Goal: Task Accomplishment & Management: Manage account settings

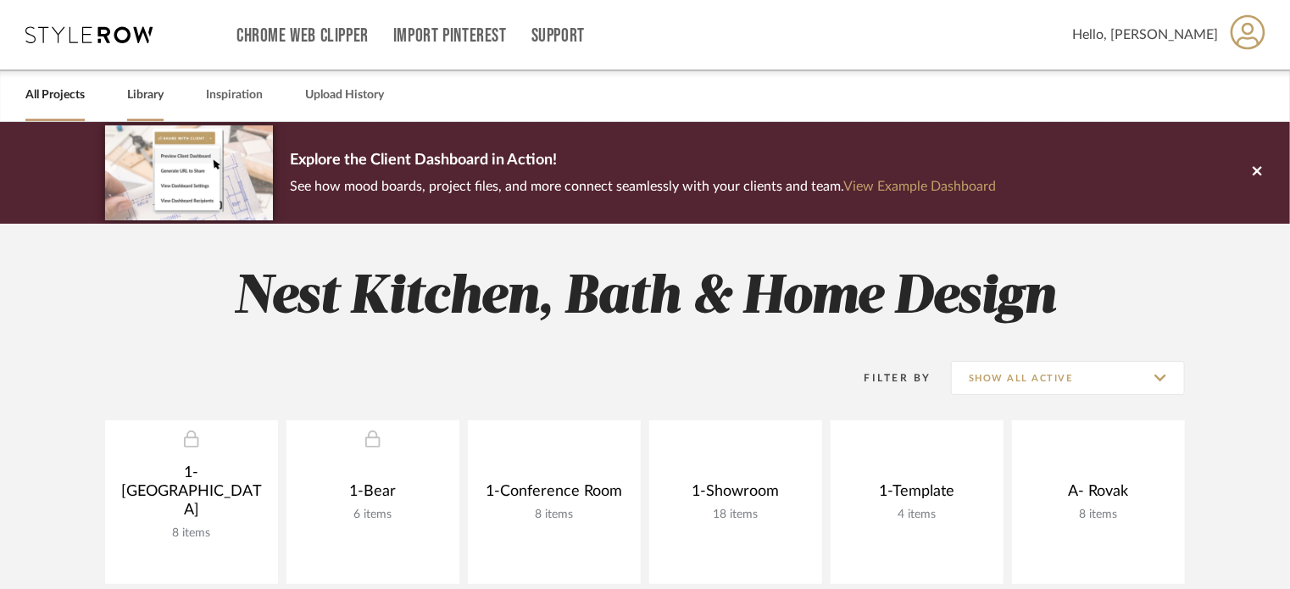
click at [143, 86] on link "Library" at bounding box center [145, 95] width 36 height 23
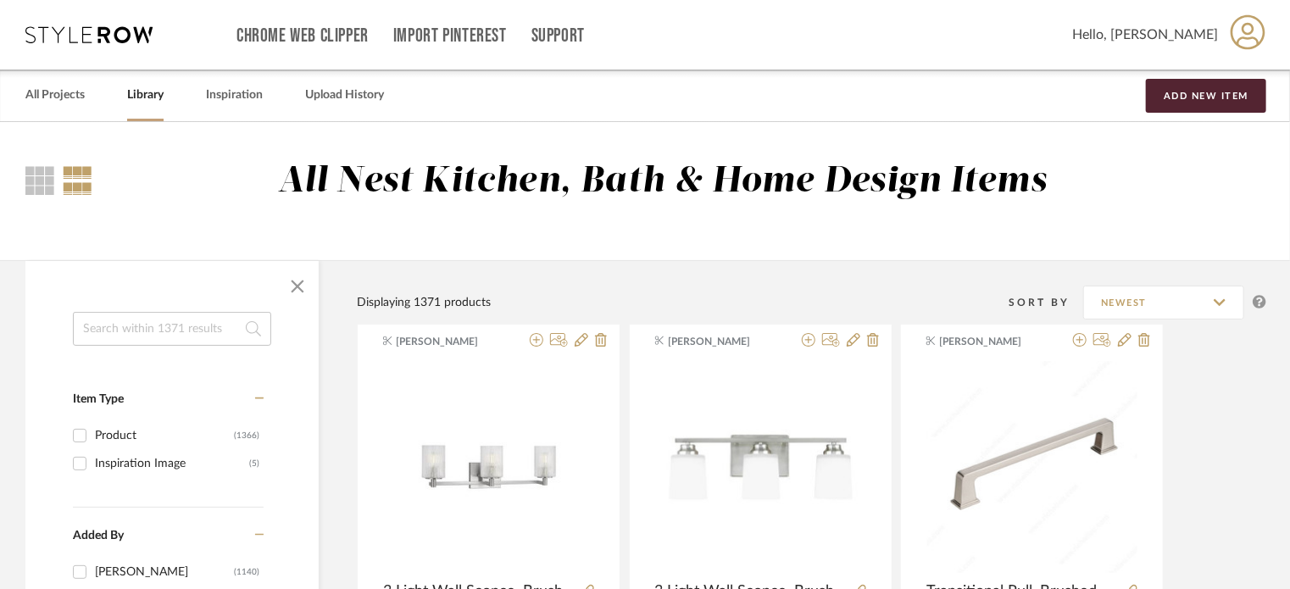
click at [163, 335] on input at bounding box center [172, 329] width 198 height 34
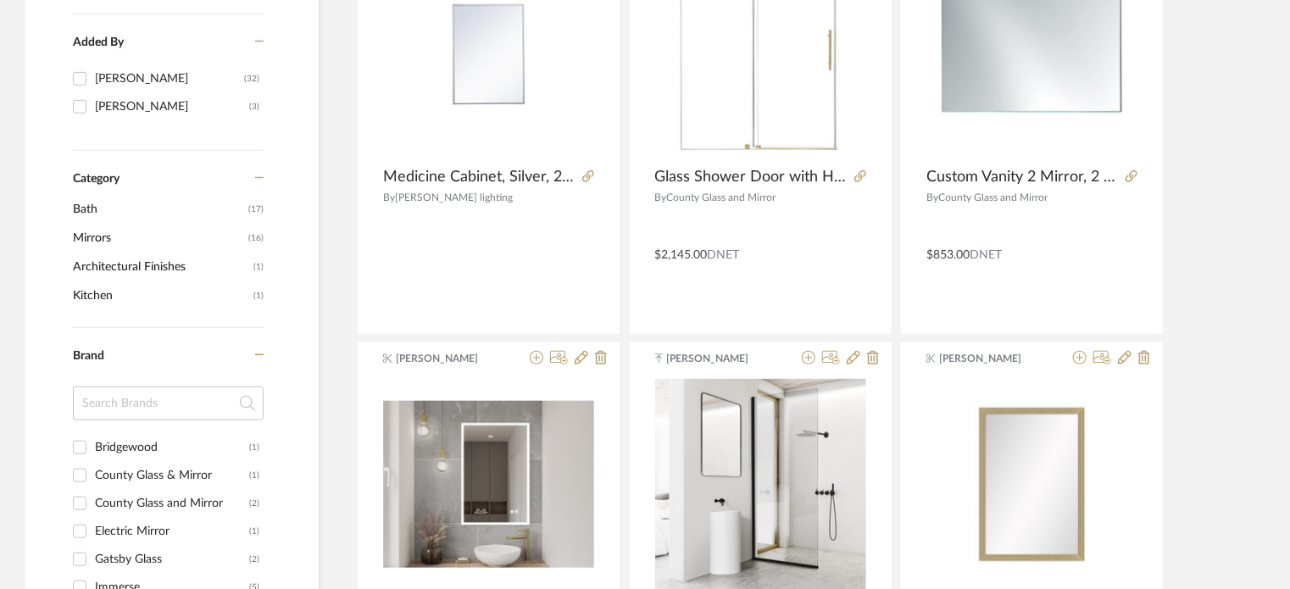
scroll to position [705, 0]
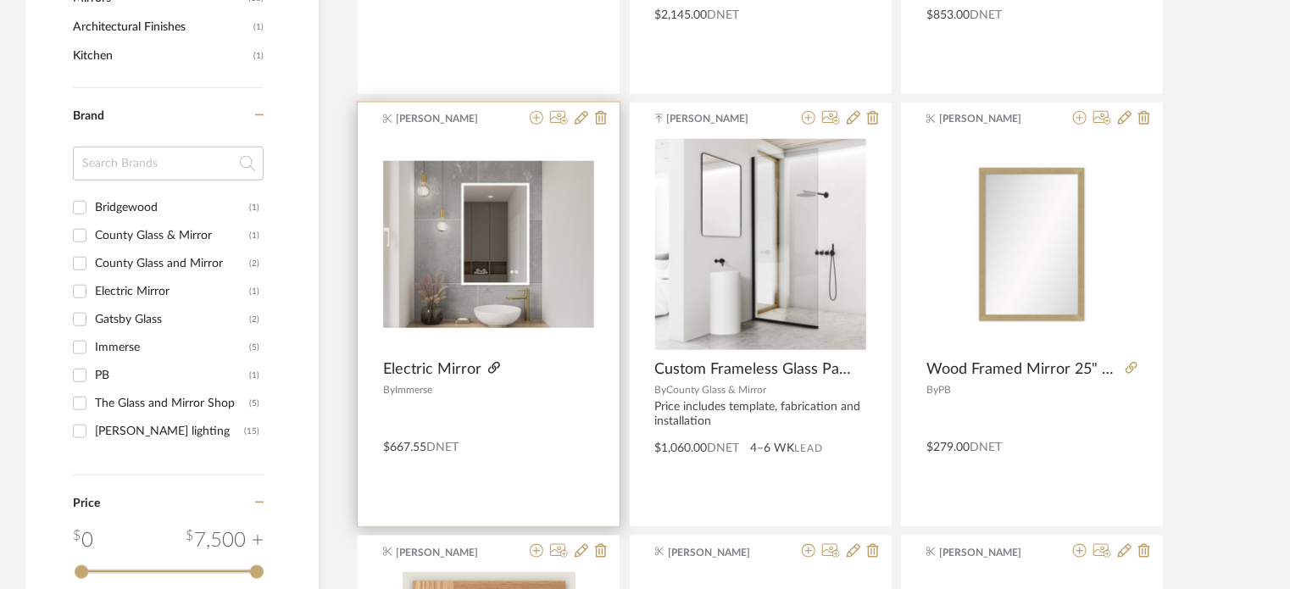
type input "mirror"
click at [493, 365] on icon at bounding box center [494, 368] width 12 height 12
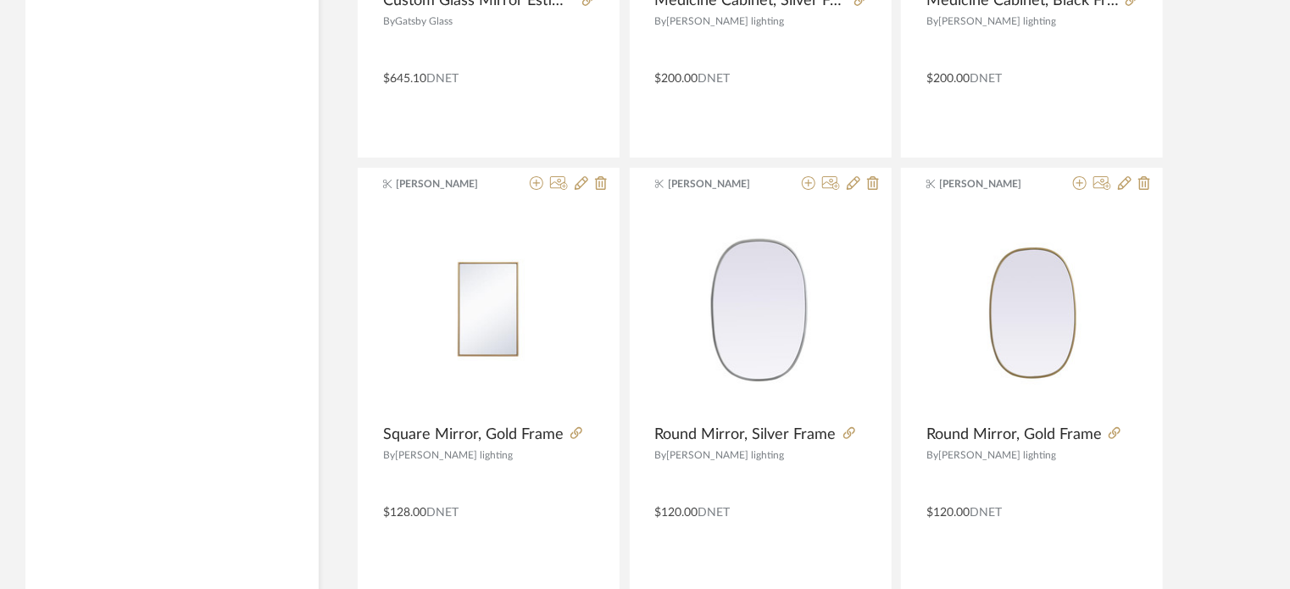
scroll to position [3240, 0]
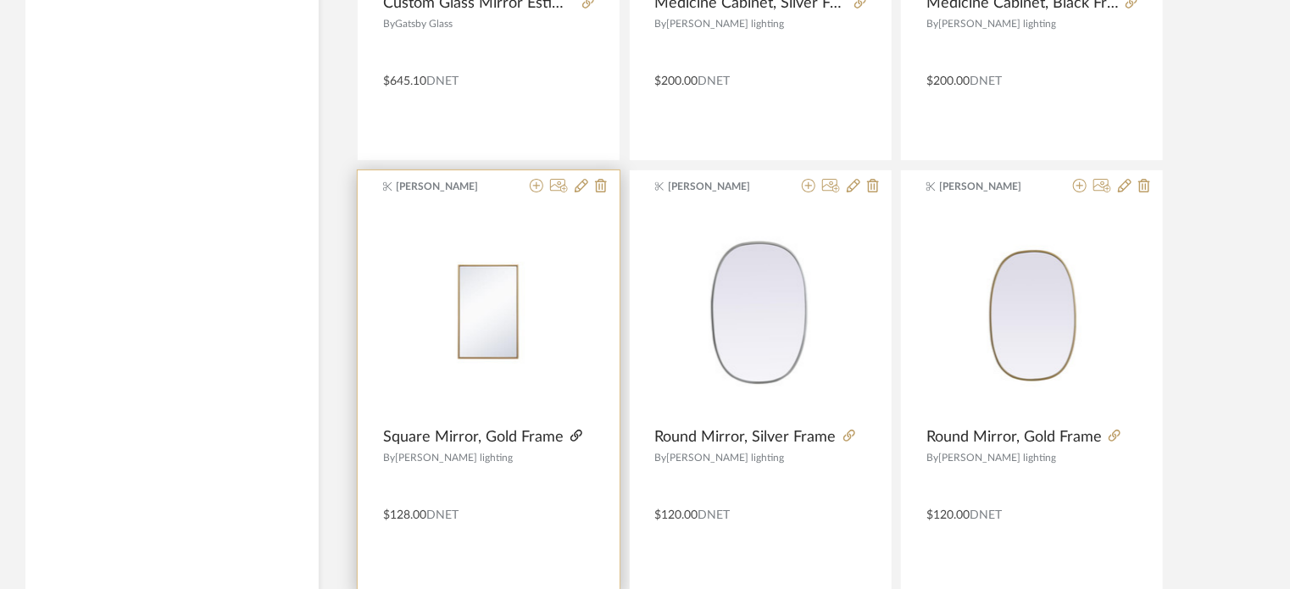
click at [573, 433] on icon at bounding box center [577, 436] width 12 height 12
click at [580, 182] on icon at bounding box center [582, 186] width 14 height 14
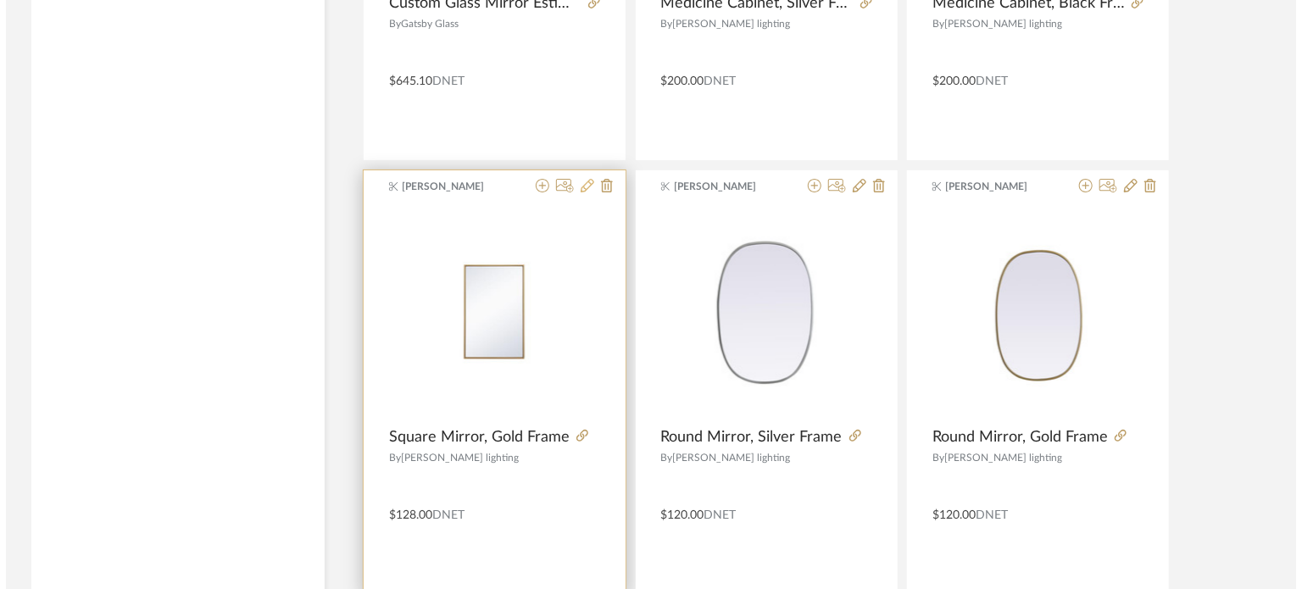
scroll to position [0, 0]
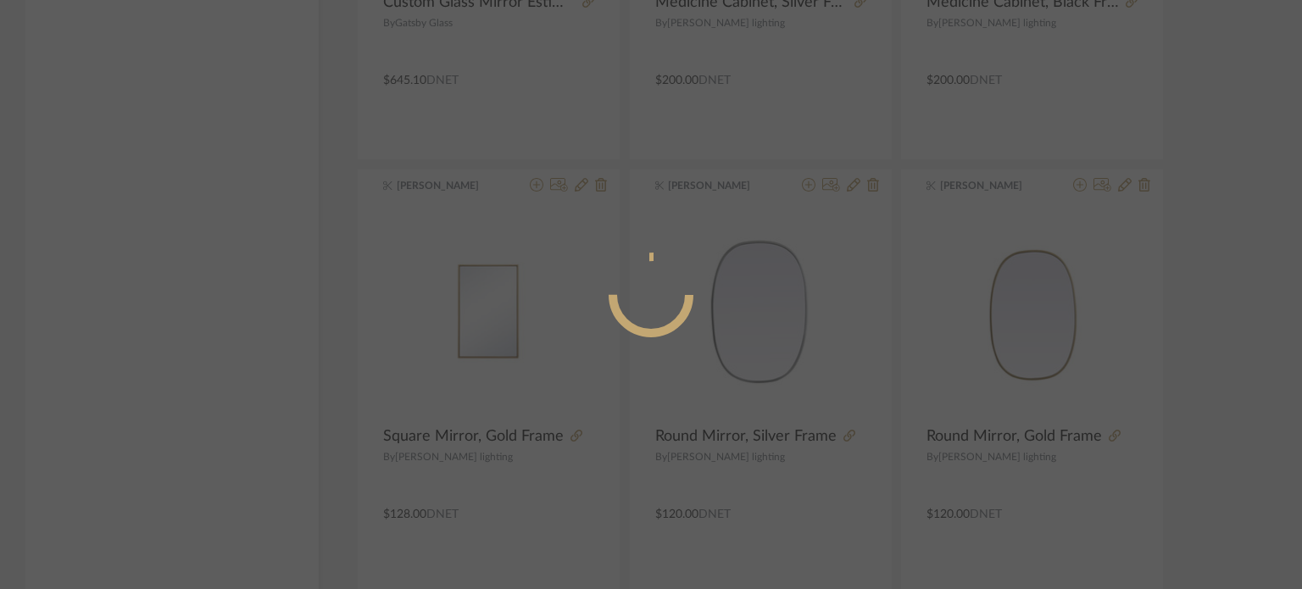
radio input "true"
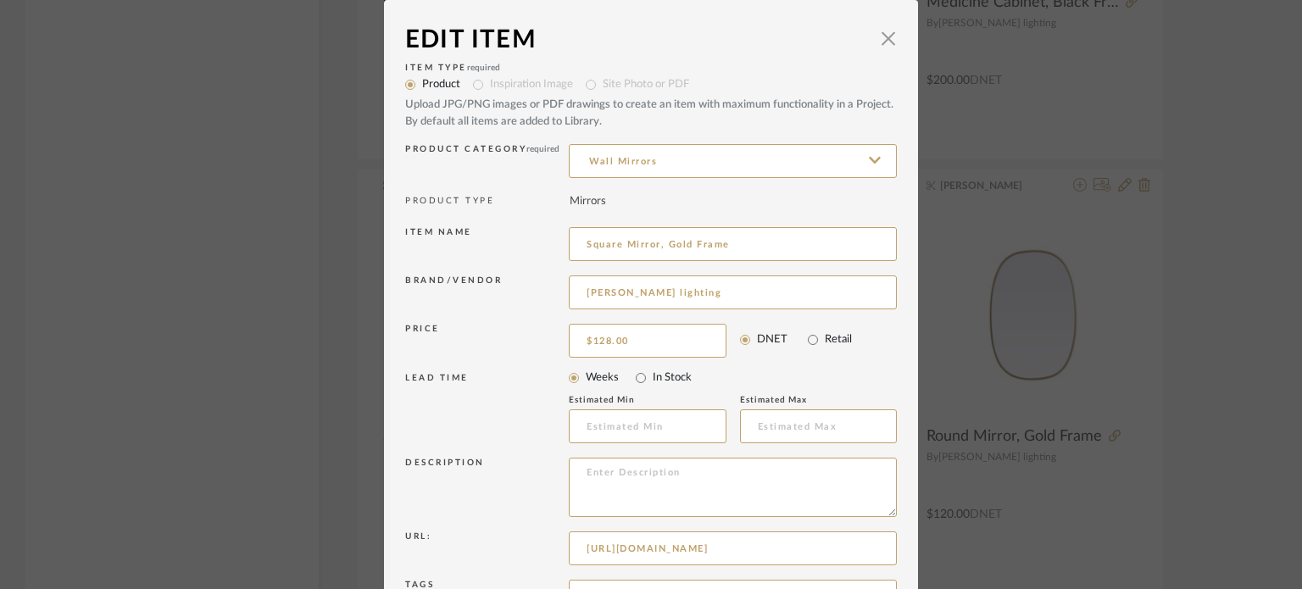
scroll to position [182, 0]
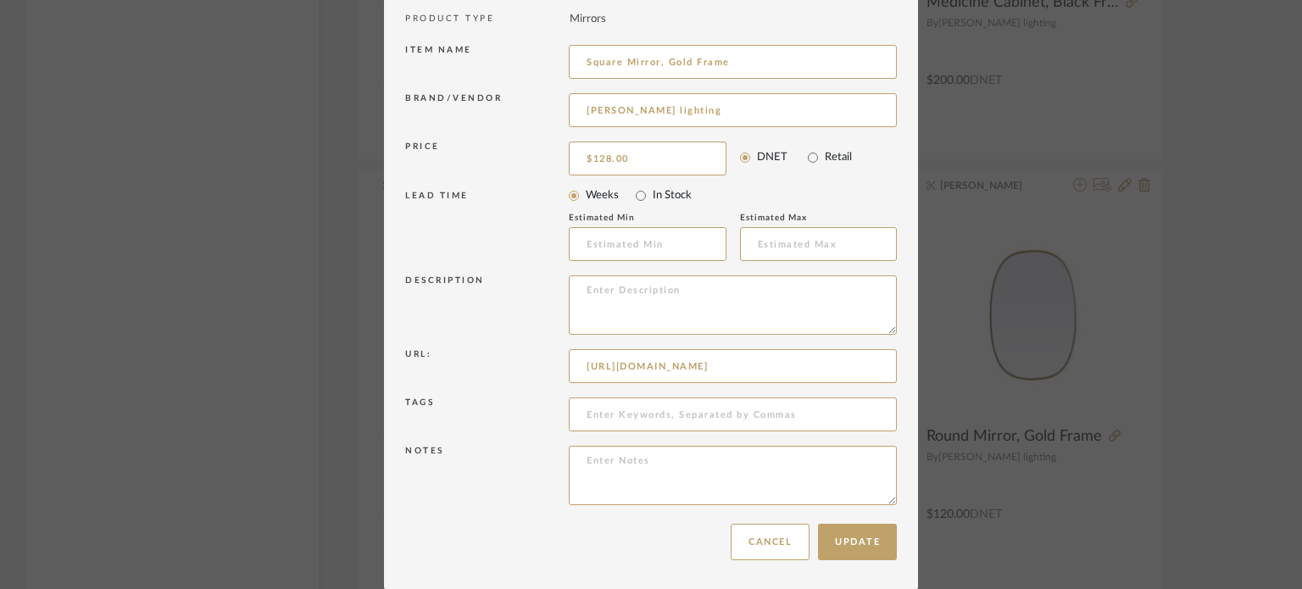
click at [1124, 434] on div "Edit Item × Item Type required Product Inspiration Image Site Photo or PDF Uplo…" at bounding box center [651, 294] width 1302 height 589
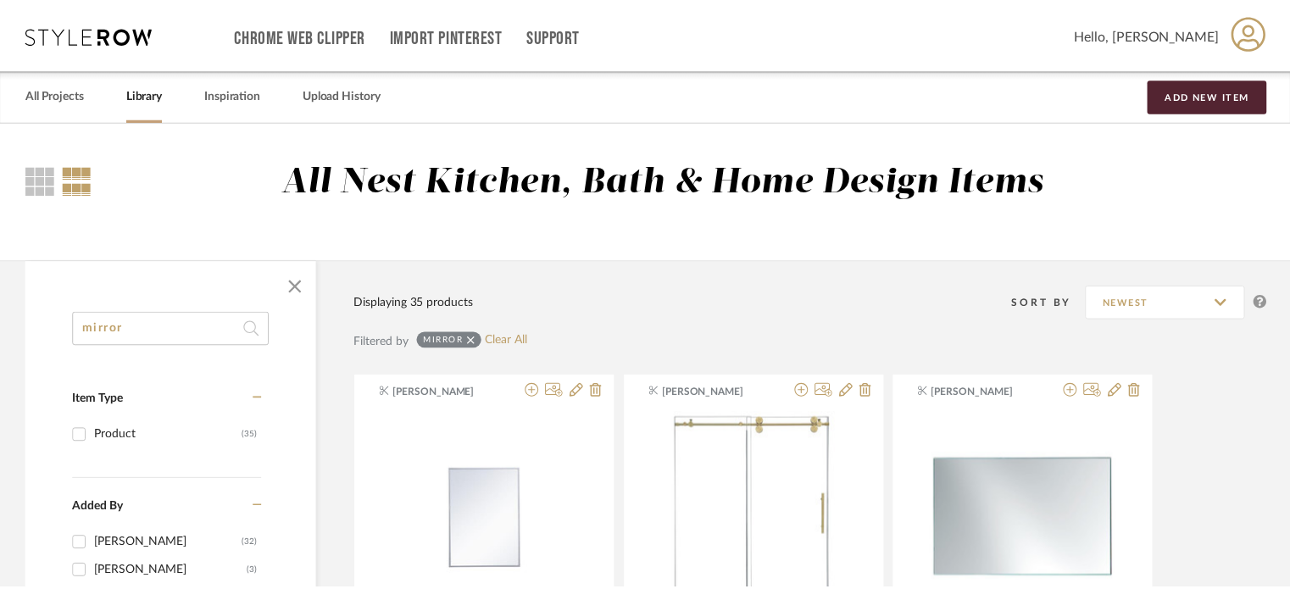
scroll to position [3240, 0]
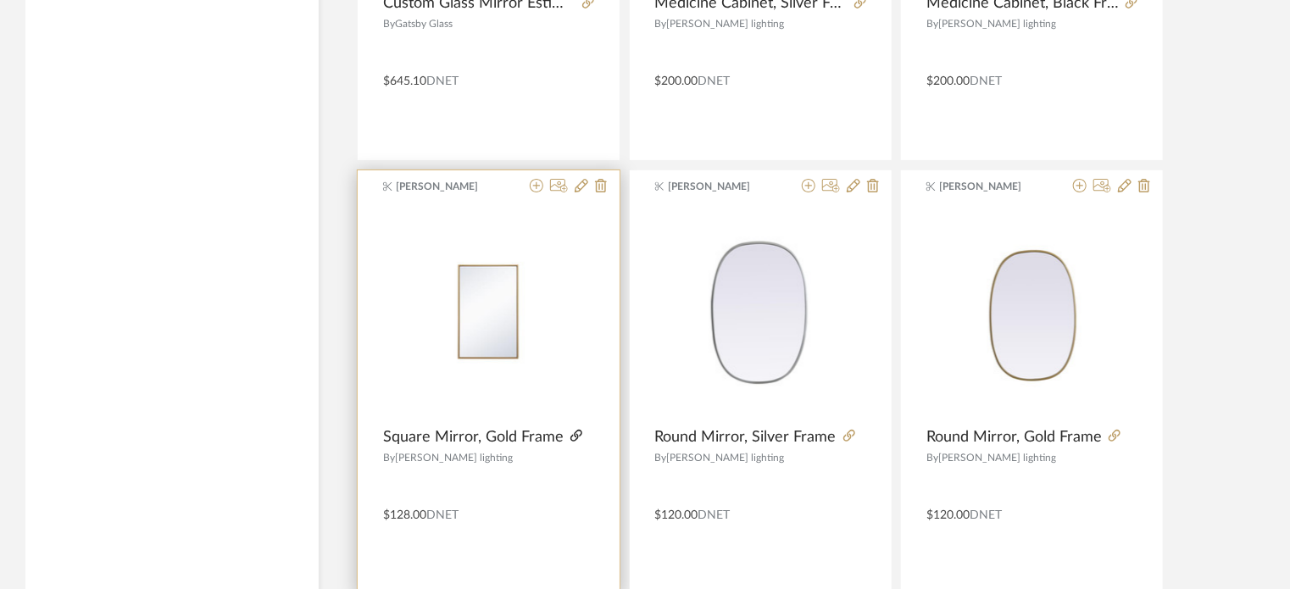
click at [571, 432] on icon at bounding box center [577, 436] width 12 height 12
click at [538, 179] on icon at bounding box center [537, 186] width 14 height 14
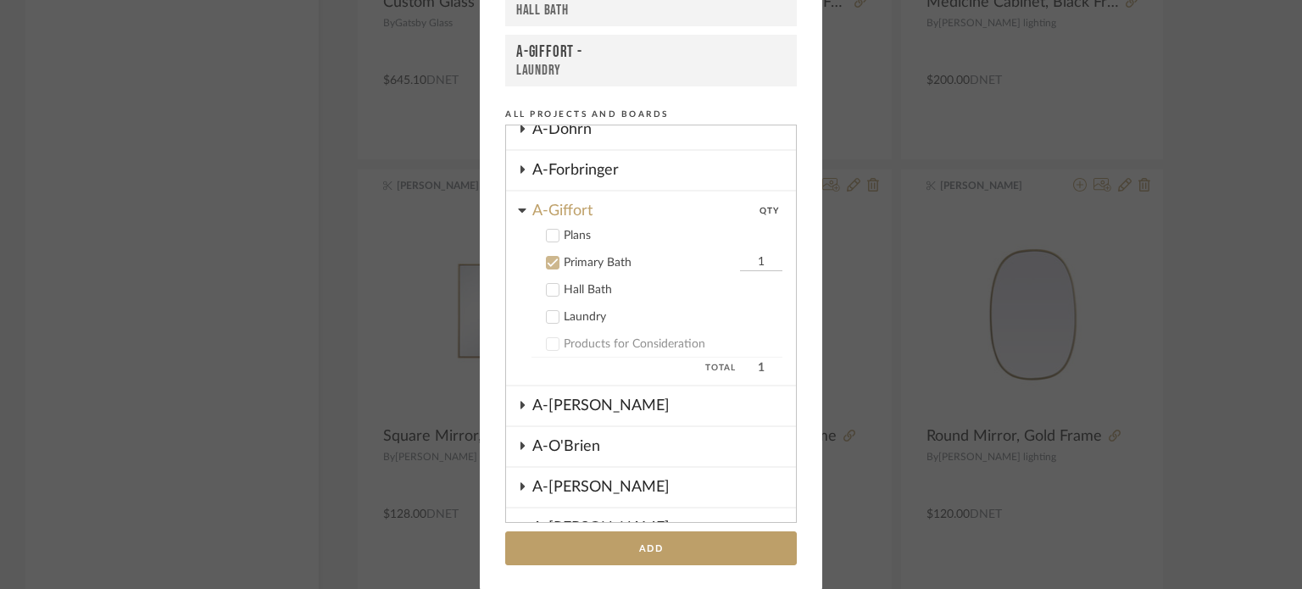
scroll to position [407, 0]
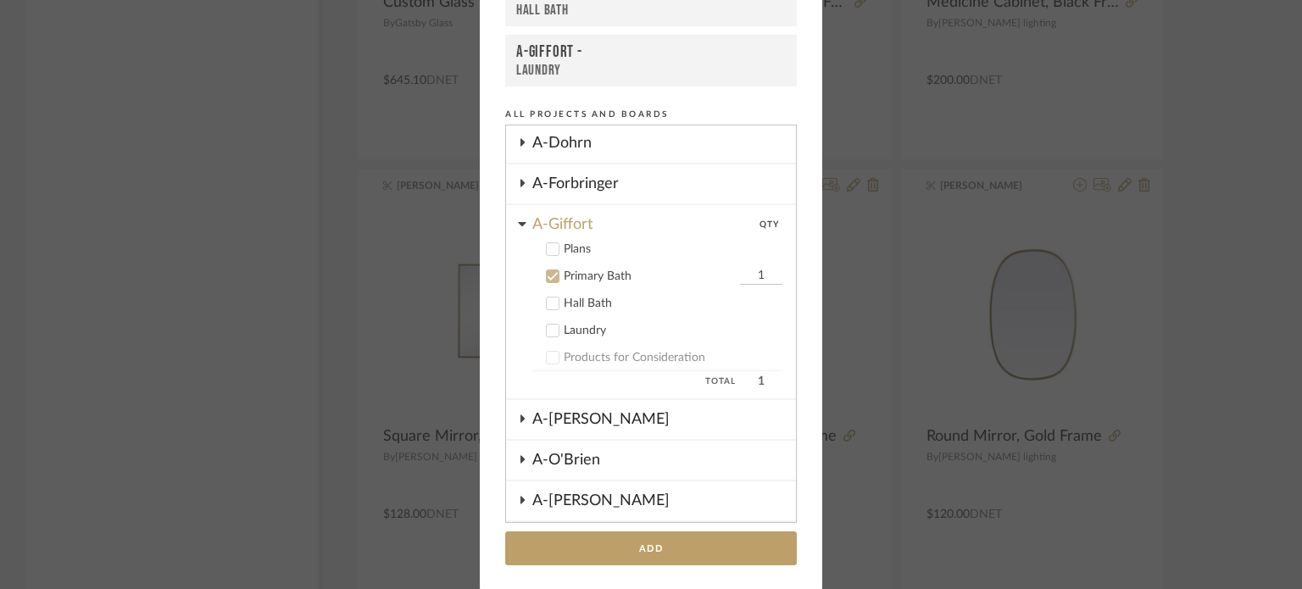
click at [547, 270] on icon at bounding box center [553, 276] width 12 height 12
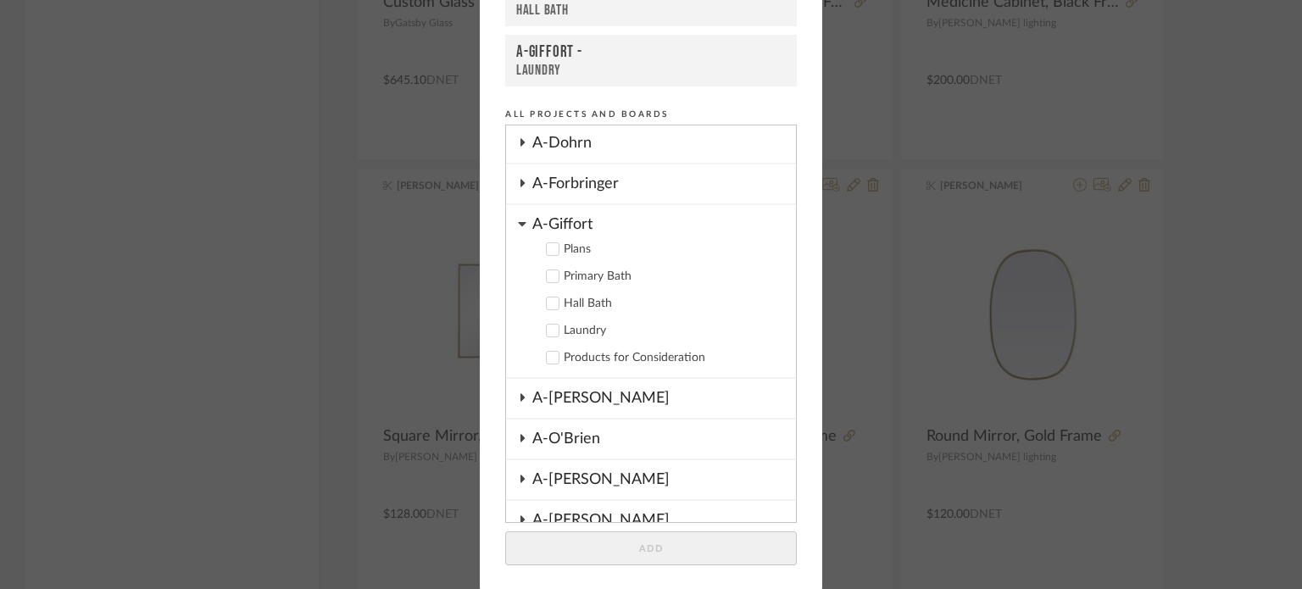
scroll to position [0, 0]
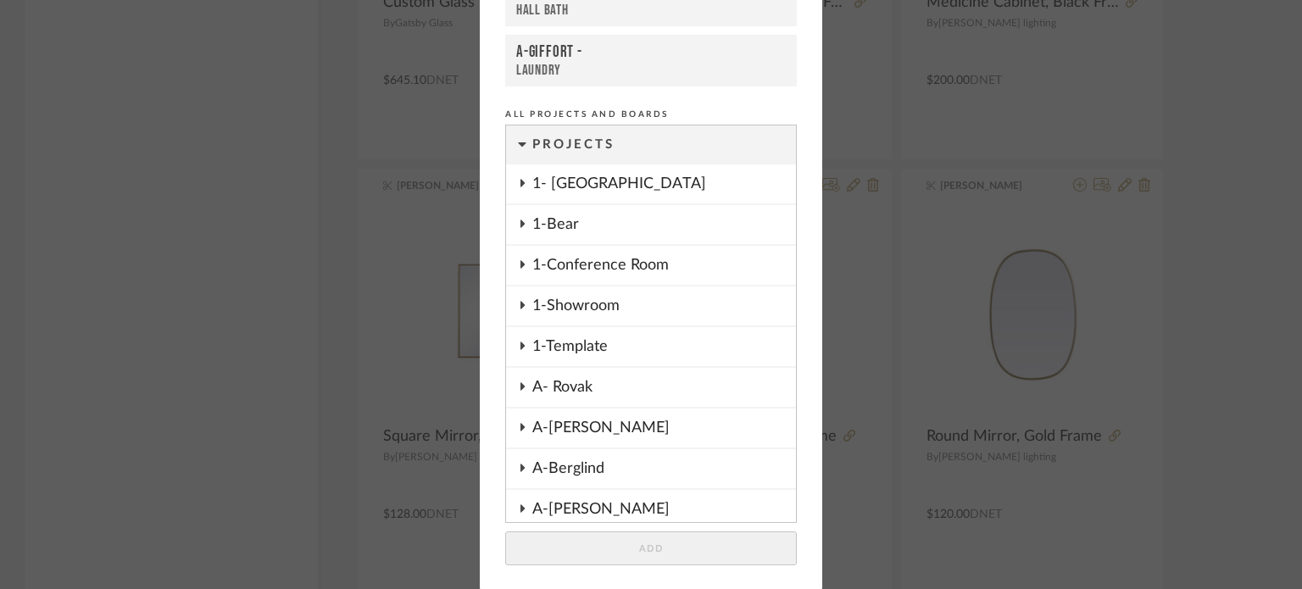
click at [553, 179] on div "1- [GEOGRAPHIC_DATA]" at bounding box center [664, 183] width 264 height 39
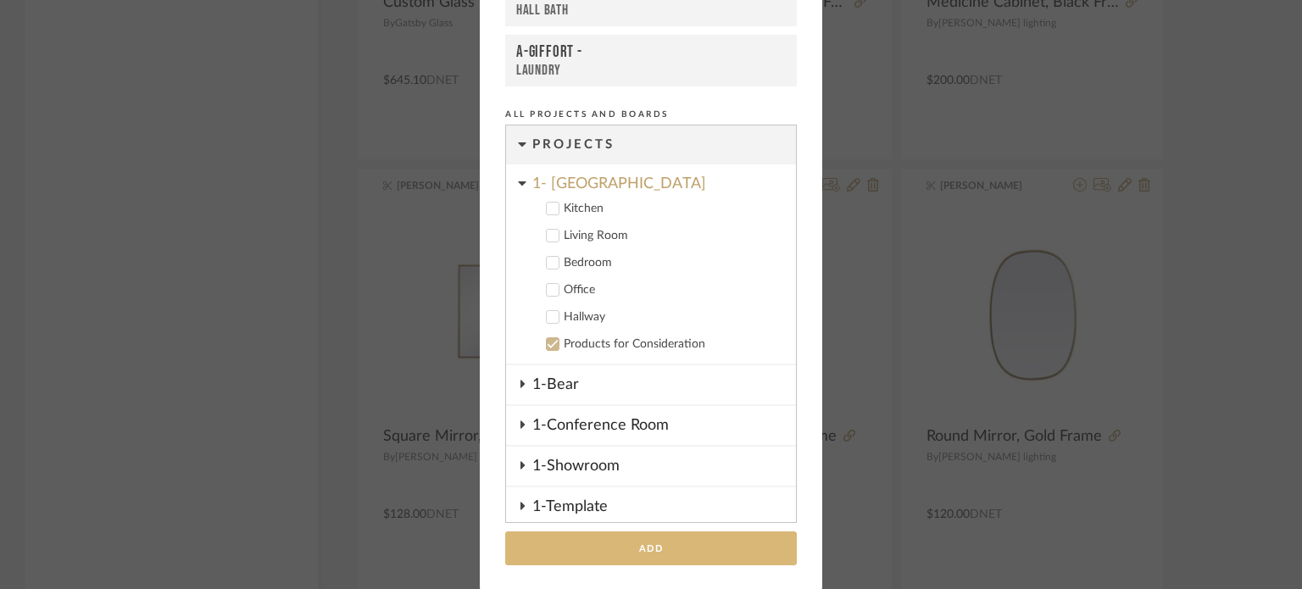
click at [648, 532] on button "Add" at bounding box center [651, 549] width 292 height 35
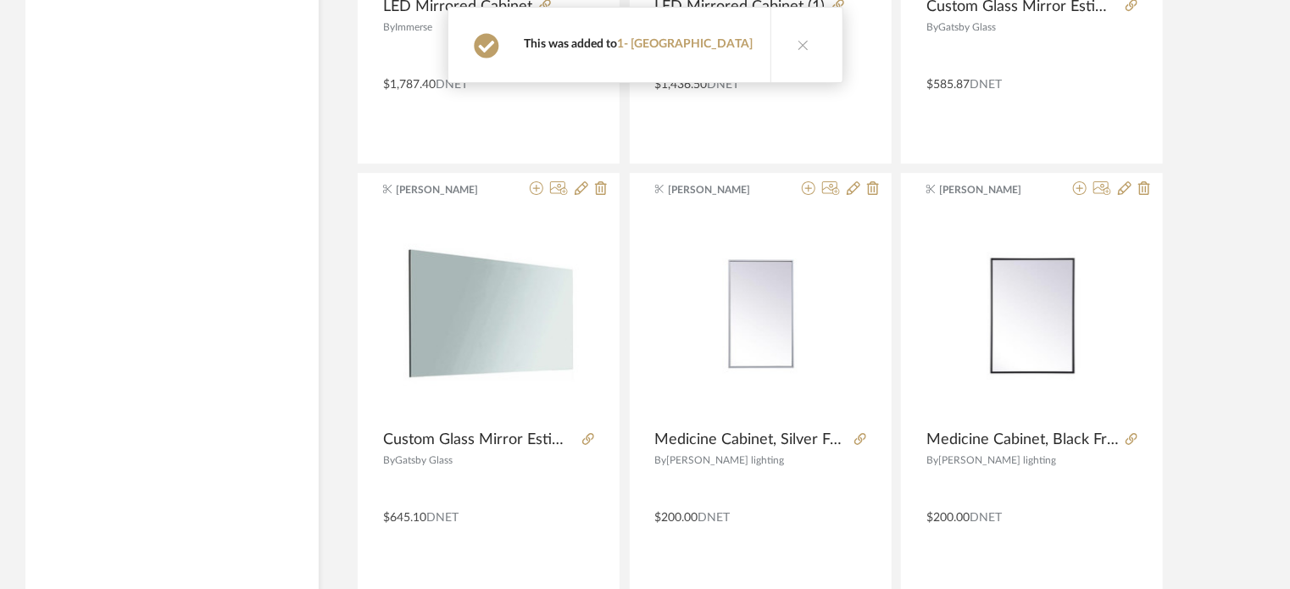
scroll to position [2802, 0]
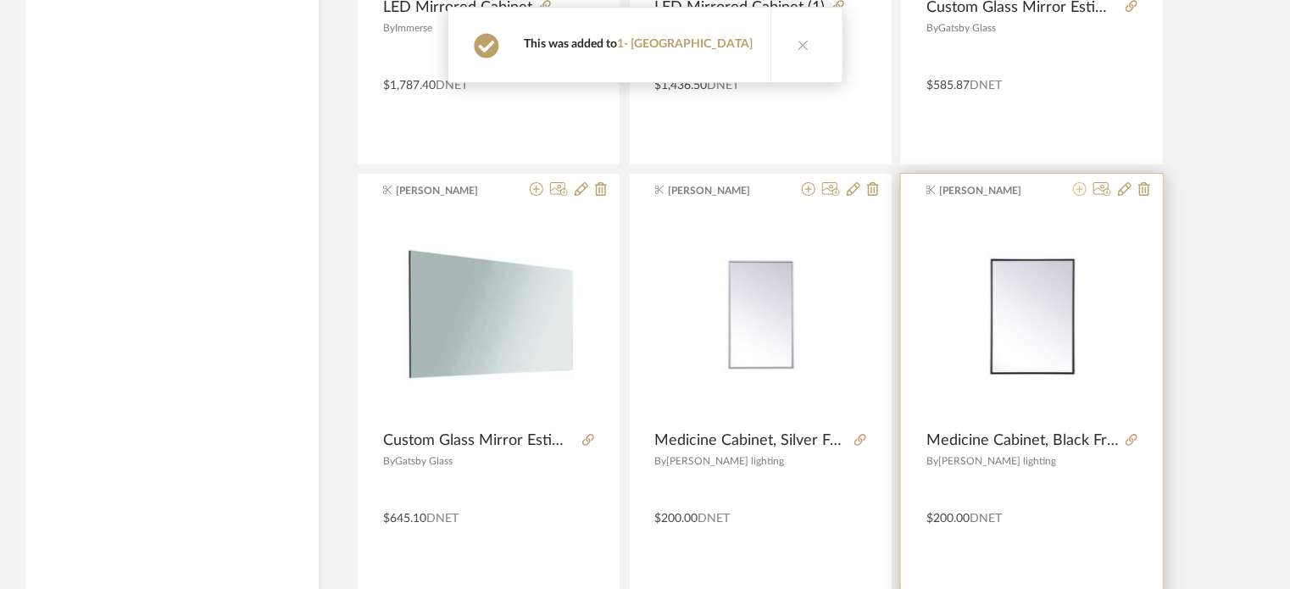
click at [1078, 188] on icon at bounding box center [1080, 189] width 14 height 14
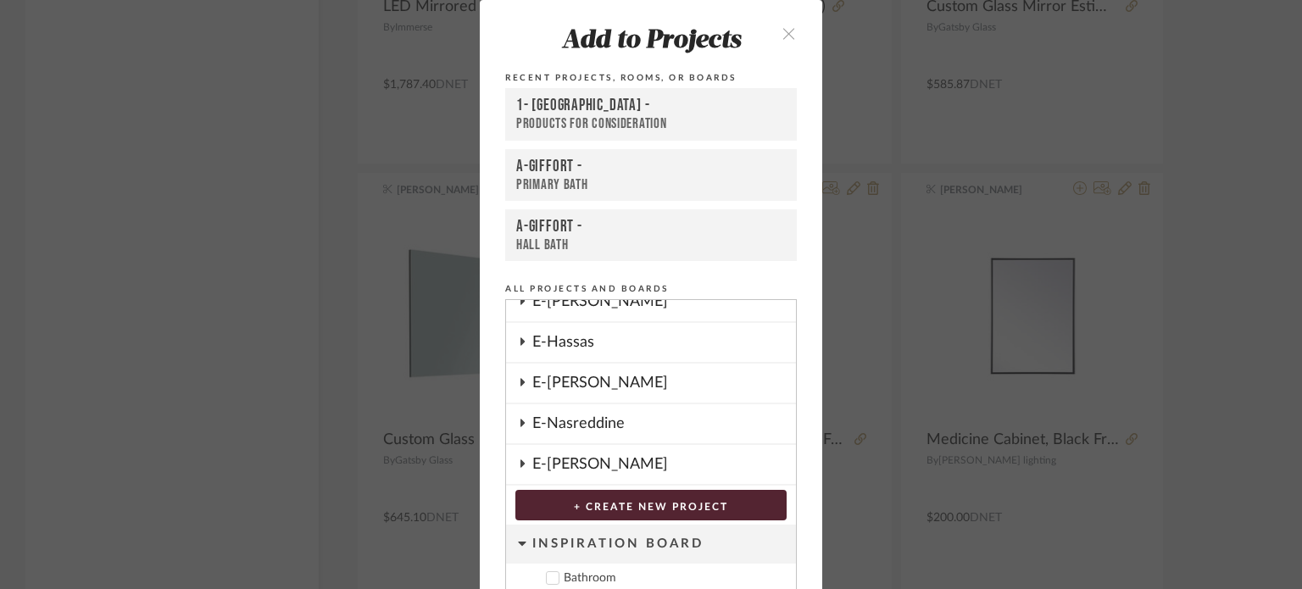
scroll to position [175, 0]
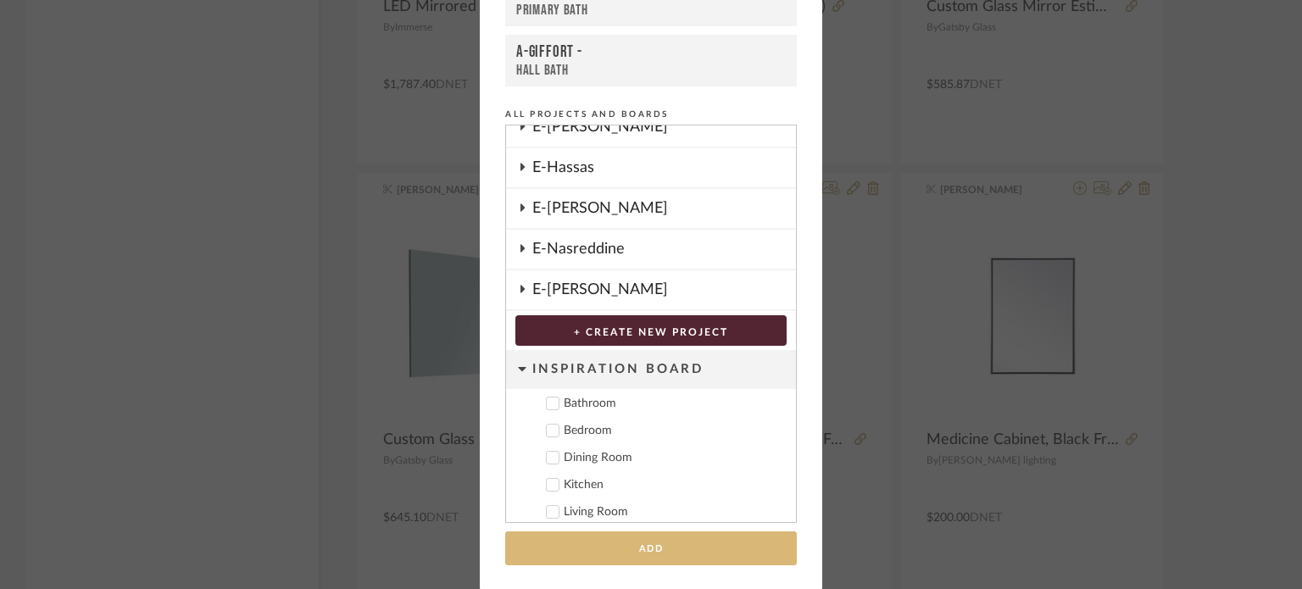
click at [627, 541] on button "Add" at bounding box center [651, 549] width 292 height 35
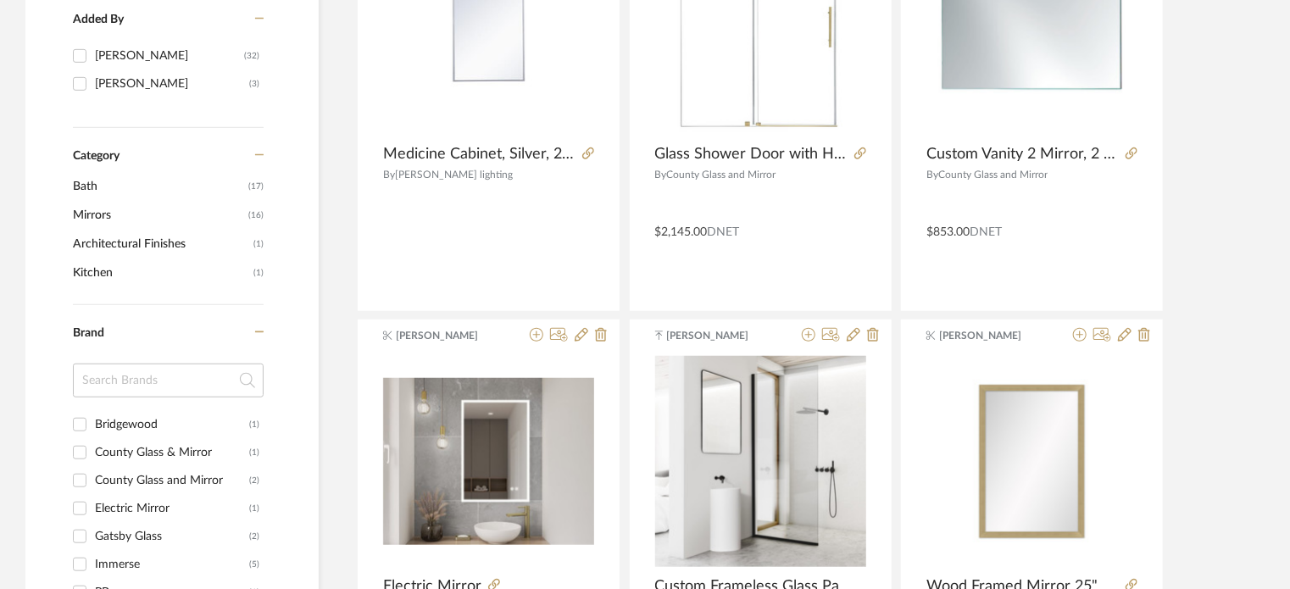
scroll to position [0, 0]
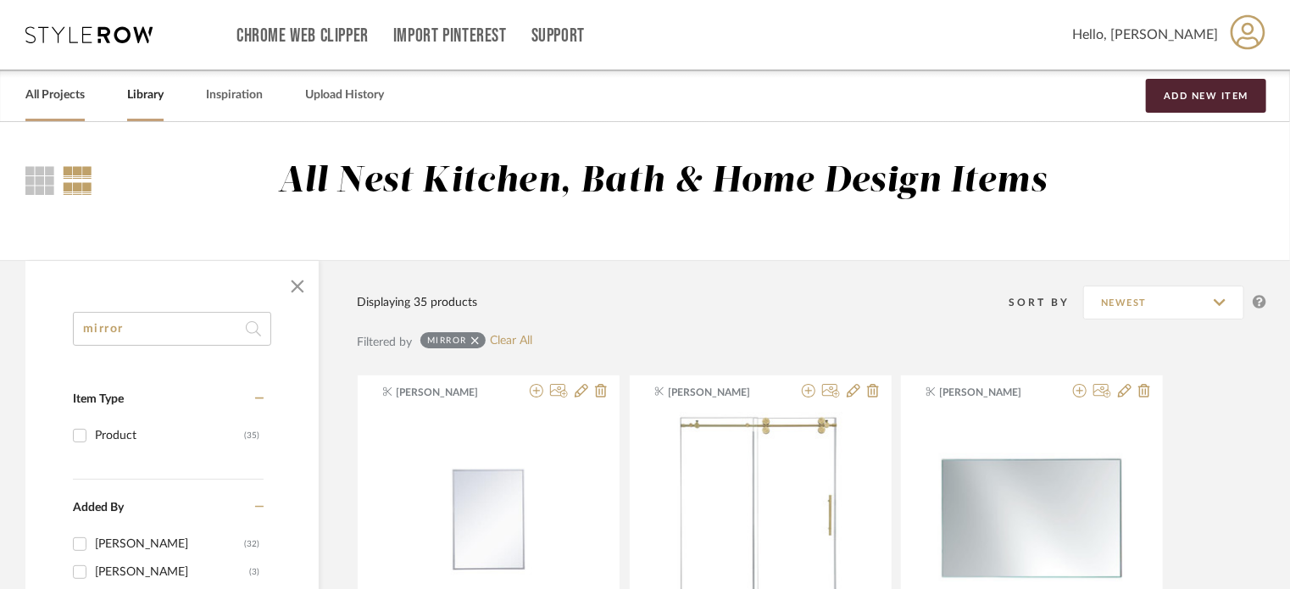
click at [66, 92] on link "All Projects" at bounding box center [54, 95] width 59 height 23
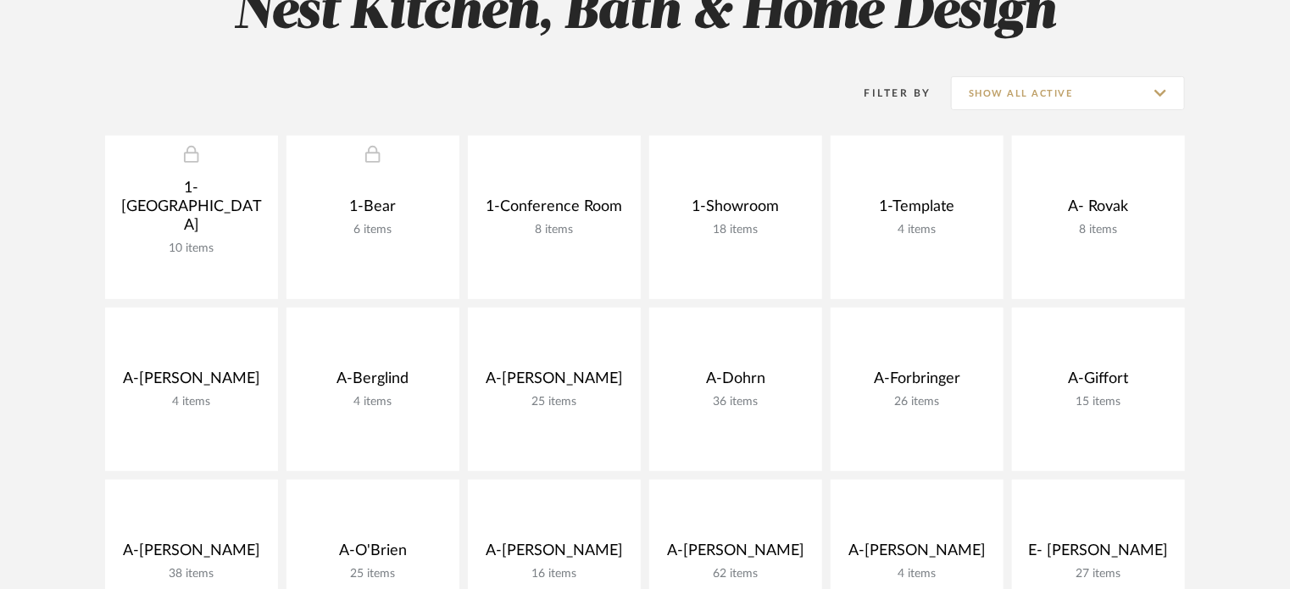
scroll to position [288, 0]
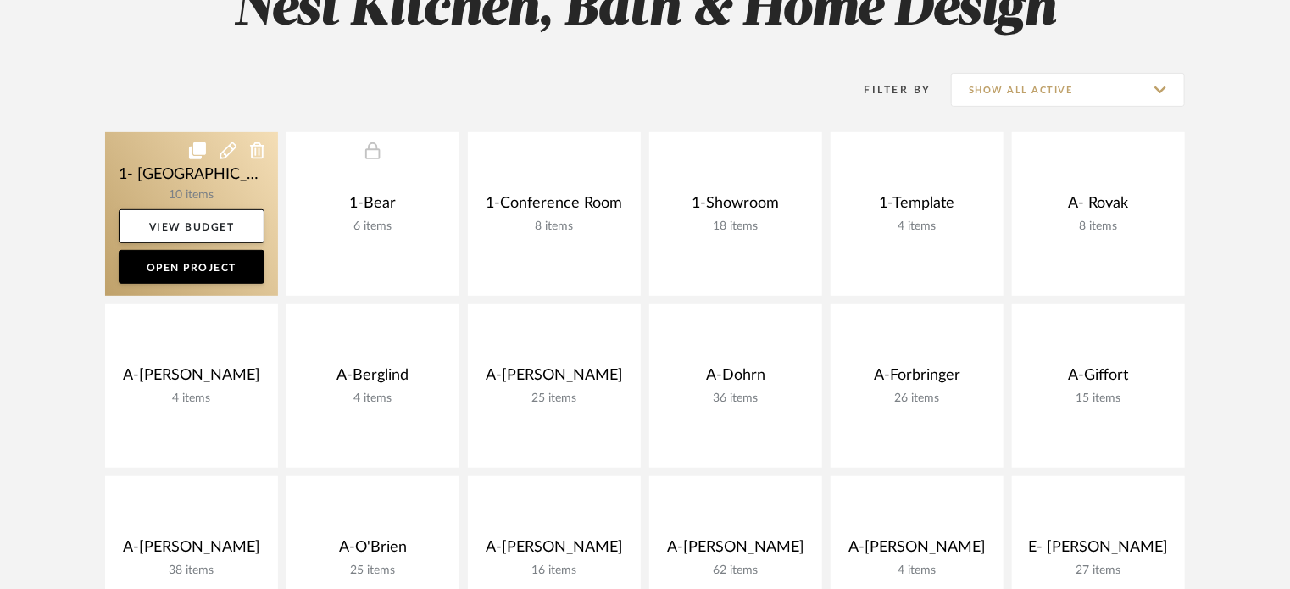
click at [164, 187] on link at bounding box center [191, 214] width 173 height 164
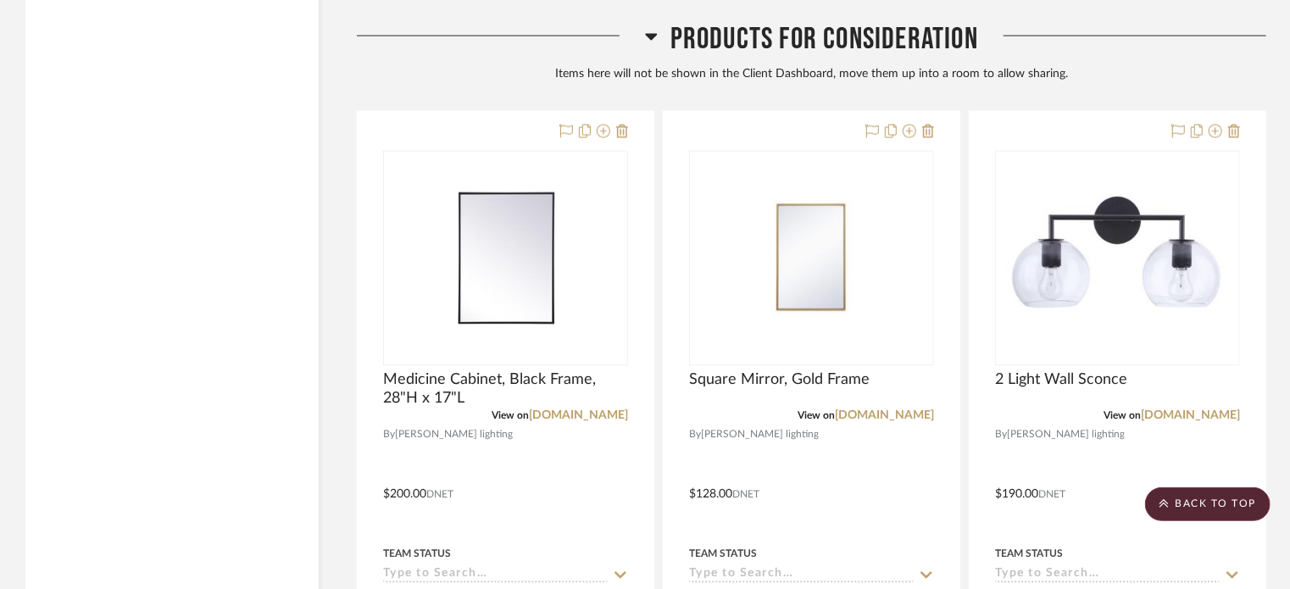
scroll to position [4623, 0]
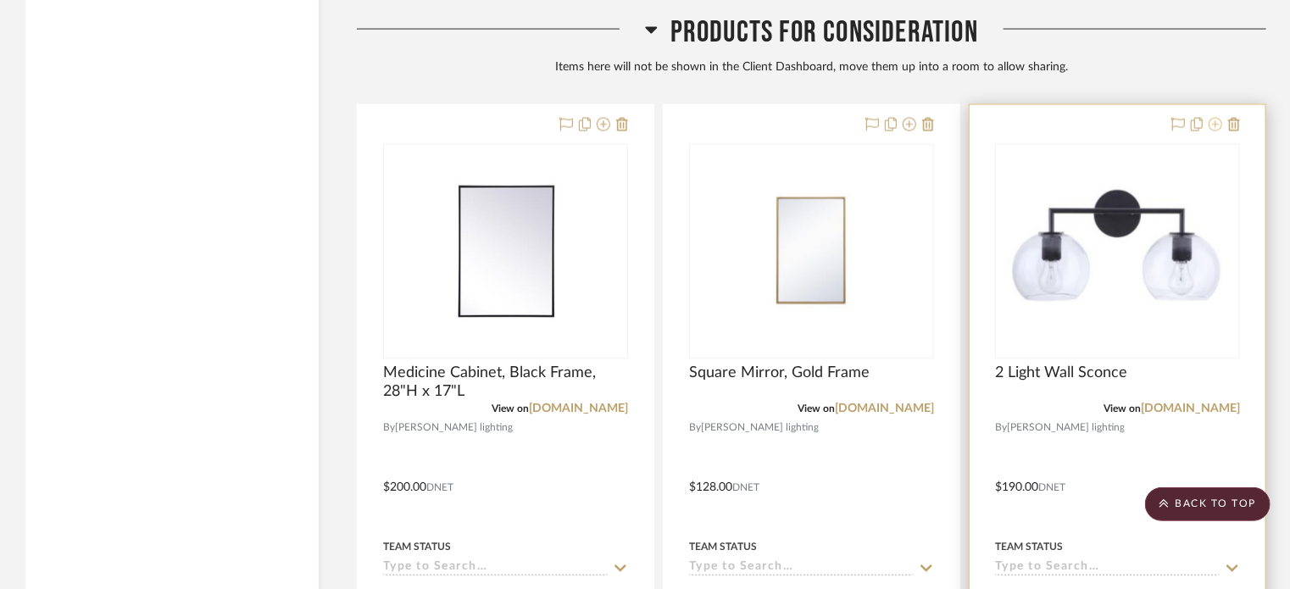
click at [1212, 125] on icon at bounding box center [1216, 125] width 14 height 14
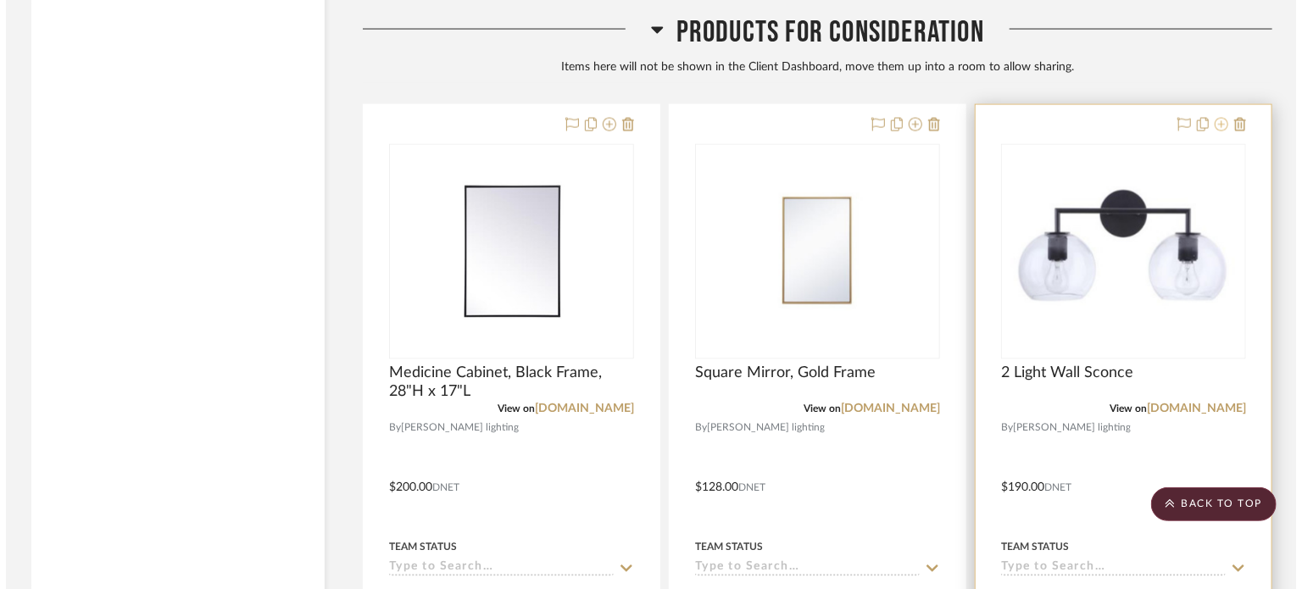
scroll to position [0, 0]
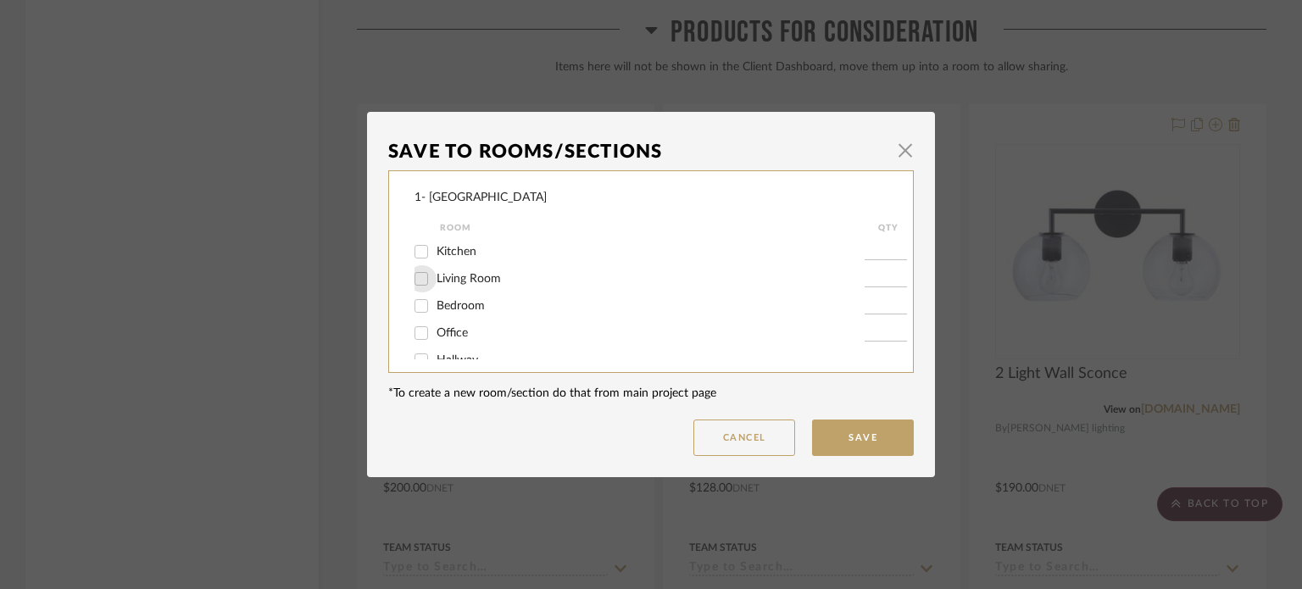
click at [418, 273] on input "Living Room" at bounding box center [421, 278] width 27 height 27
checkbox input "true"
type input "1"
click at [841, 449] on button "Save" at bounding box center [863, 438] width 102 height 36
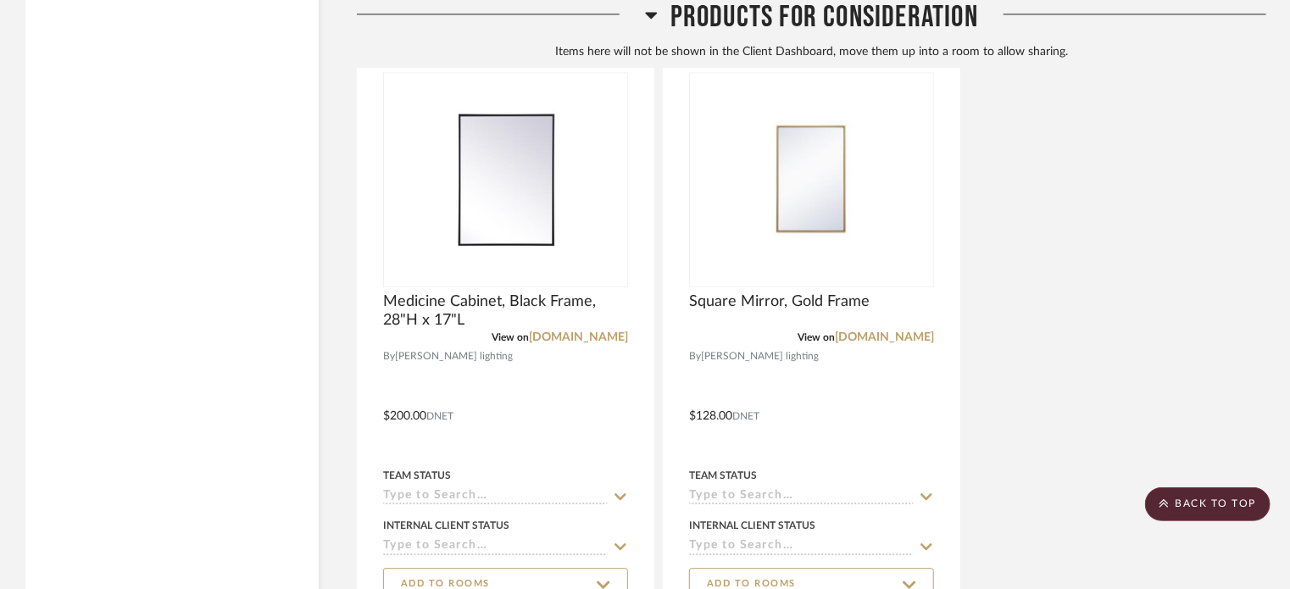
scroll to position [5233, 0]
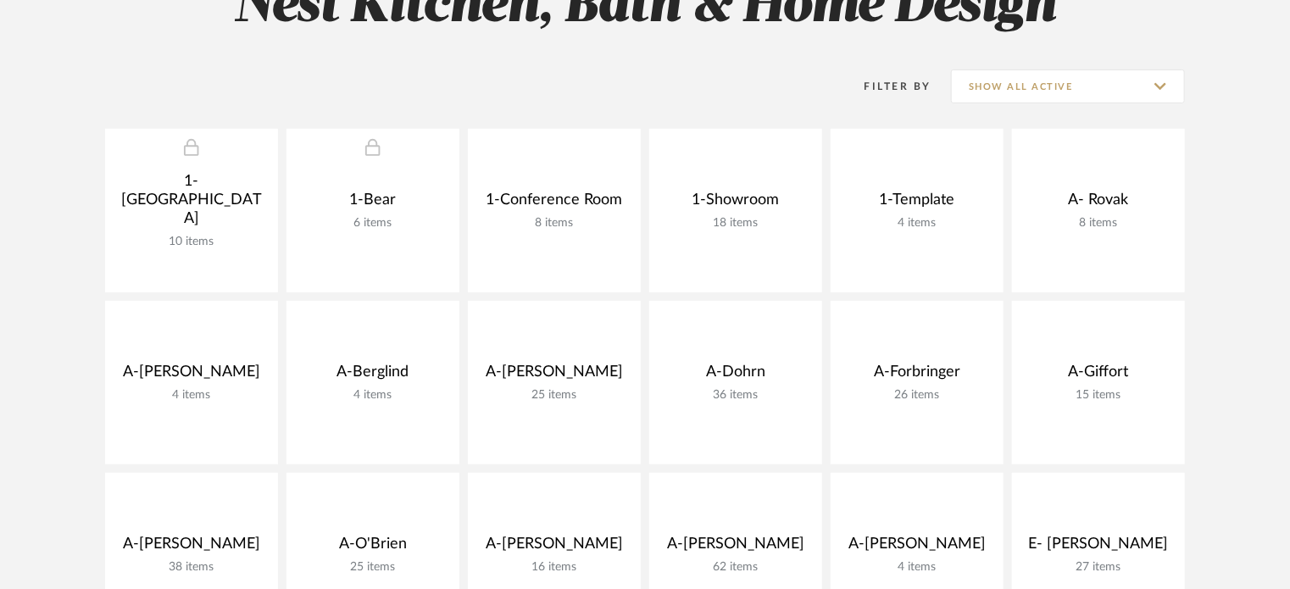
scroll to position [288, 0]
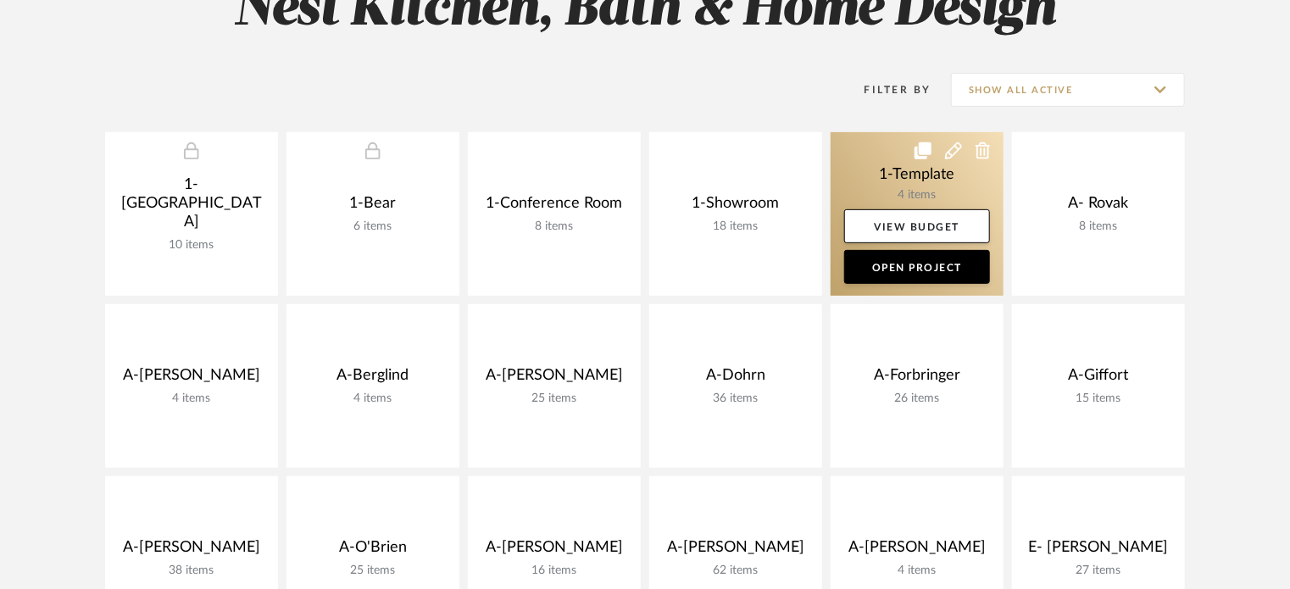
click at [916, 150] on icon at bounding box center [923, 150] width 17 height 17
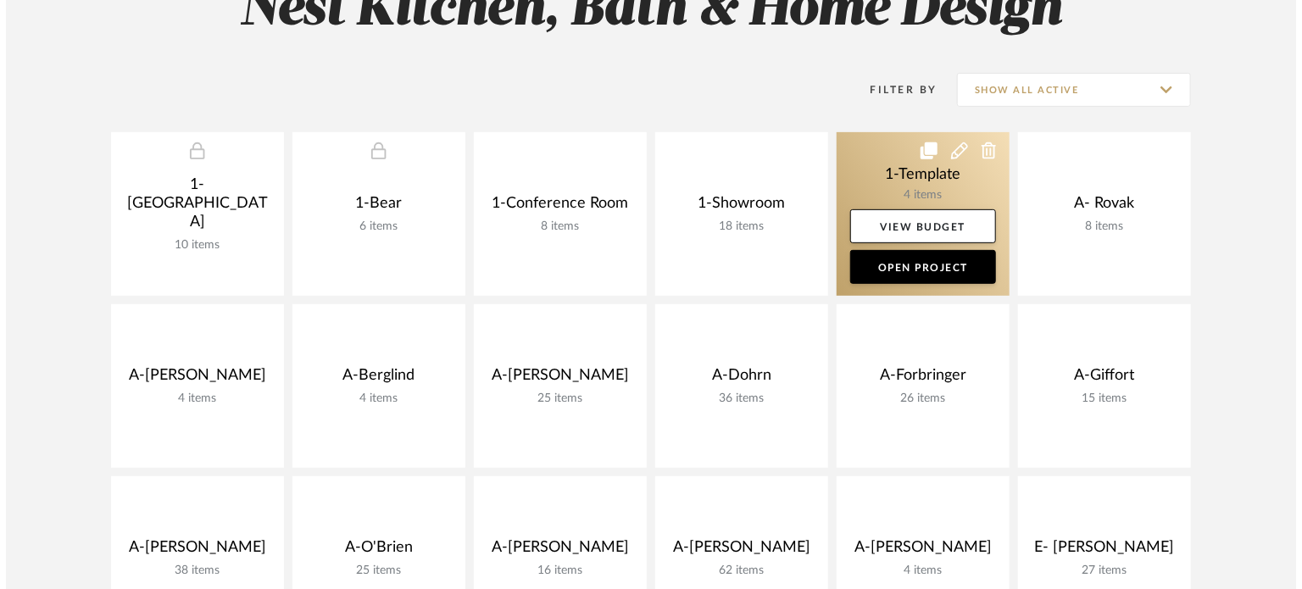
scroll to position [0, 0]
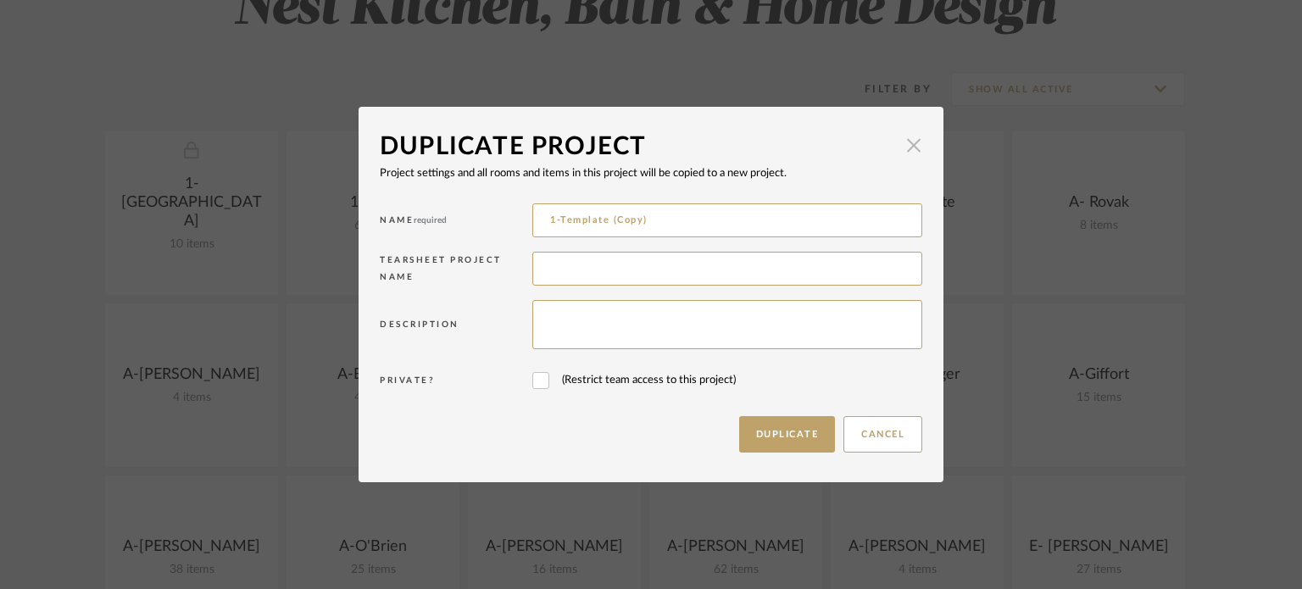
click at [906, 144] on span "button" at bounding box center [914, 145] width 34 height 34
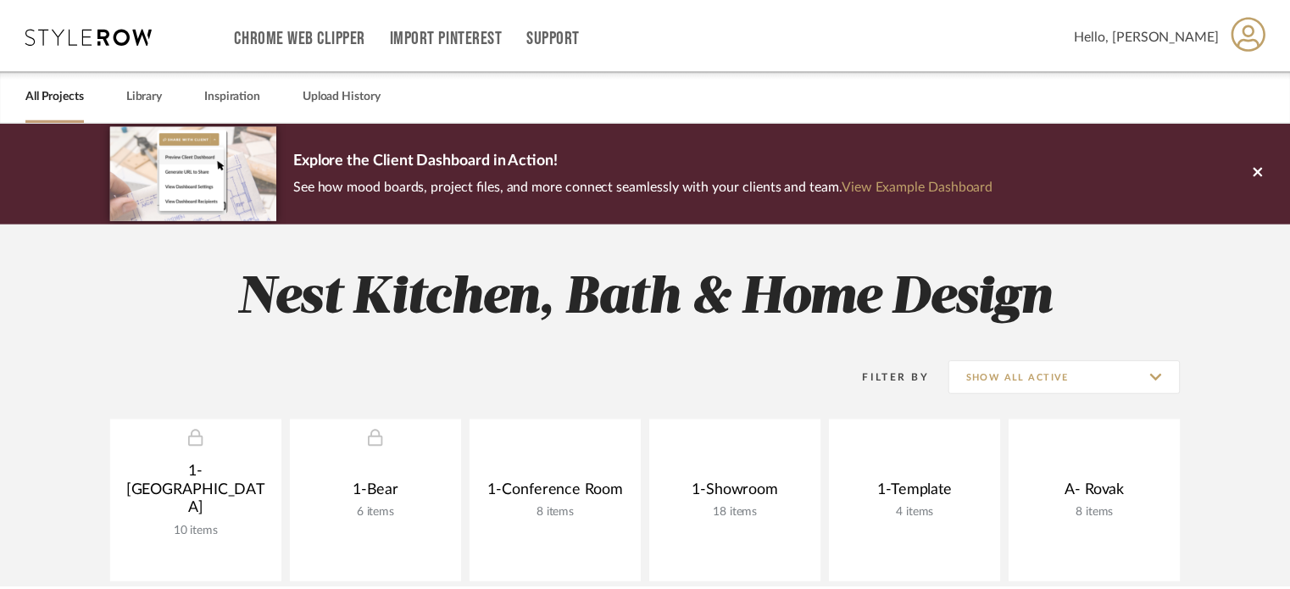
scroll to position [288, 0]
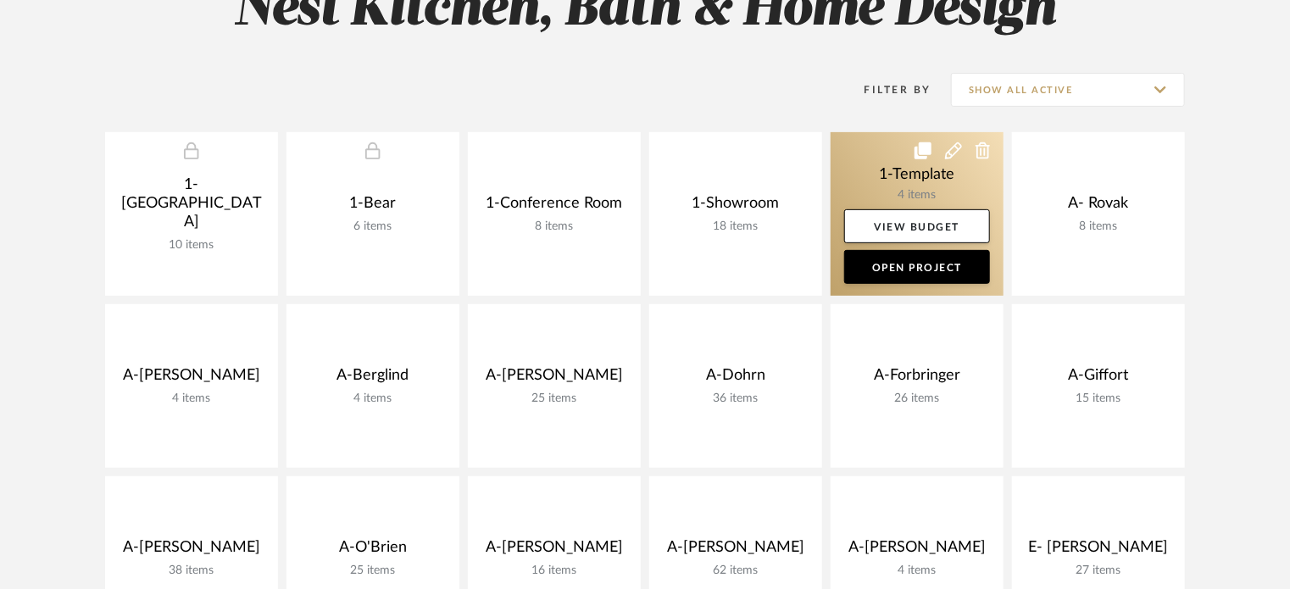
click at [917, 148] on icon at bounding box center [923, 150] width 17 height 17
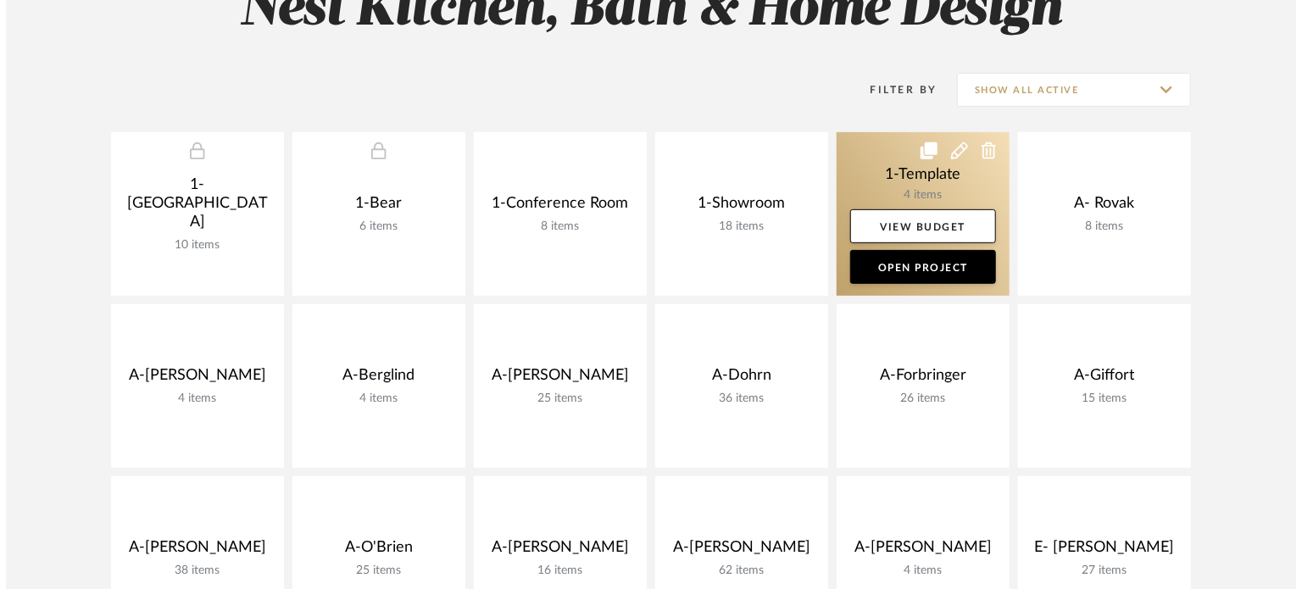
scroll to position [0, 0]
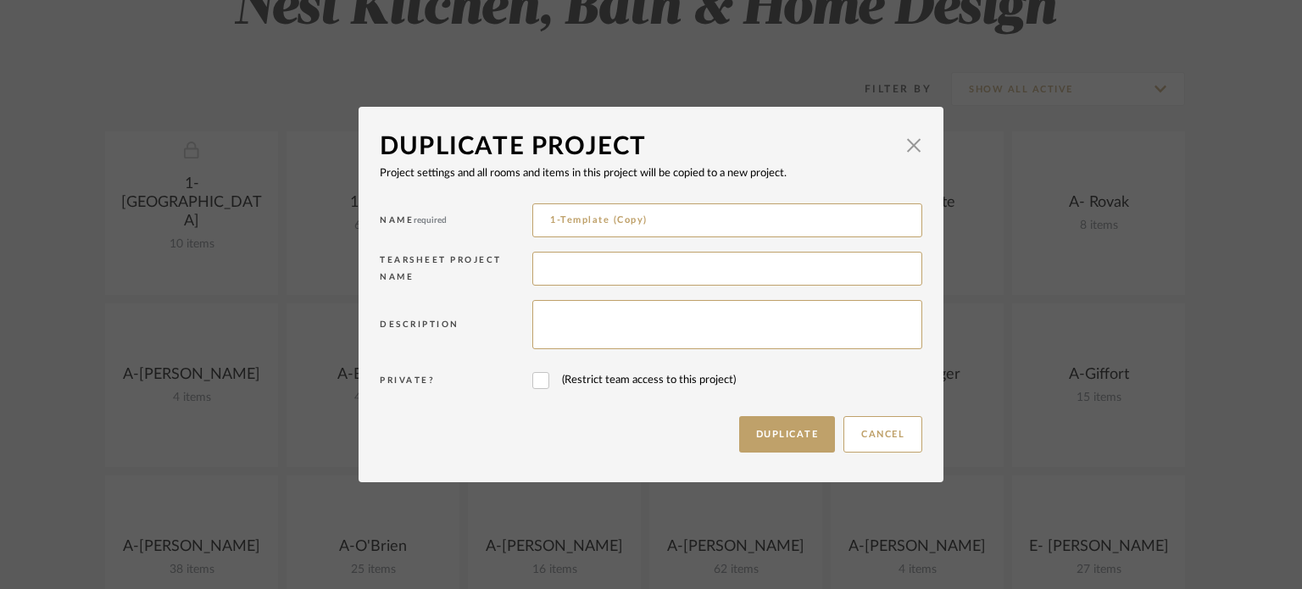
drag, startPoint x: 656, startPoint y: 223, endPoint x: 489, endPoint y: 218, distance: 167.1
click at [489, 218] on div "Name required 1-Template (Copy)" at bounding box center [651, 223] width 543 height 48
type input "A-Berglind"
click at [777, 440] on button "Duplicate" at bounding box center [787, 434] width 97 height 36
click at [908, 146] on span "button" at bounding box center [914, 145] width 34 height 34
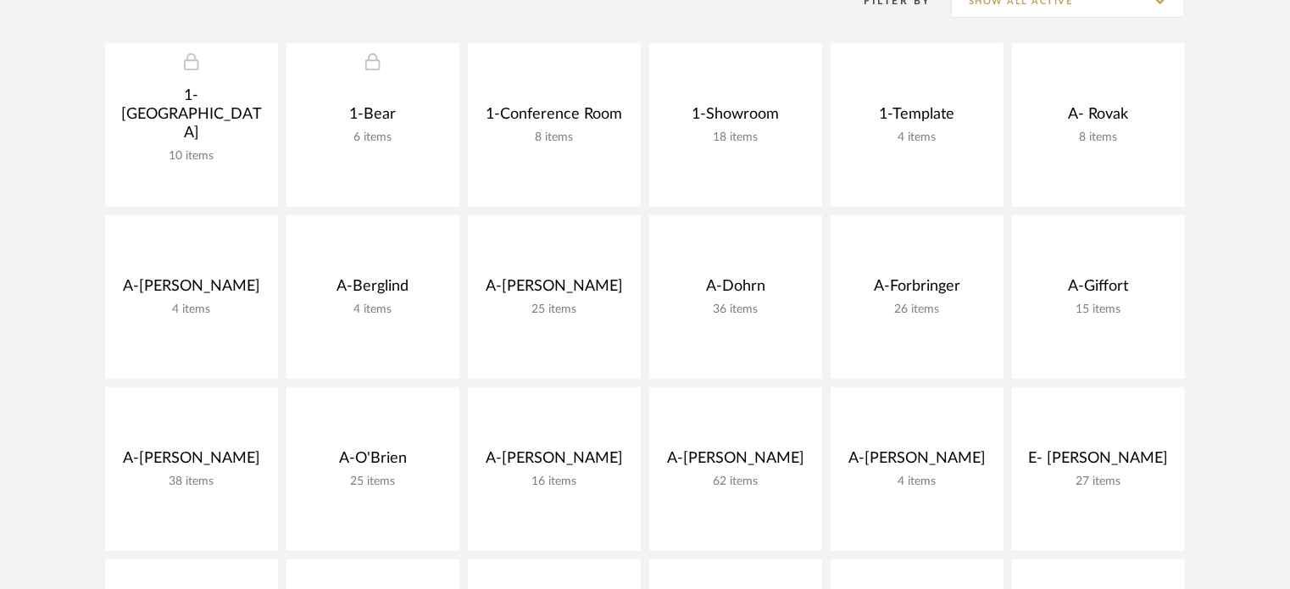
scroll to position [379, 0]
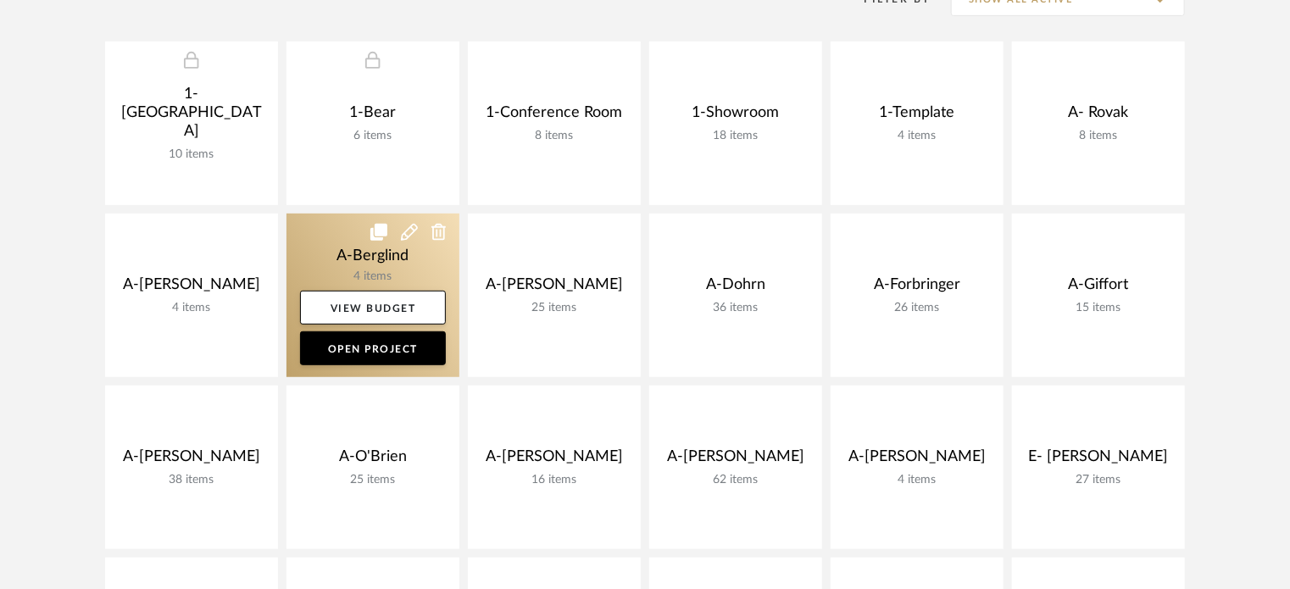
click at [335, 249] on link at bounding box center [373, 296] width 173 height 164
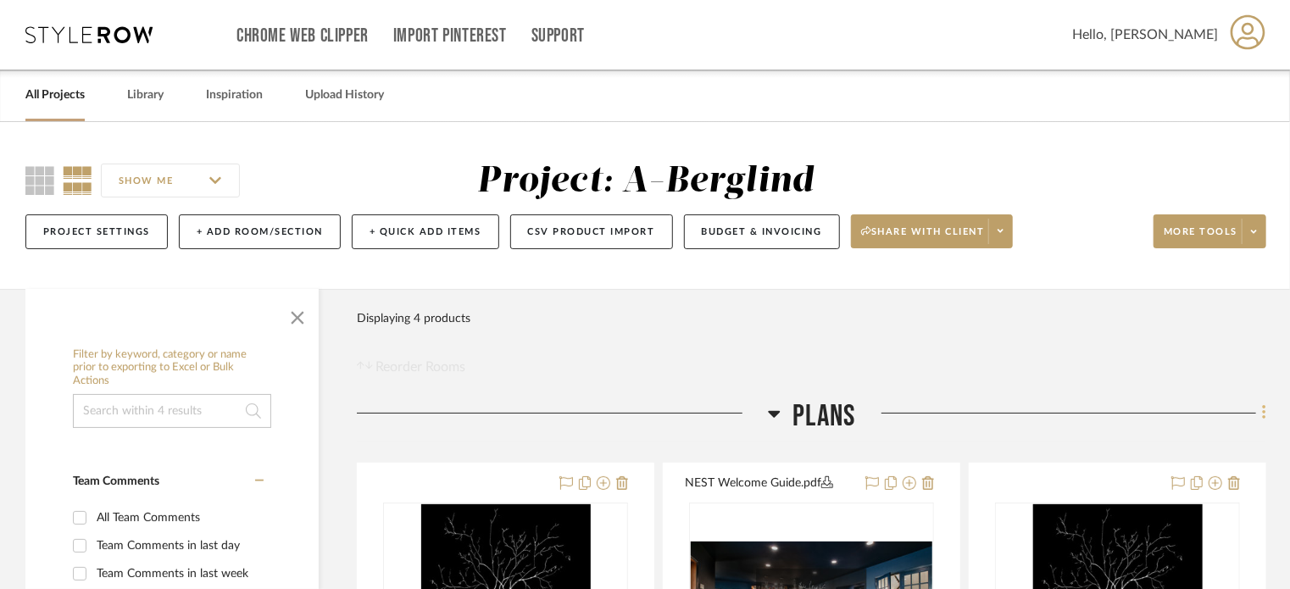
click at [1265, 409] on icon at bounding box center [1263, 413] width 3 height 14
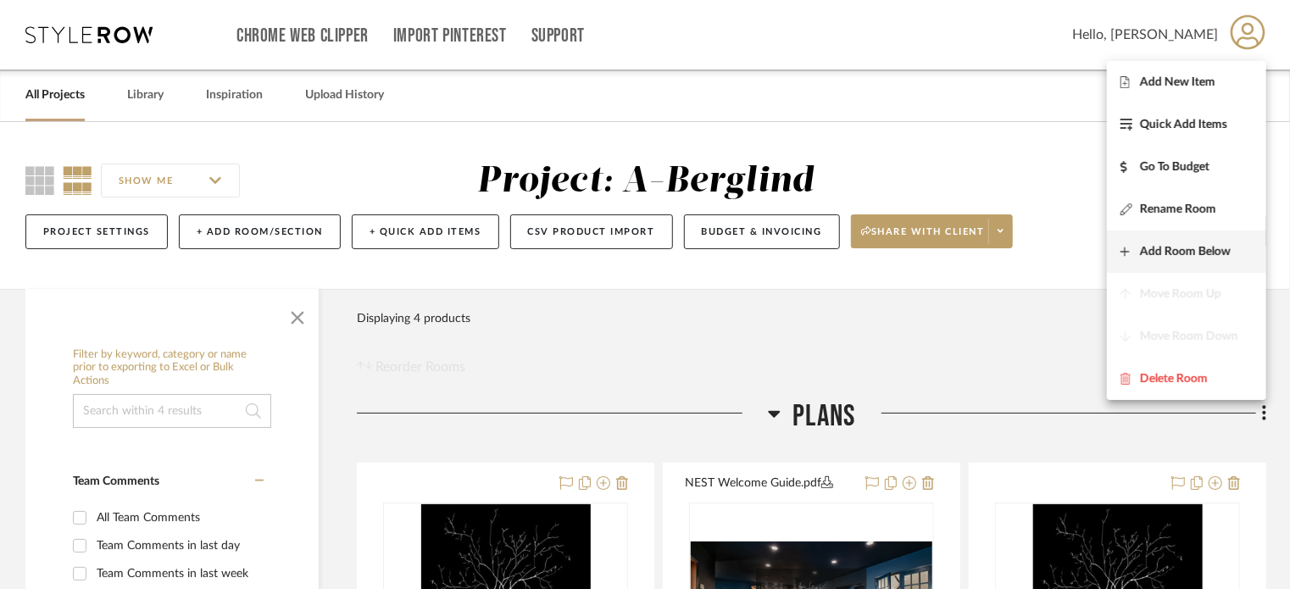
click at [1173, 251] on span "Add Room Below" at bounding box center [1185, 252] width 91 height 14
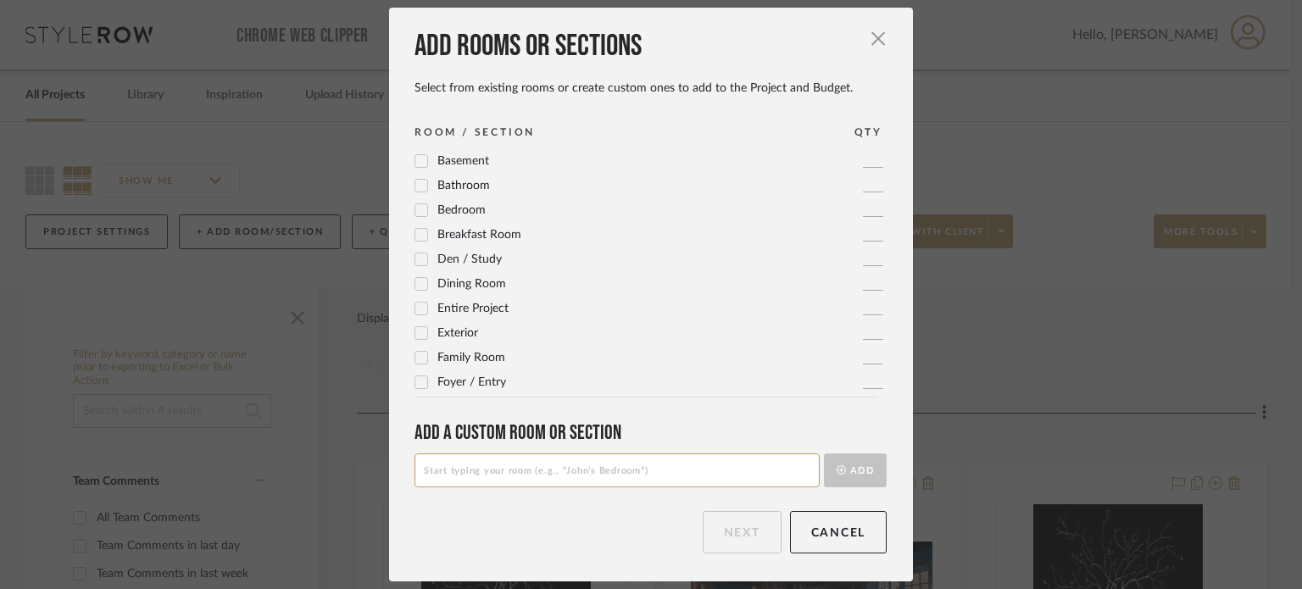
click at [517, 473] on input at bounding box center [617, 471] width 405 height 34
type input "Primary Bath"
click at [824, 454] on button "Add" at bounding box center [855, 471] width 63 height 34
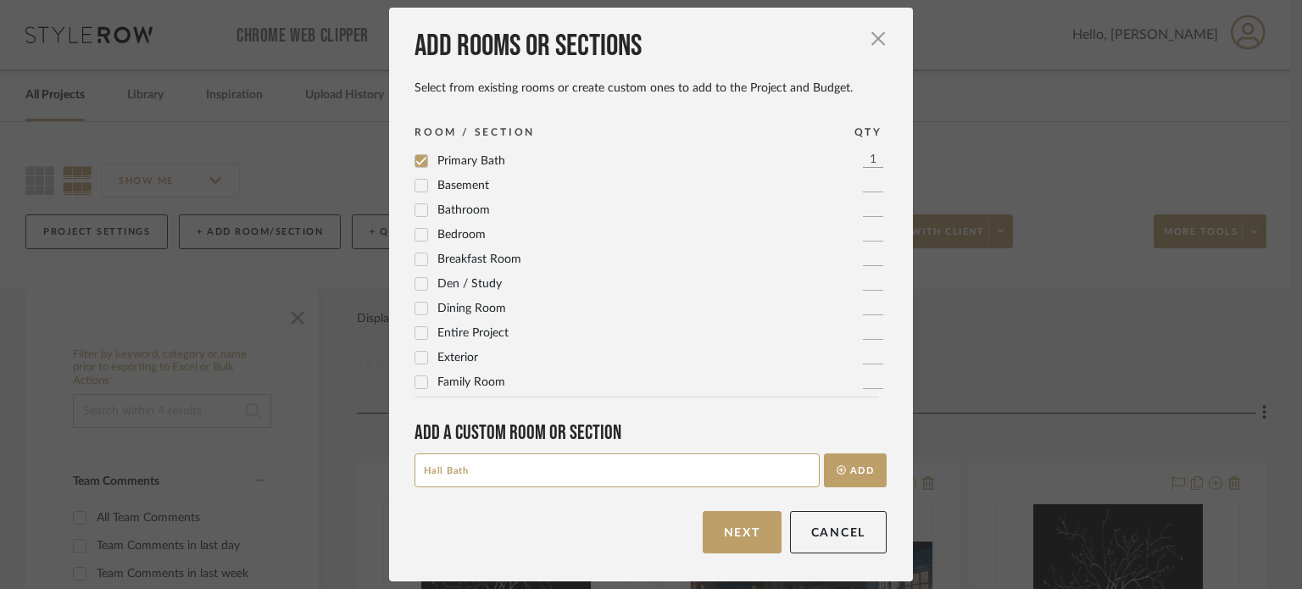
type input "Hall Bath"
click at [824, 454] on button "Add" at bounding box center [855, 471] width 63 height 34
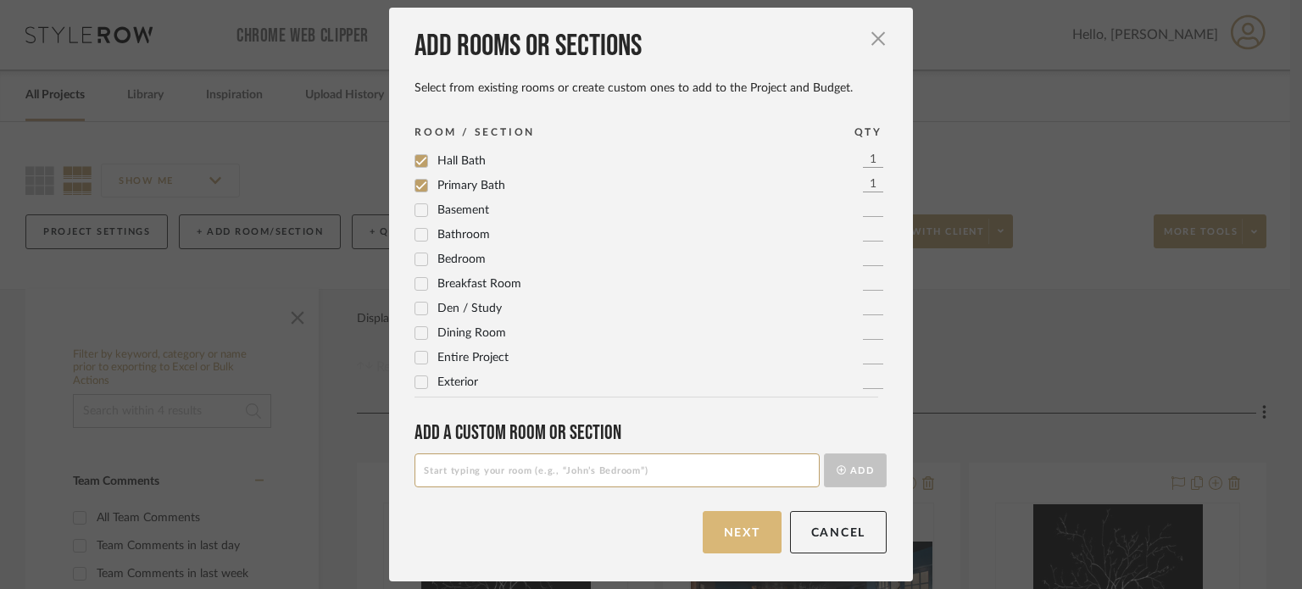
click at [737, 529] on button "Next" at bounding box center [742, 532] width 79 height 42
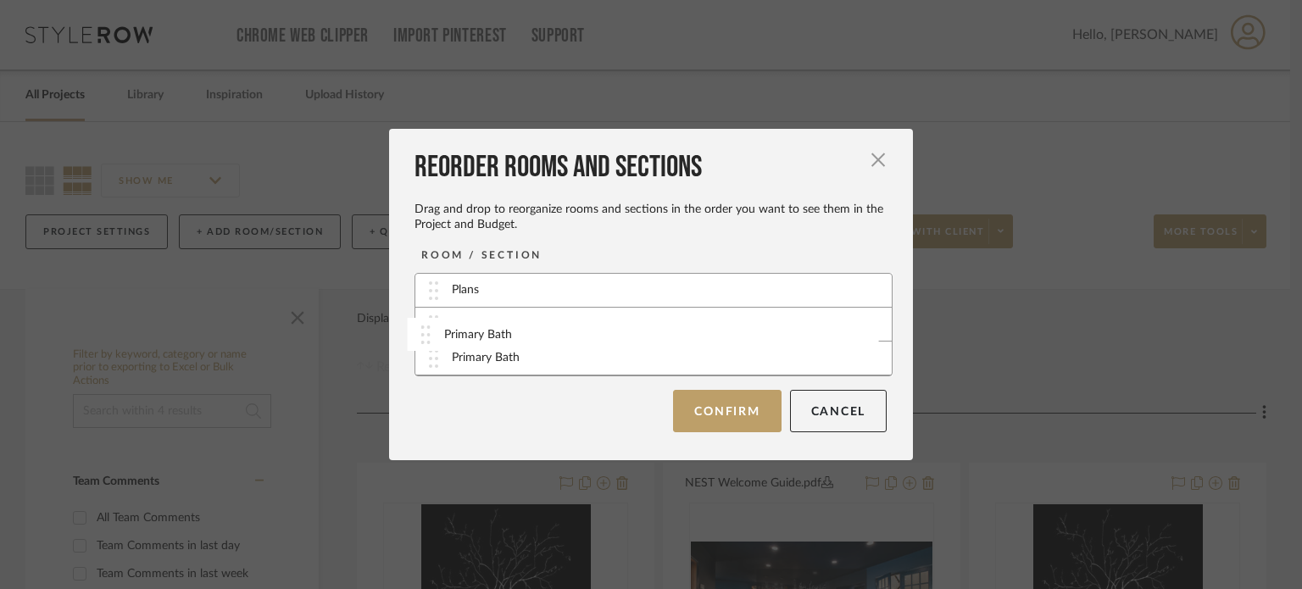
drag, startPoint x: 429, startPoint y: 361, endPoint x: 427, endPoint y: 326, distance: 34.8
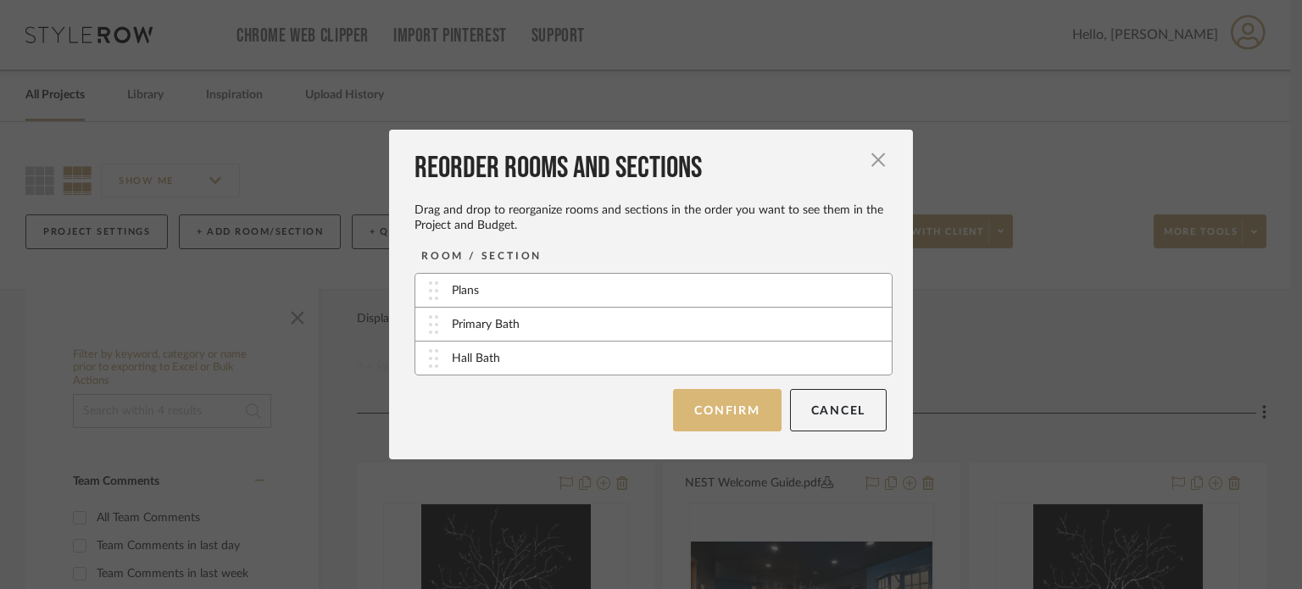
click at [712, 416] on button "Confirm" at bounding box center [727, 410] width 108 height 42
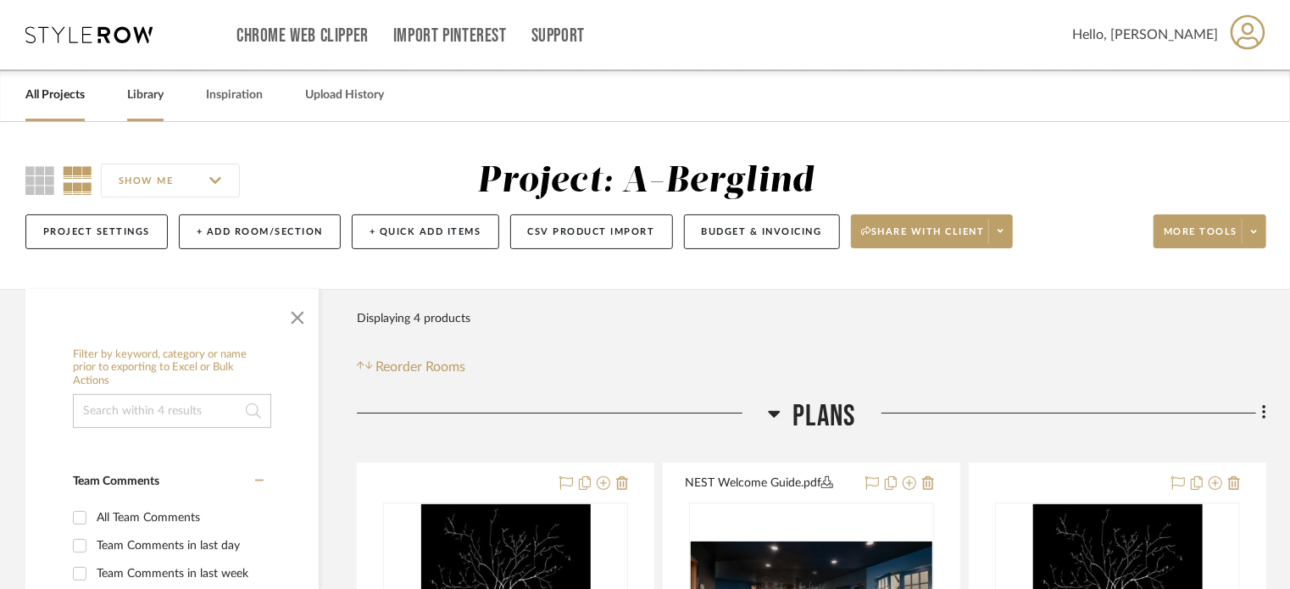
click at [152, 96] on link "Library" at bounding box center [145, 95] width 36 height 23
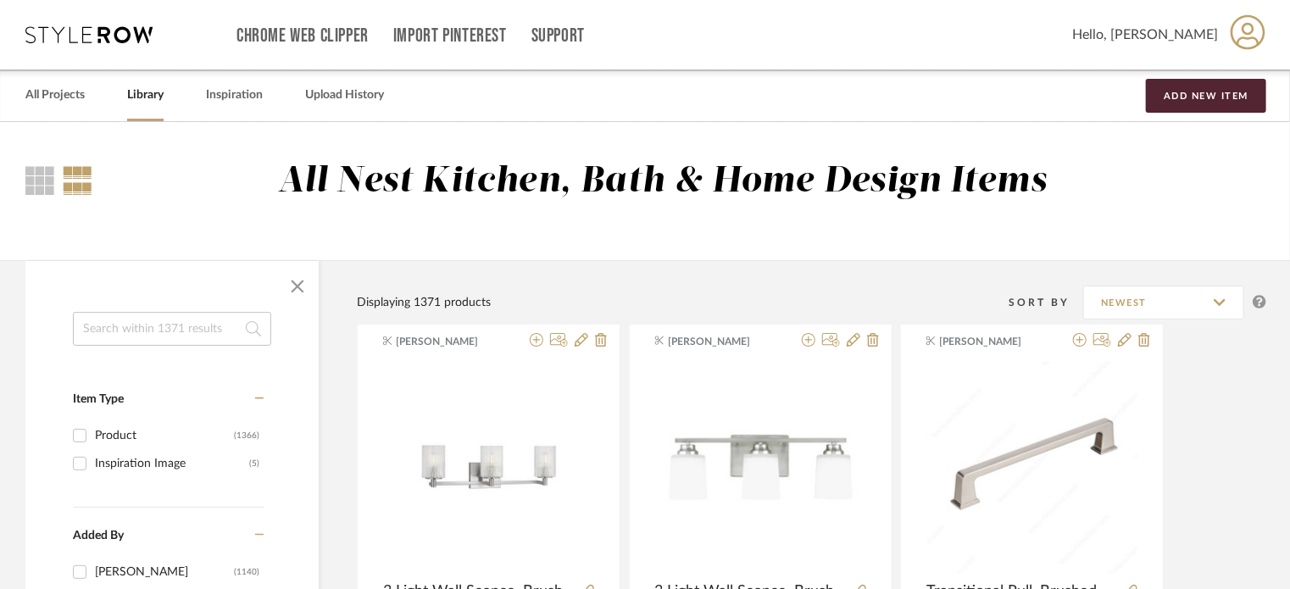
click at [189, 318] on input at bounding box center [172, 329] width 198 height 34
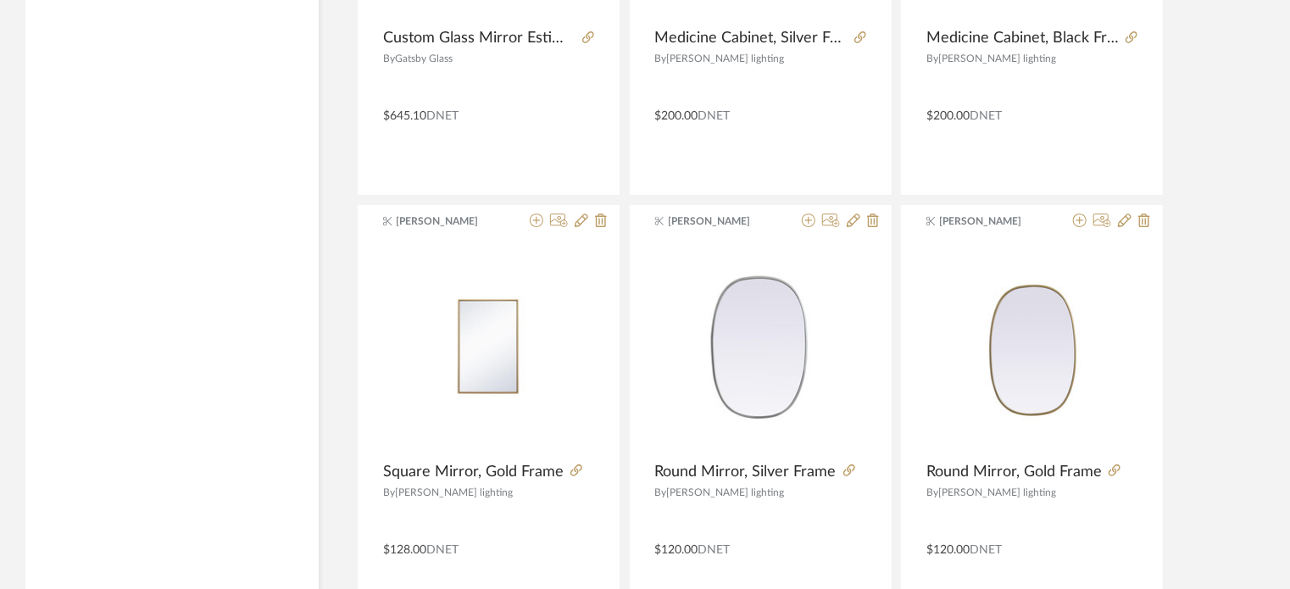
scroll to position [3208, 0]
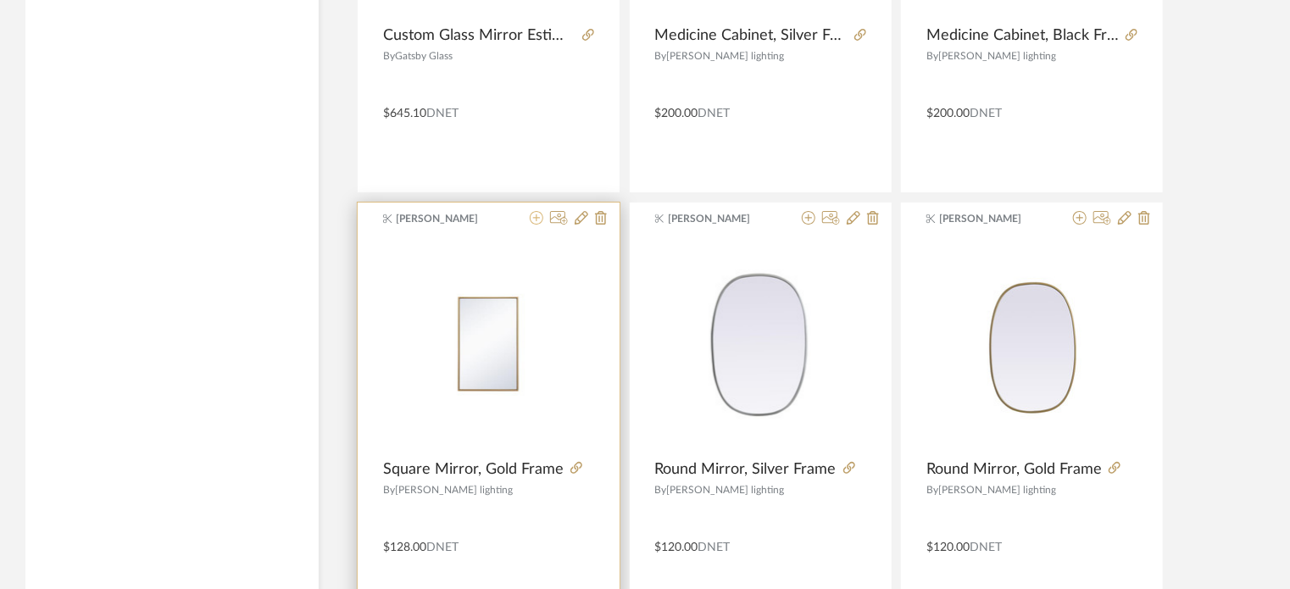
type input "mirror"
click at [537, 213] on icon at bounding box center [537, 218] width 14 height 14
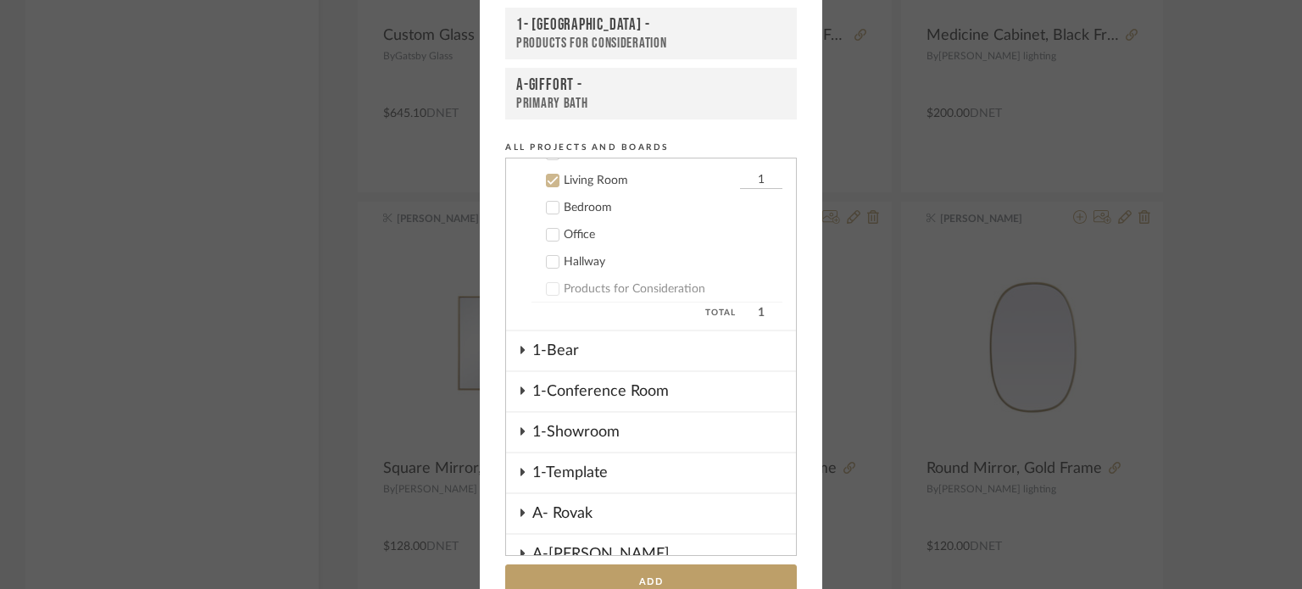
scroll to position [95, 0]
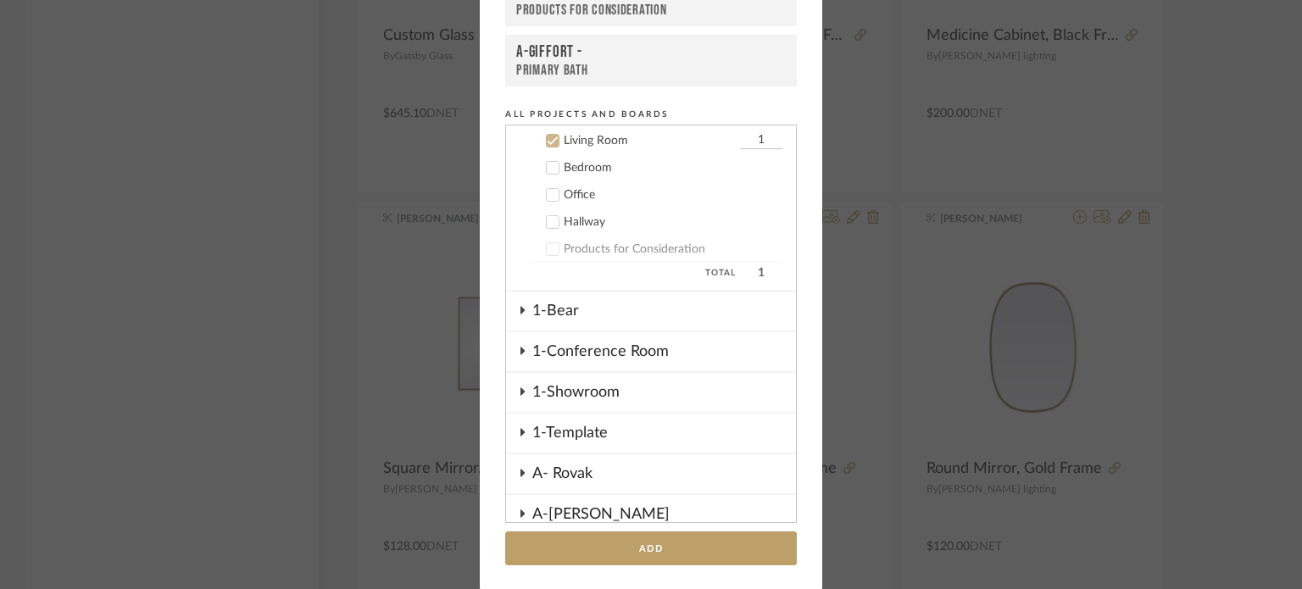
click at [547, 135] on icon at bounding box center [553, 141] width 12 height 12
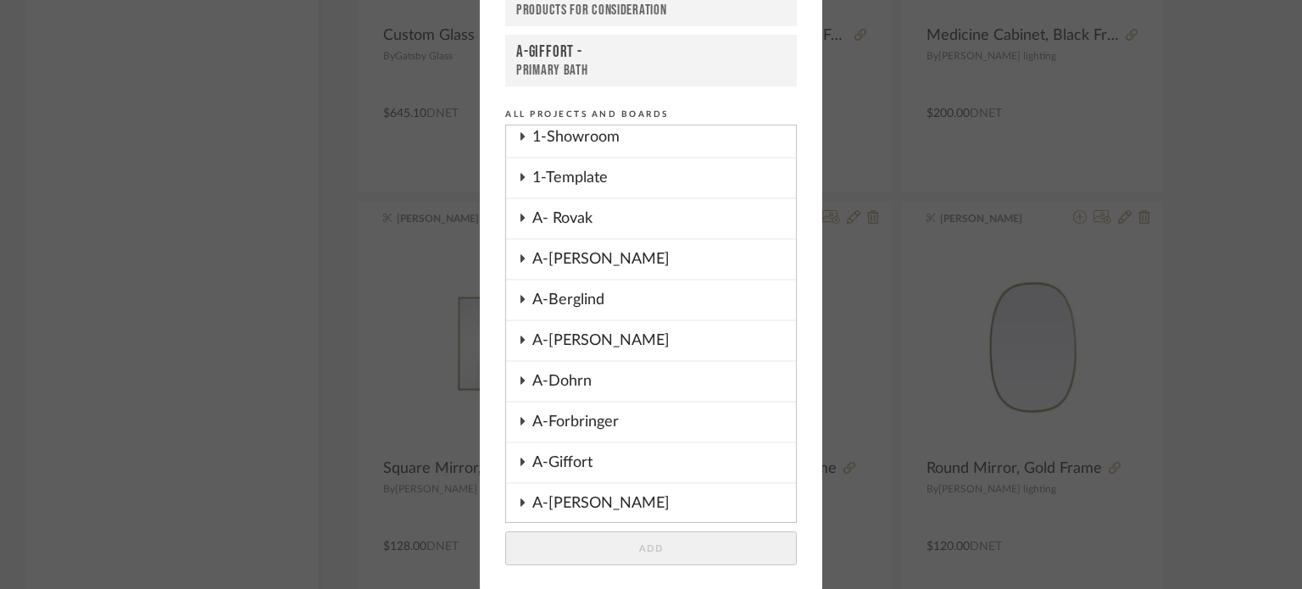
scroll to position [332, 0]
click at [597, 295] on div "A-Berglind" at bounding box center [664, 296] width 264 height 39
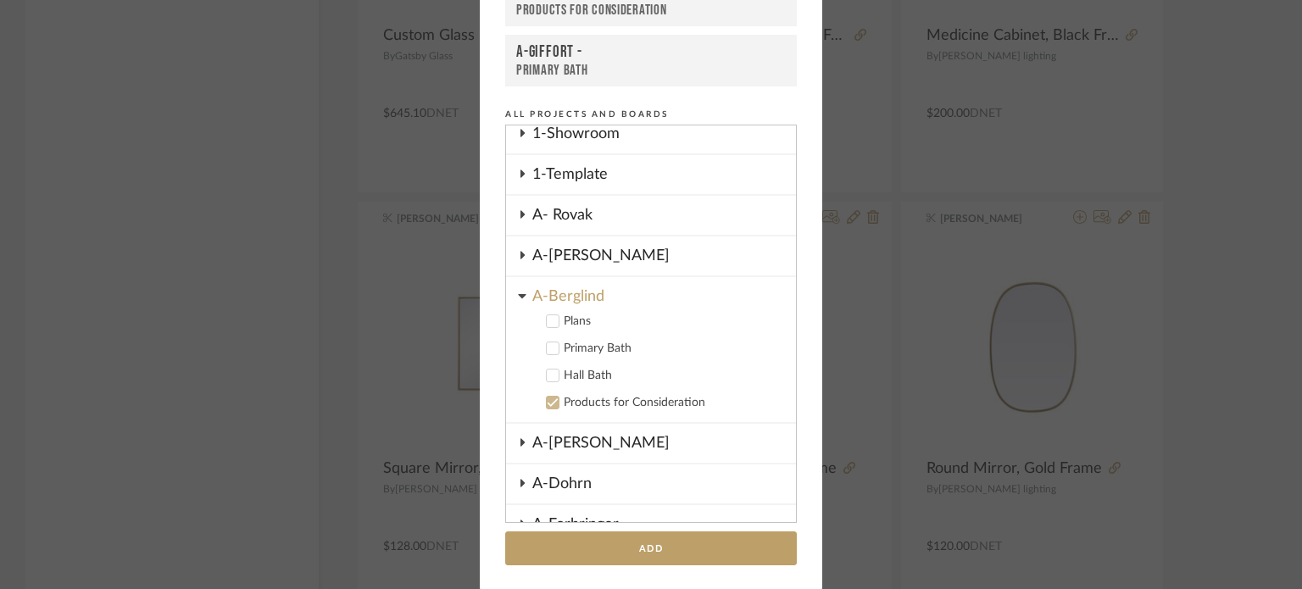
click at [547, 373] on icon at bounding box center [553, 376] width 12 height 12
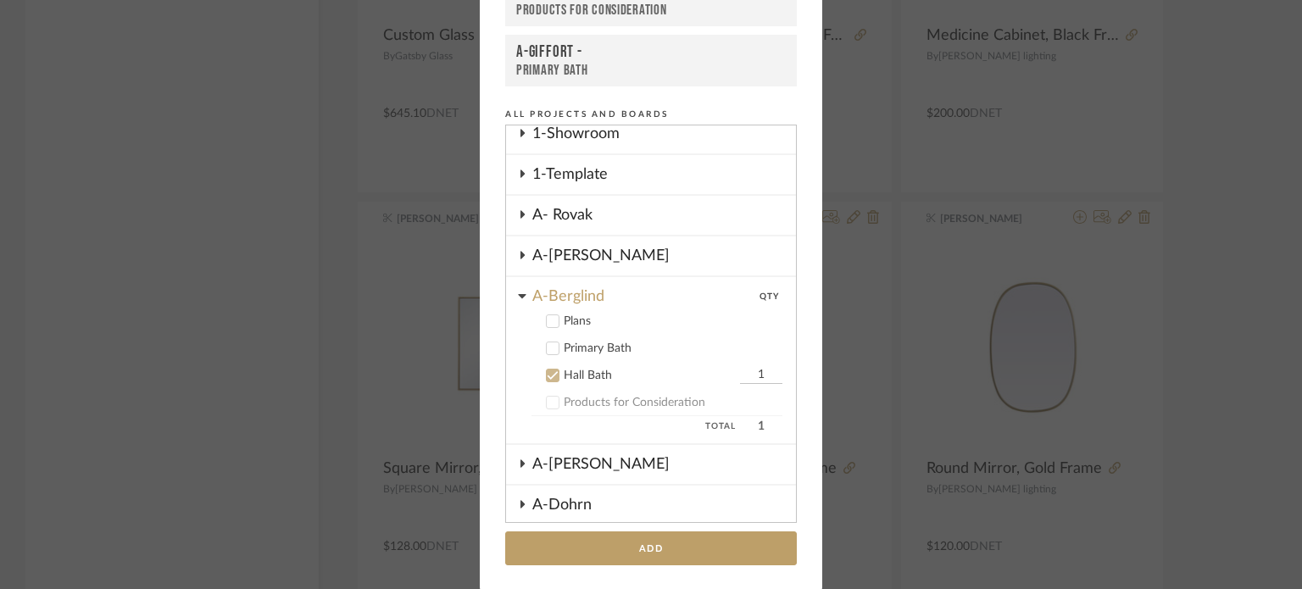
click at [547, 377] on icon at bounding box center [553, 376] width 12 height 12
click at [548, 345] on icon at bounding box center [553, 349] width 11 height 8
click at [549, 375] on icon at bounding box center [553, 376] width 12 height 12
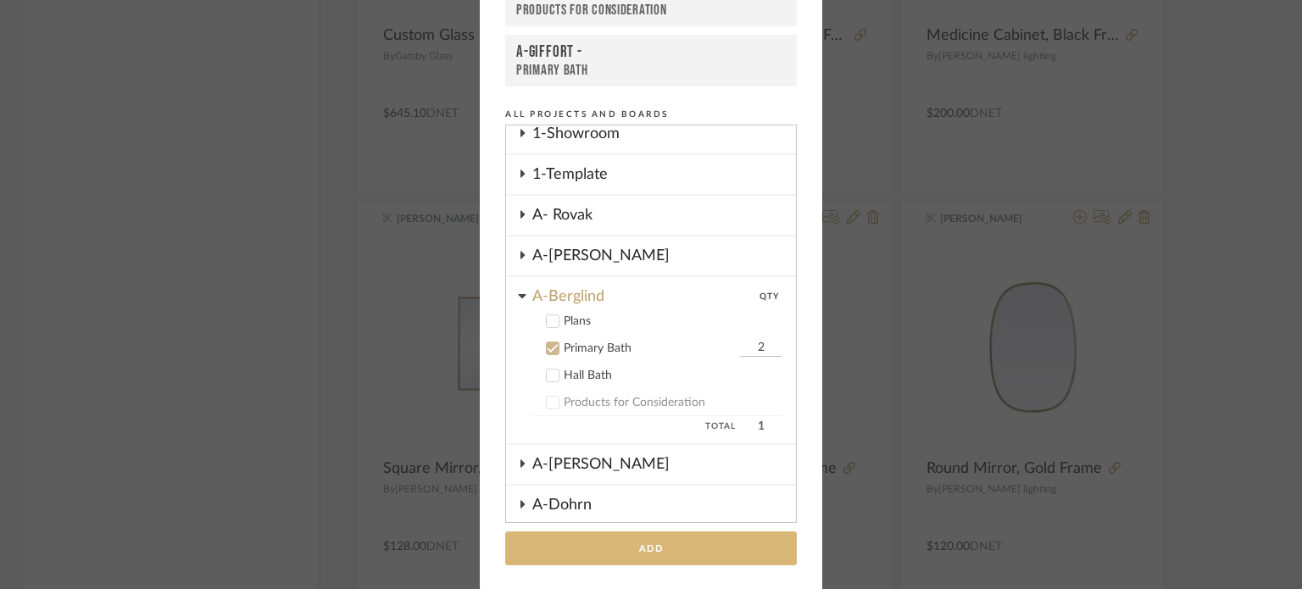
type input "2"
click at [708, 538] on button "Add" at bounding box center [651, 549] width 292 height 35
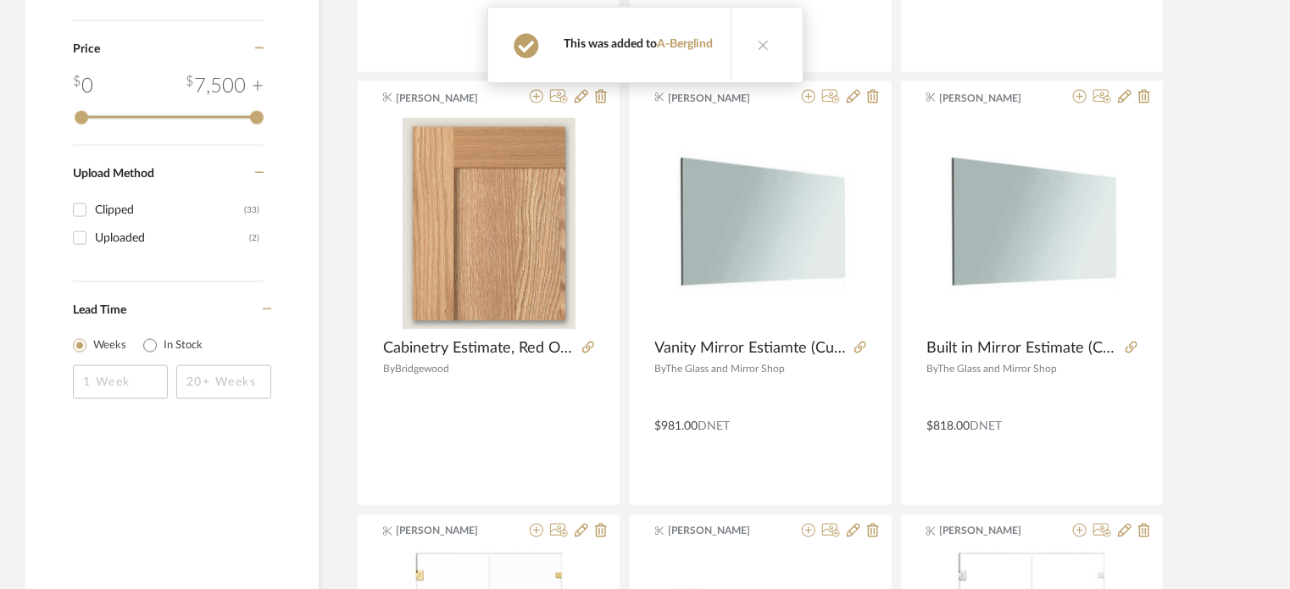
scroll to position [0, 0]
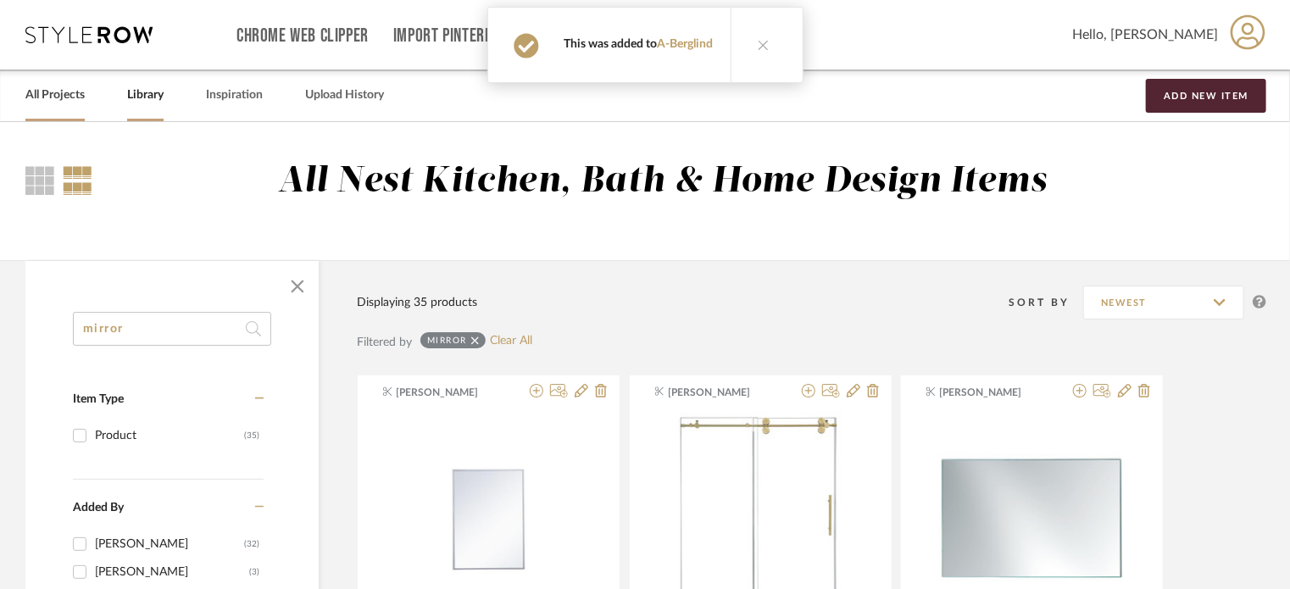
click at [70, 98] on link "All Projects" at bounding box center [54, 95] width 59 height 23
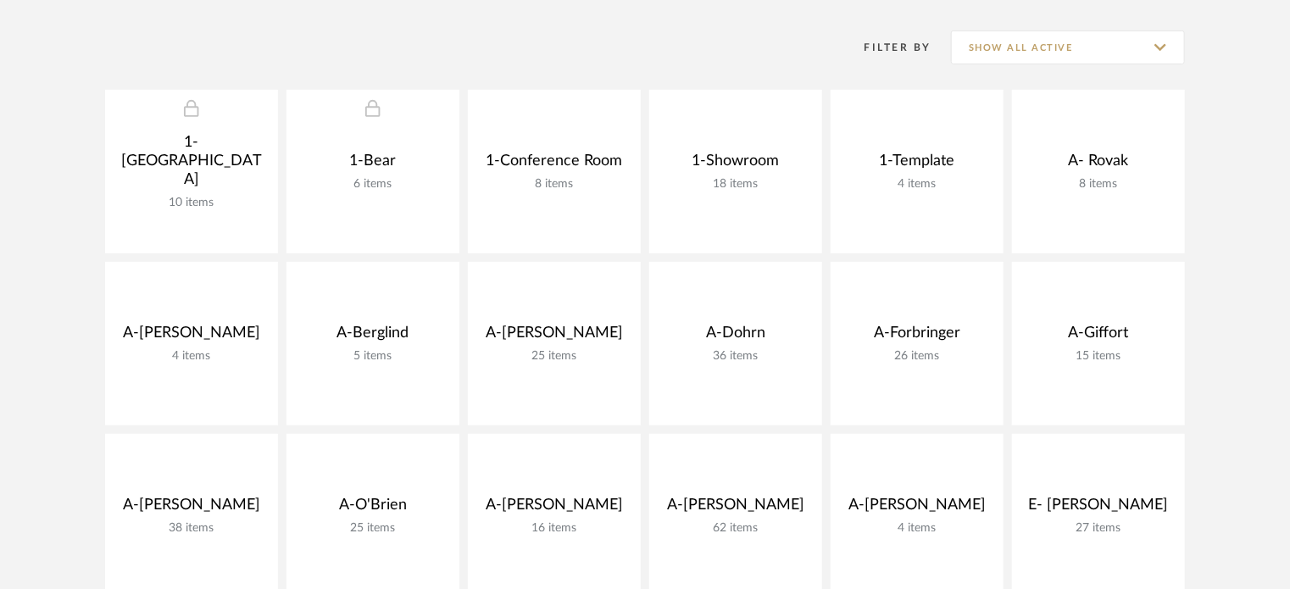
scroll to position [337, 0]
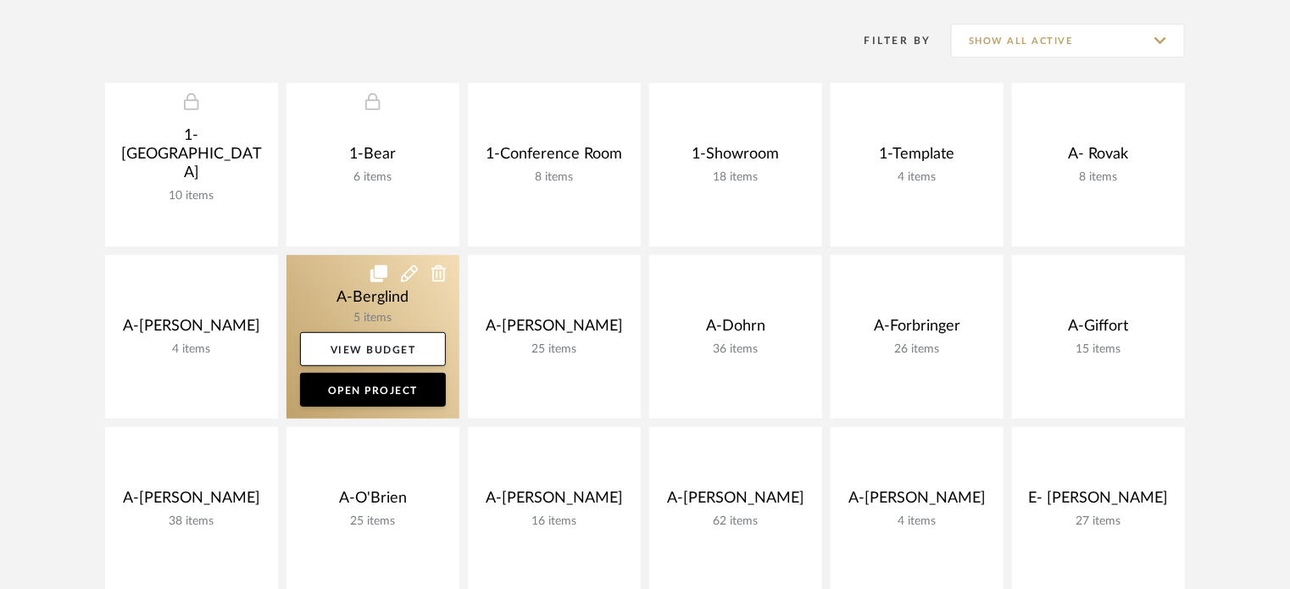
click at [340, 304] on link at bounding box center [373, 337] width 173 height 164
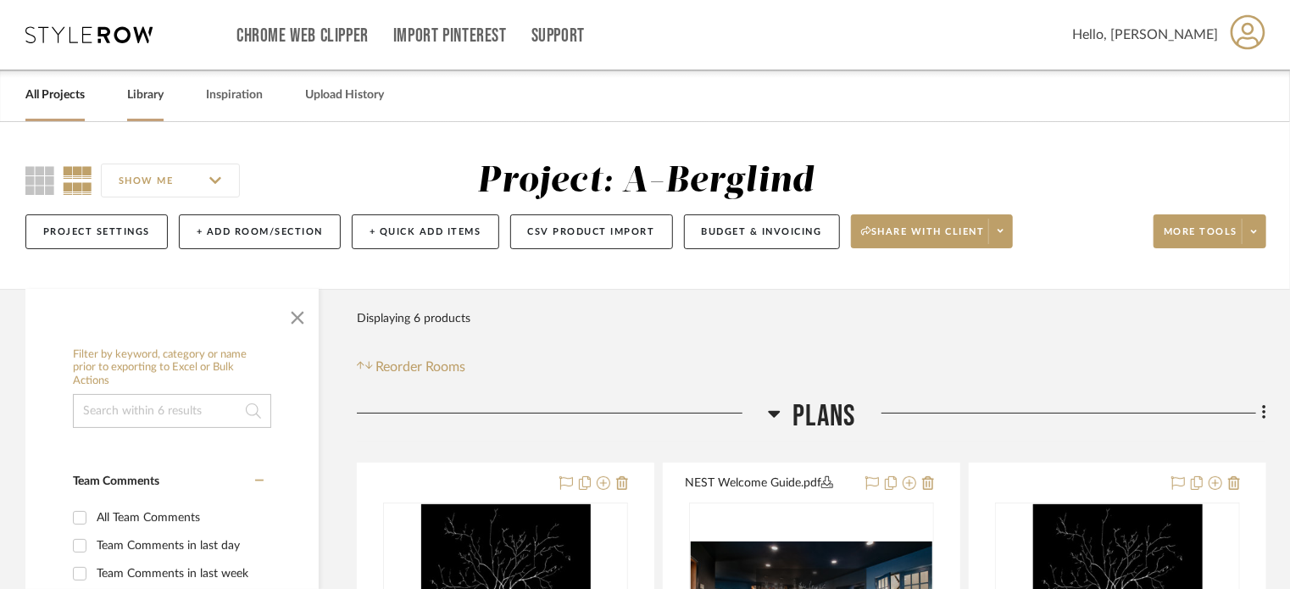
click at [146, 93] on link "Library" at bounding box center [145, 95] width 36 height 23
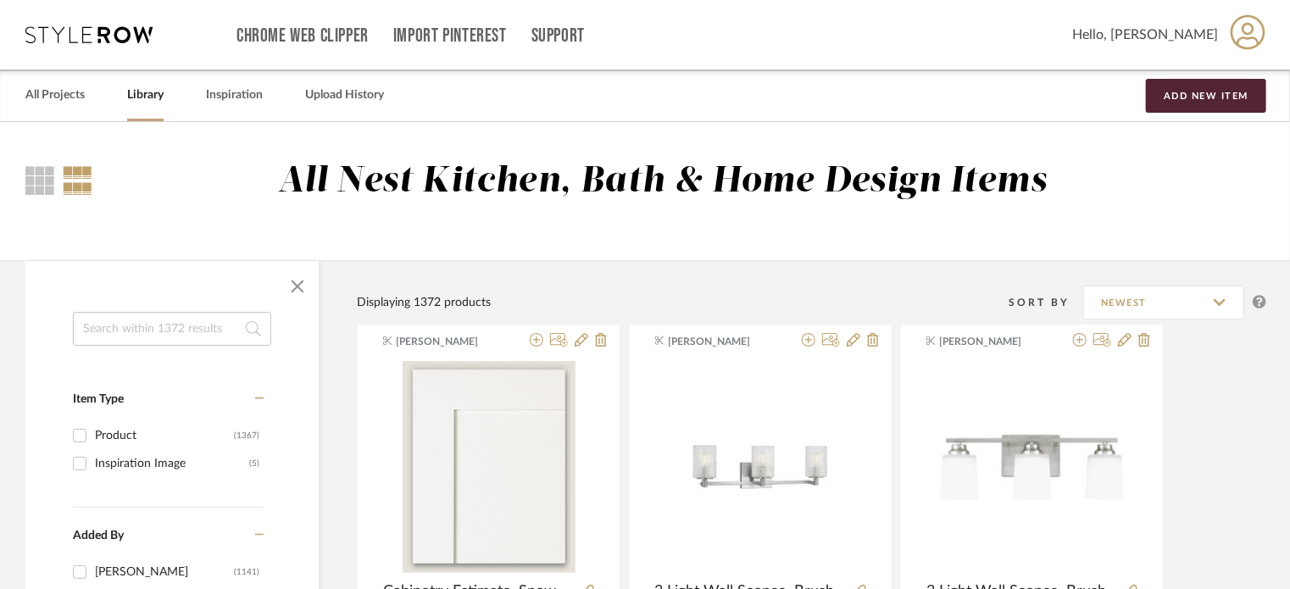
click at [170, 321] on input at bounding box center [172, 329] width 198 height 34
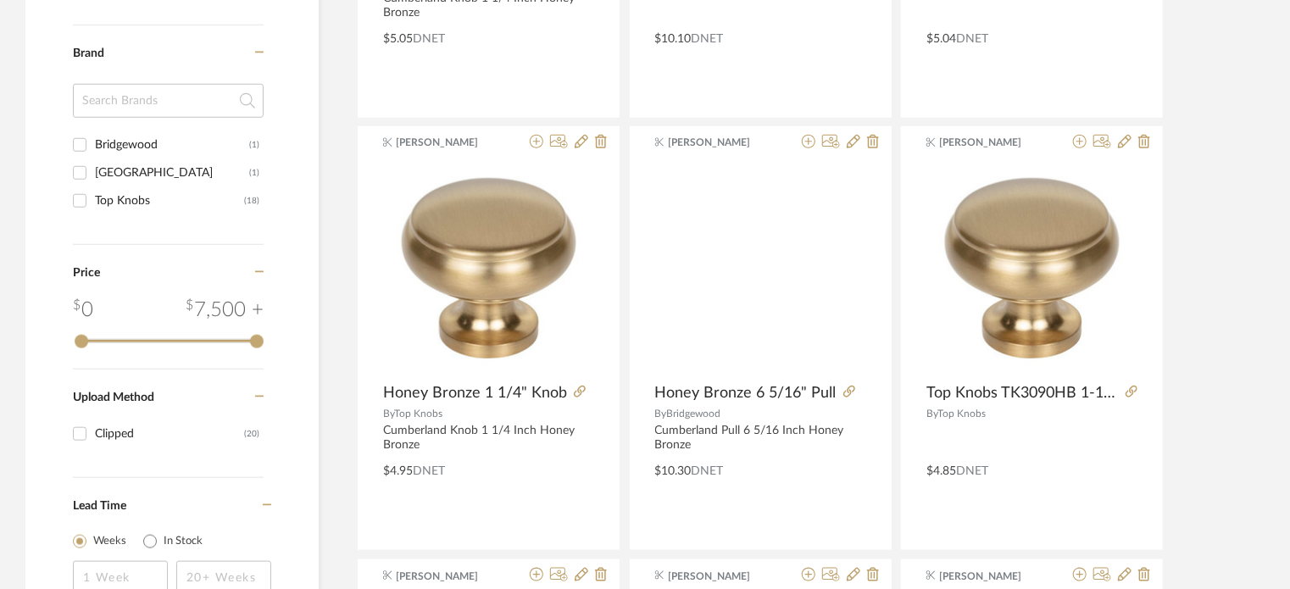
scroll to position [685, 0]
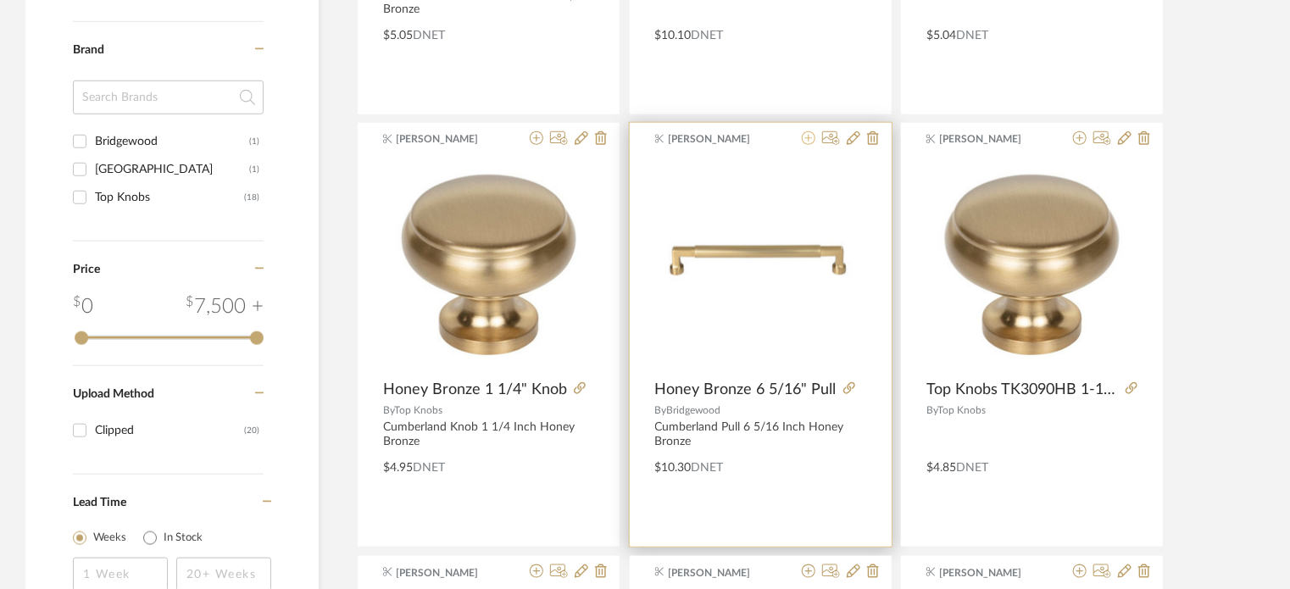
type input "cumberlan"
click at [811, 138] on icon at bounding box center [809, 138] width 14 height 14
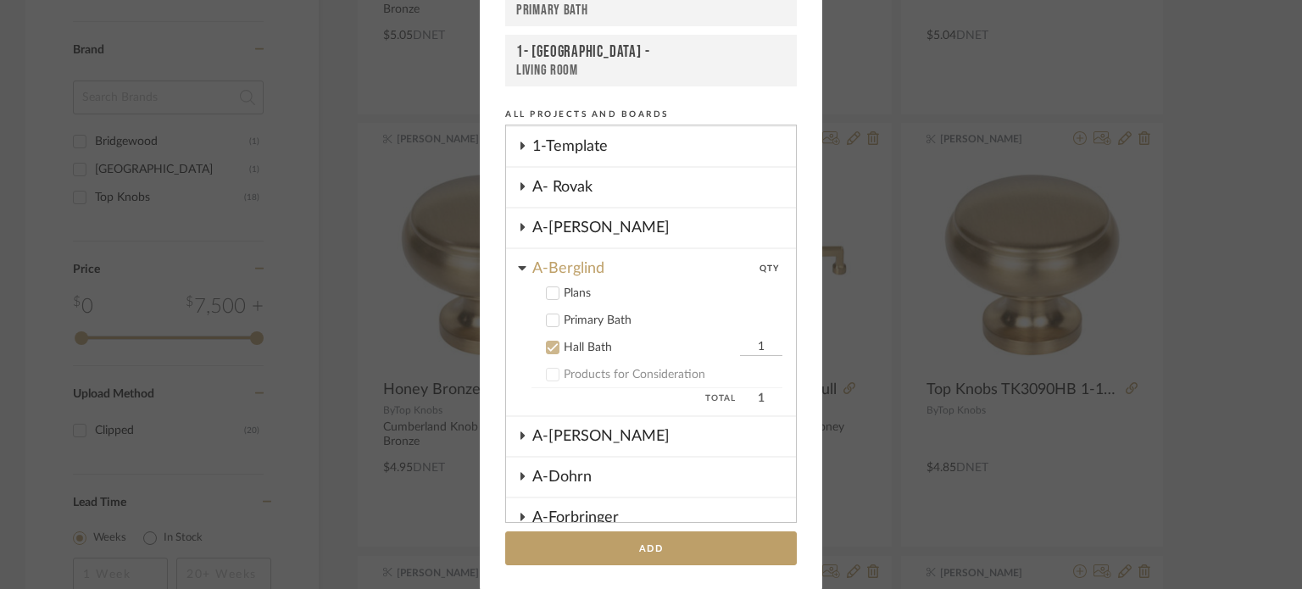
scroll to position [166, 0]
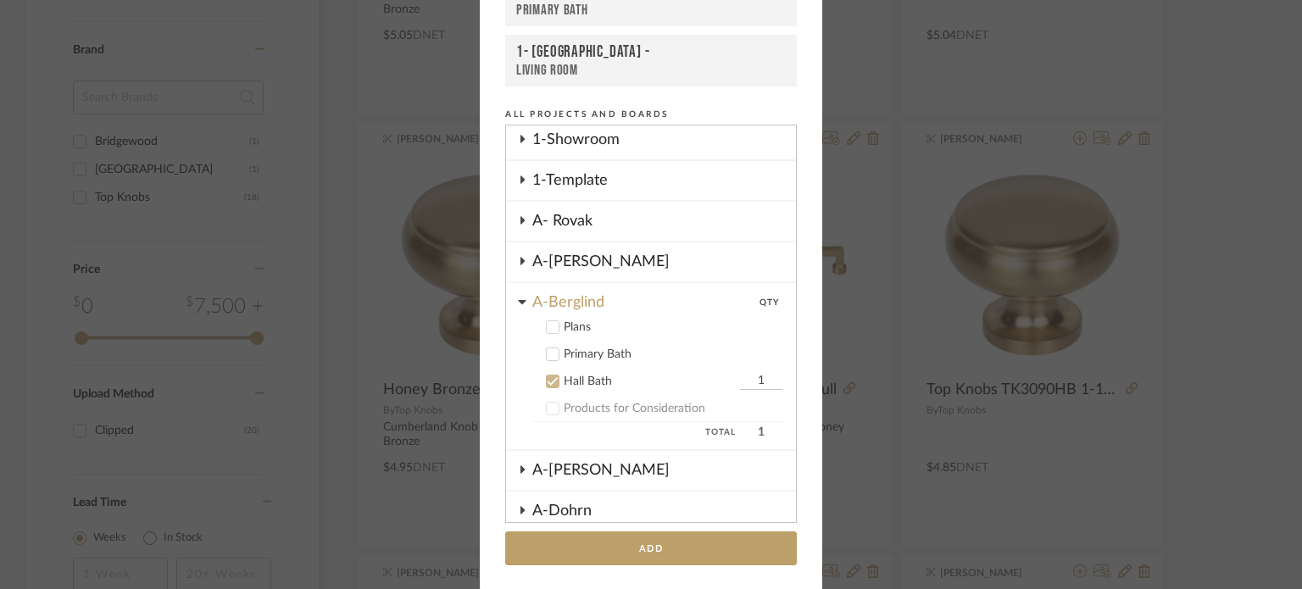
click at [547, 349] on icon at bounding box center [553, 354] width 12 height 12
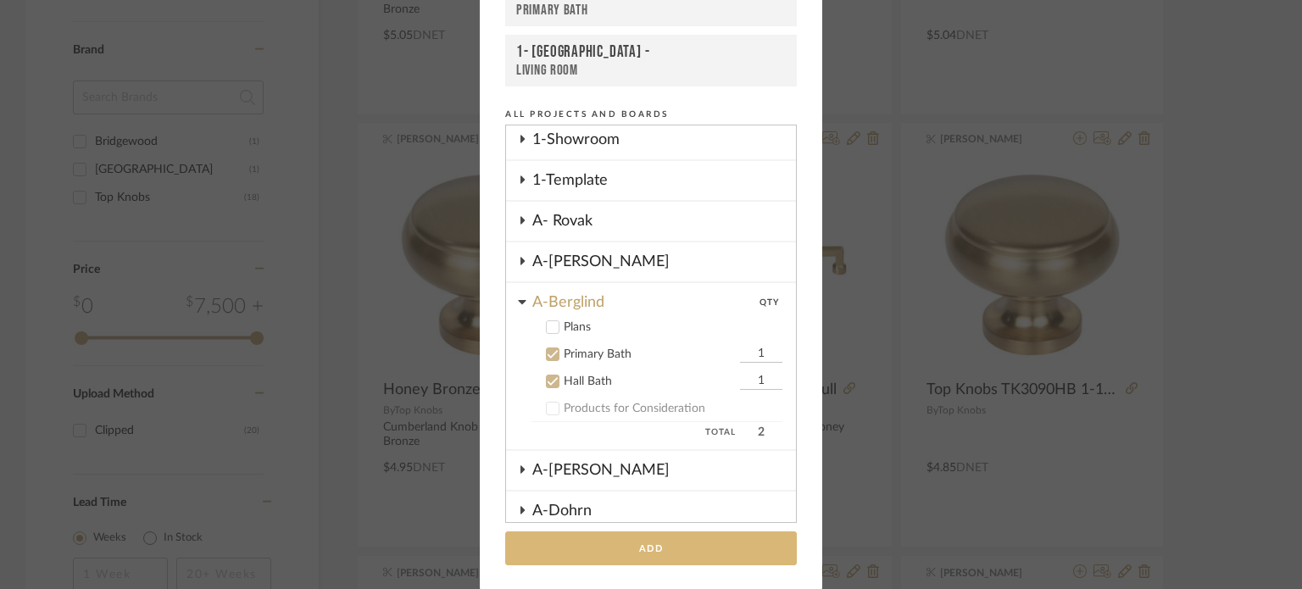
click at [621, 535] on button "Add" at bounding box center [651, 549] width 292 height 35
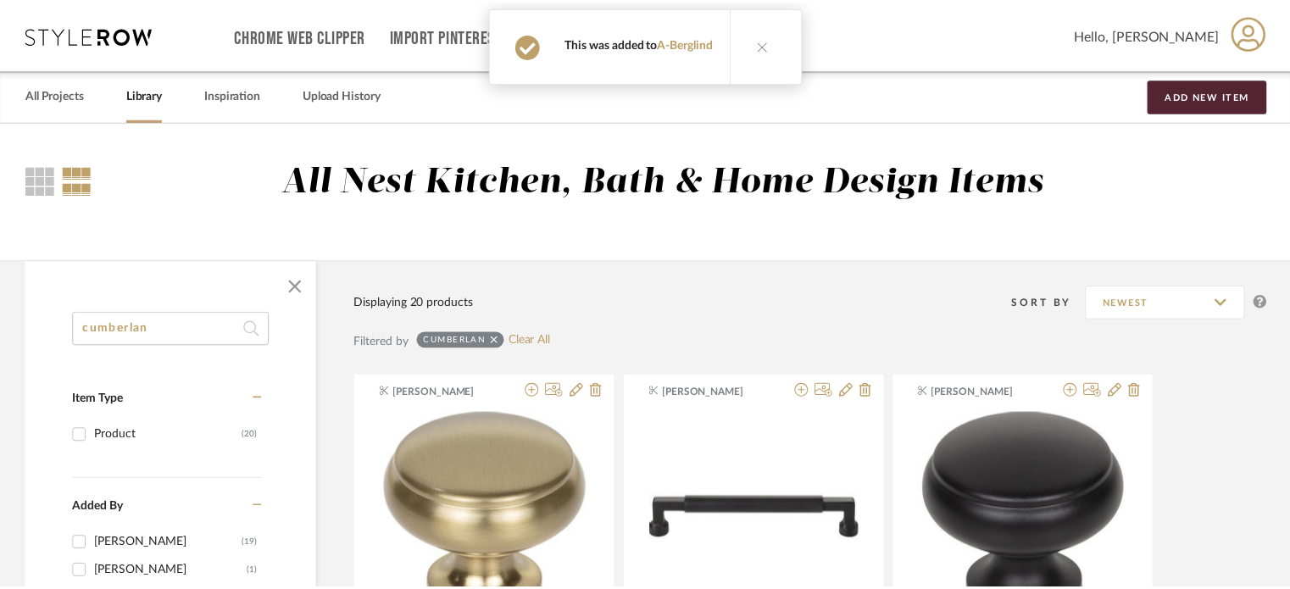
scroll to position [685, 0]
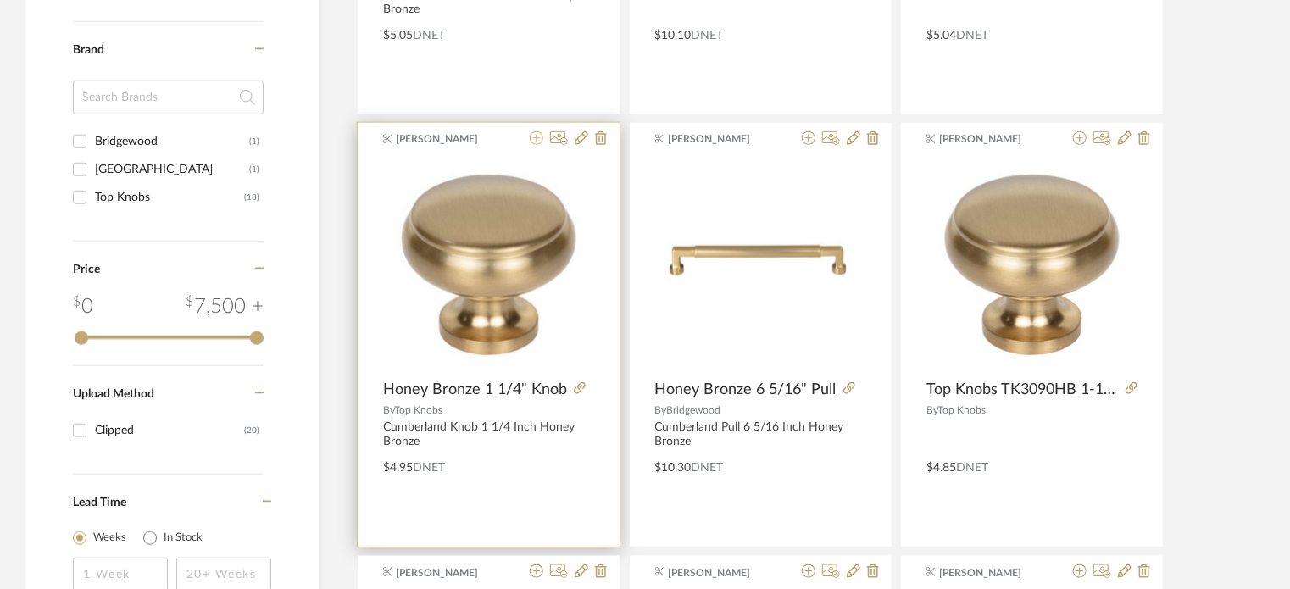
click at [536, 138] on icon at bounding box center [537, 138] width 14 height 14
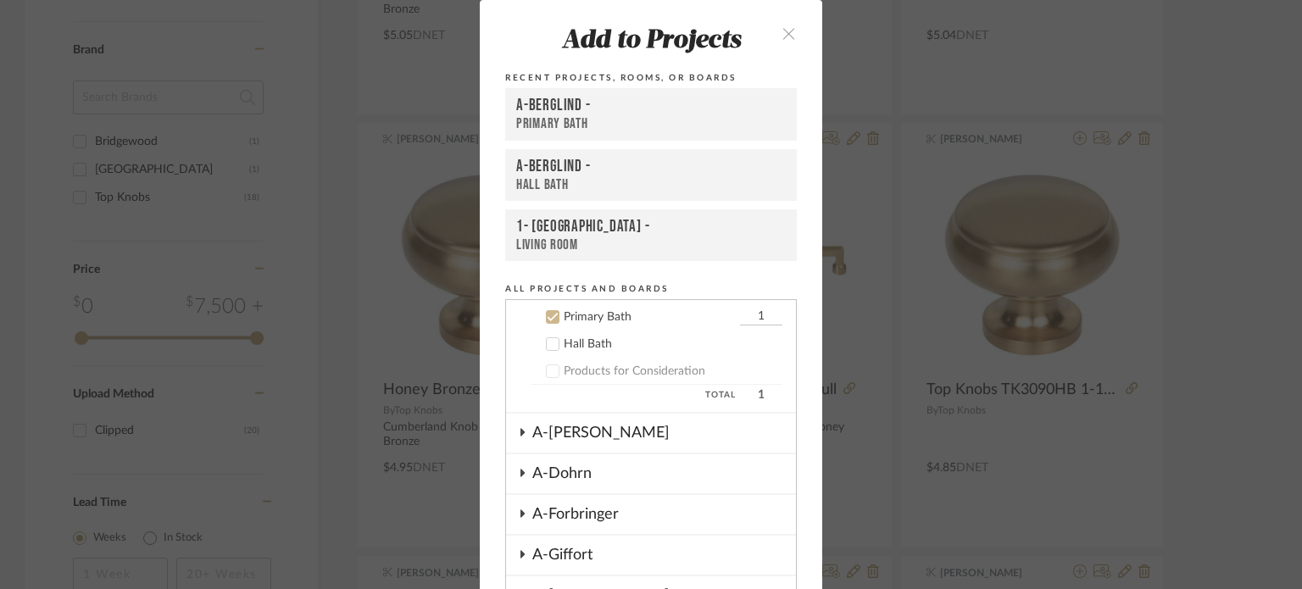
scroll to position [299, 0]
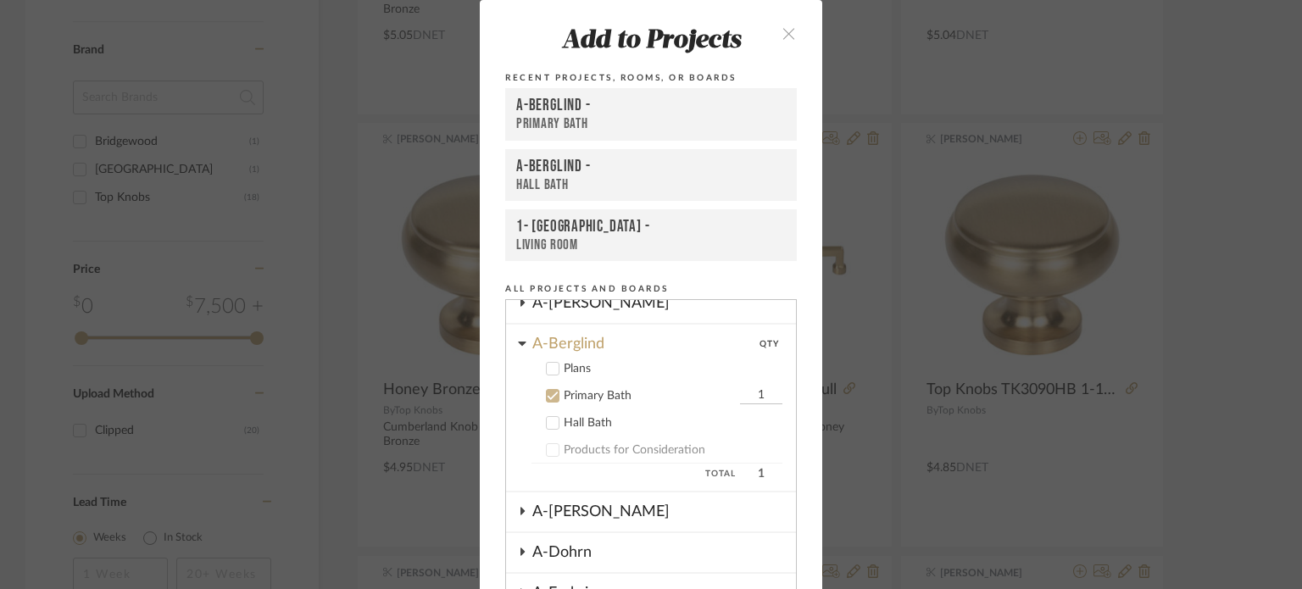
click at [548, 417] on icon at bounding box center [553, 423] width 12 height 12
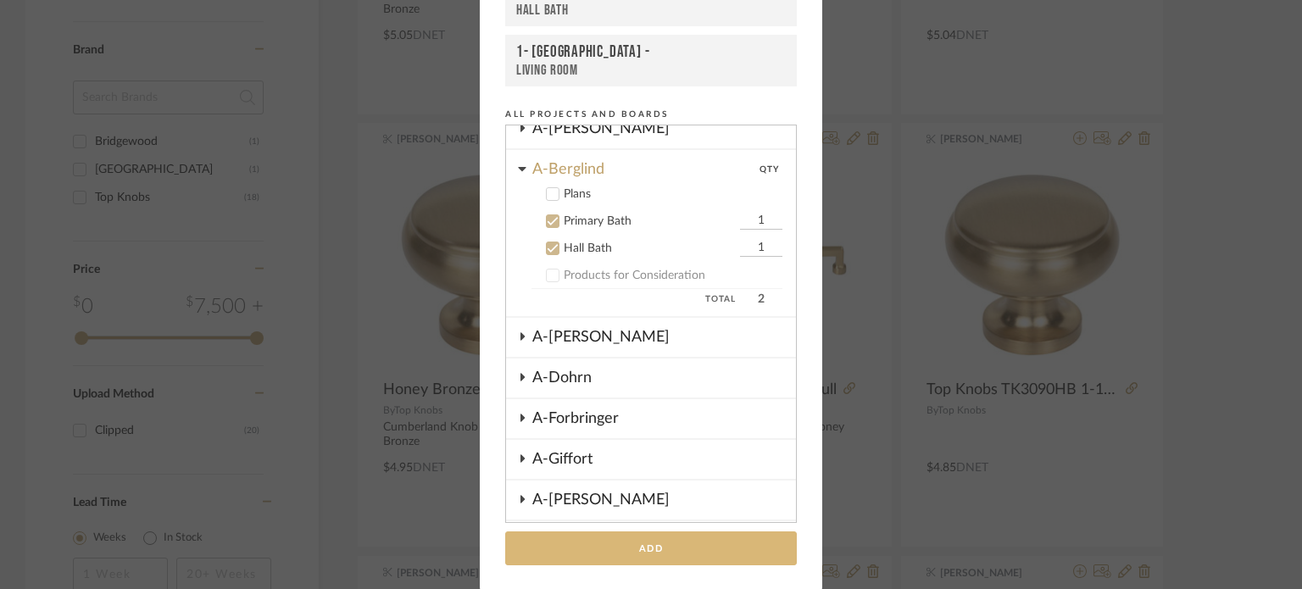
click at [668, 553] on button "Add" at bounding box center [651, 549] width 292 height 35
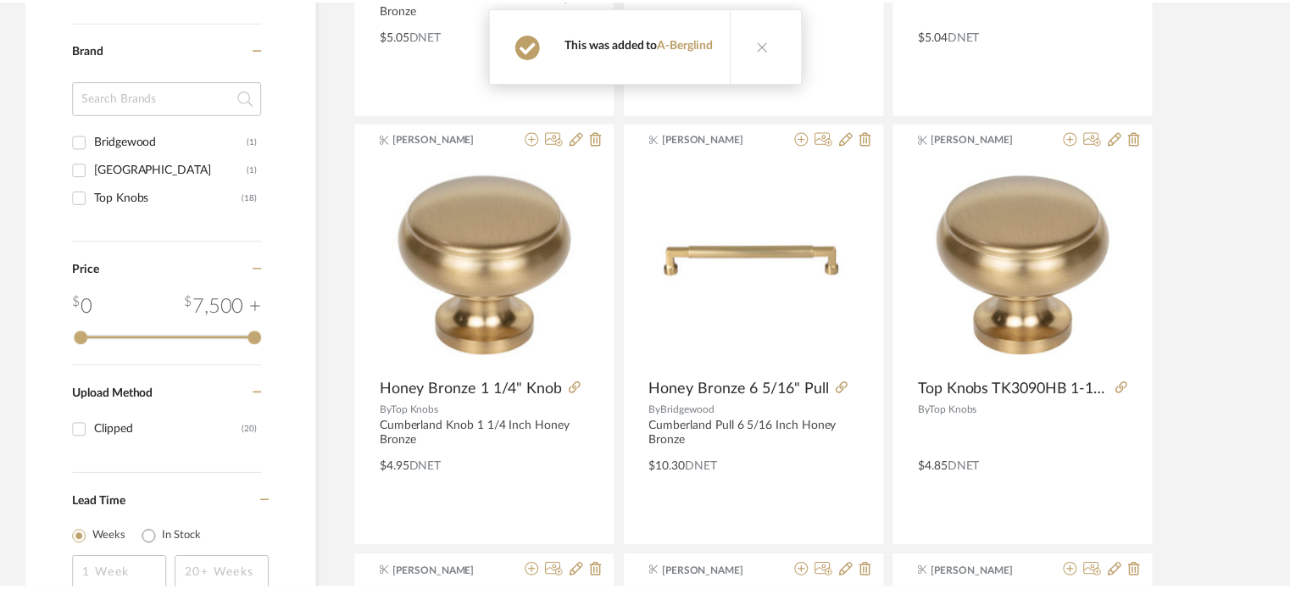
scroll to position [685, 0]
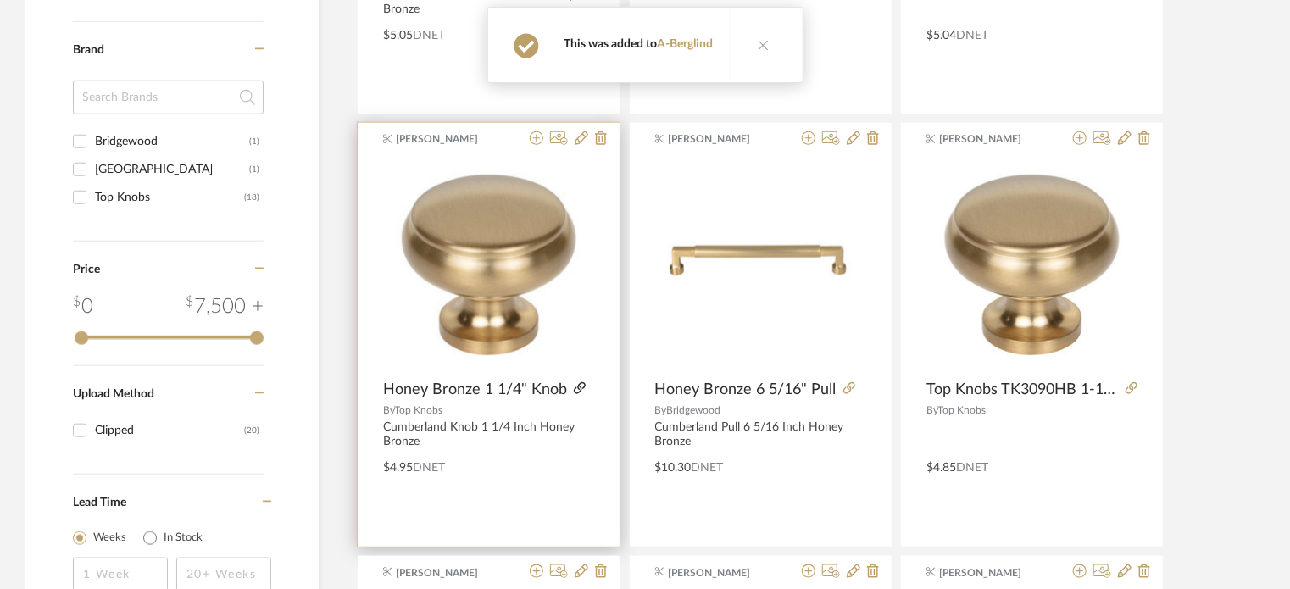
click at [576, 388] on icon at bounding box center [580, 388] width 12 height 12
click at [579, 137] on icon at bounding box center [582, 138] width 14 height 14
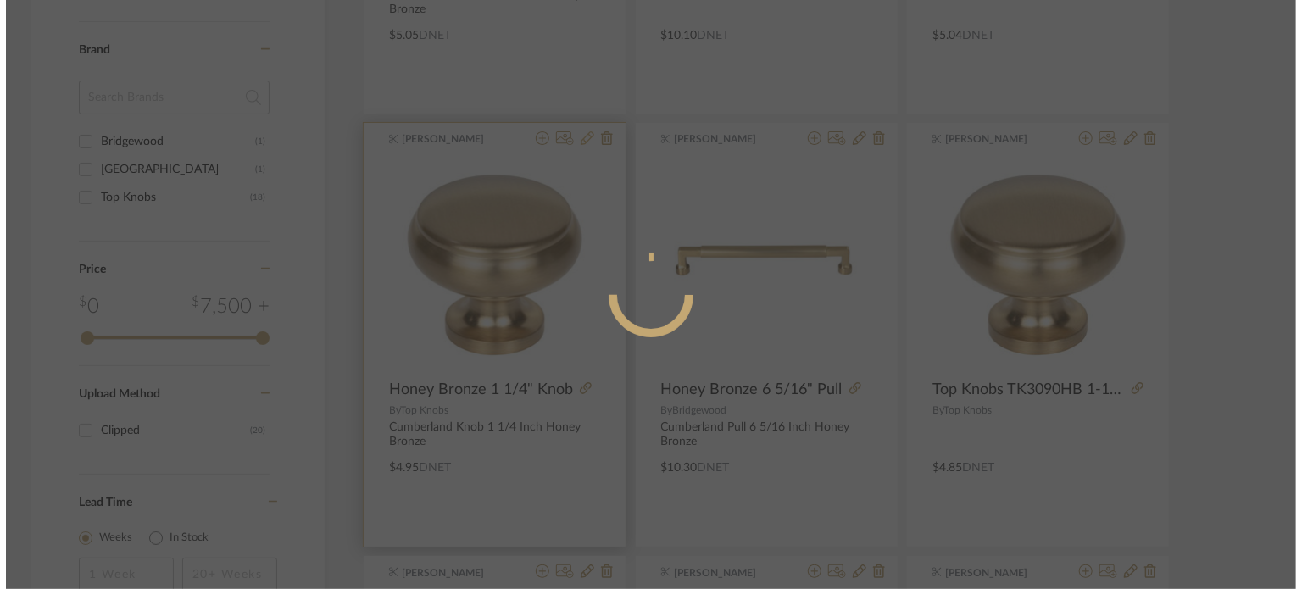
scroll to position [0, 0]
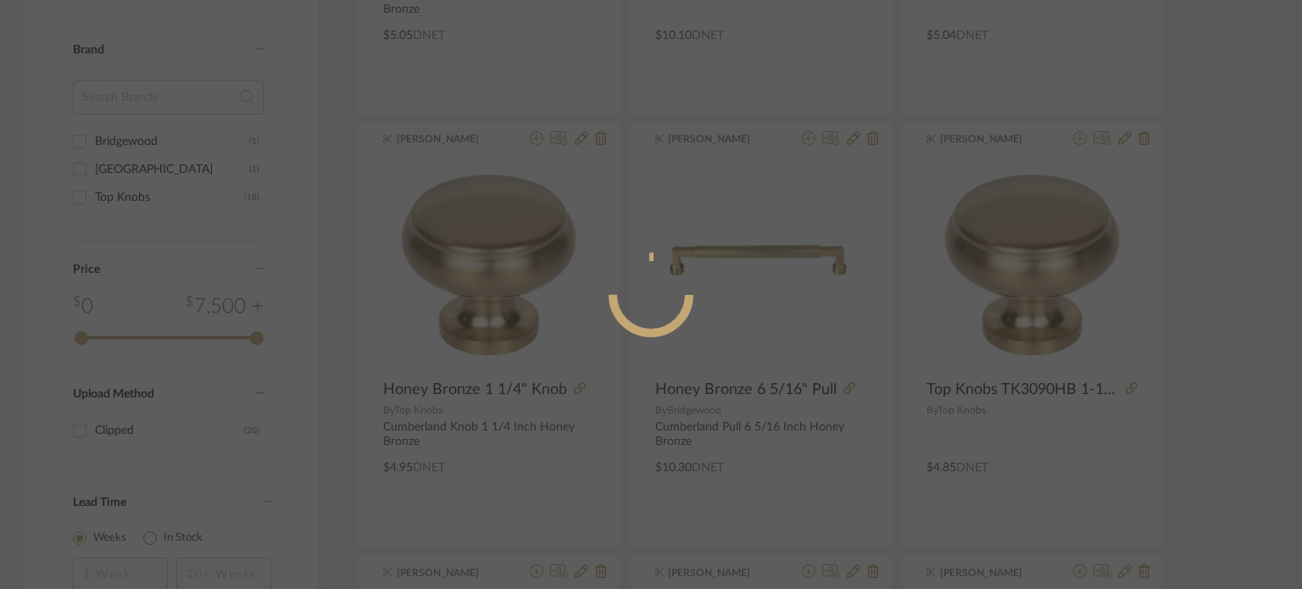
radio input "true"
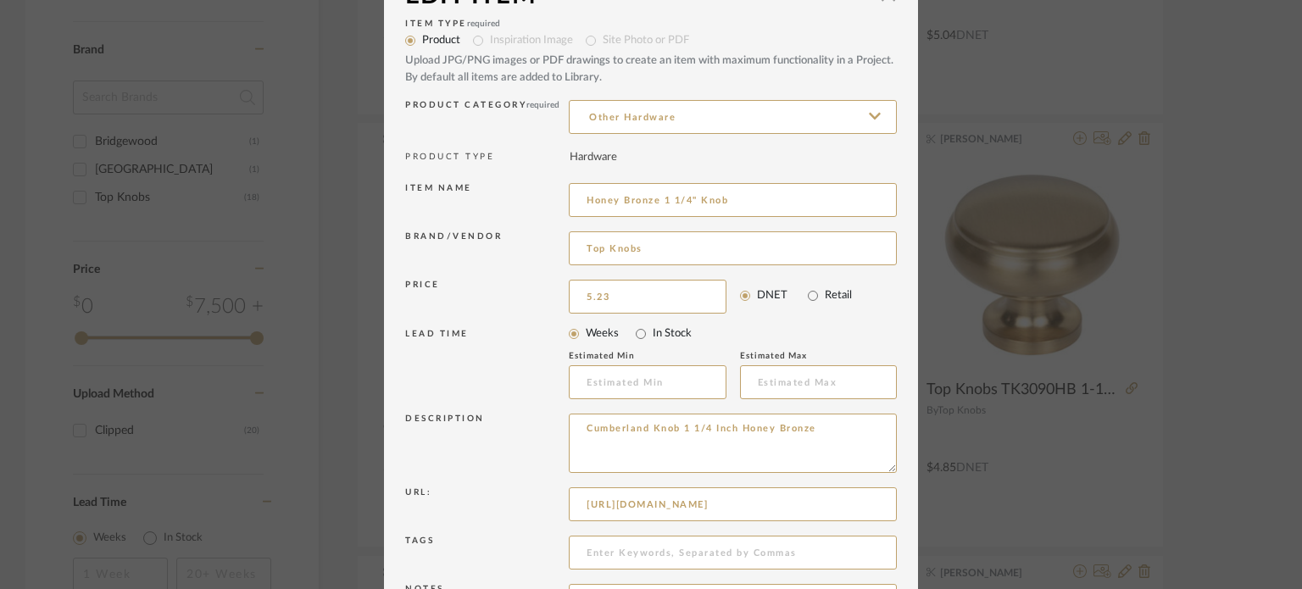
scroll to position [182, 0]
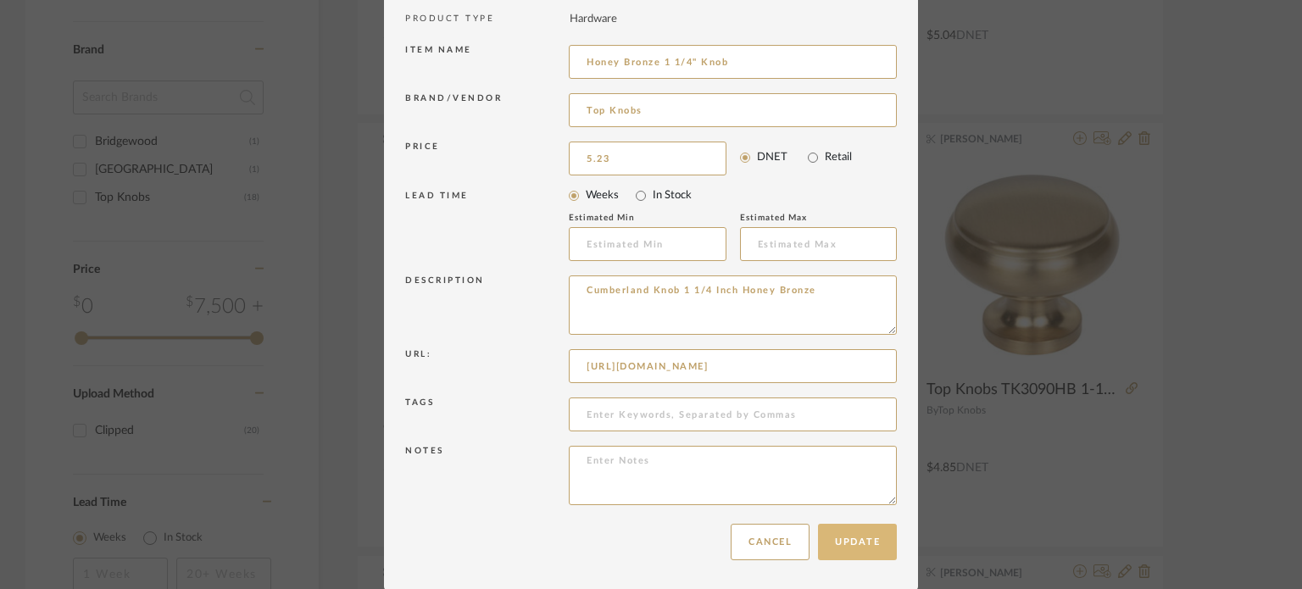
type input "$5.23"
click at [849, 547] on button "Update" at bounding box center [857, 542] width 79 height 36
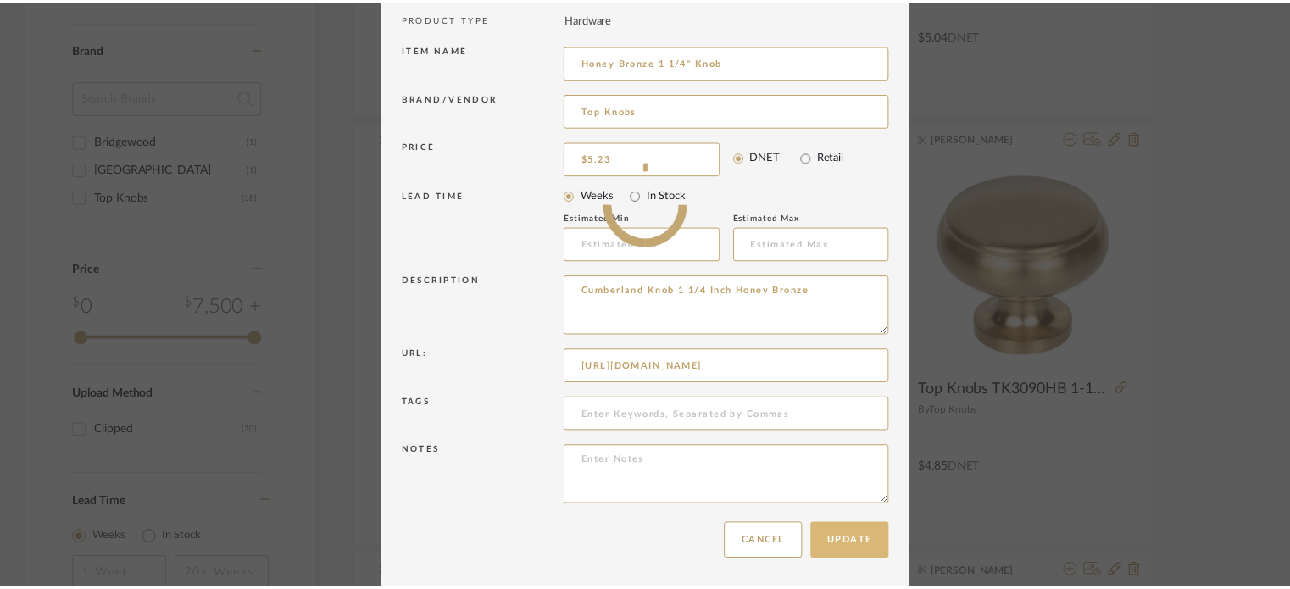
scroll to position [685, 0]
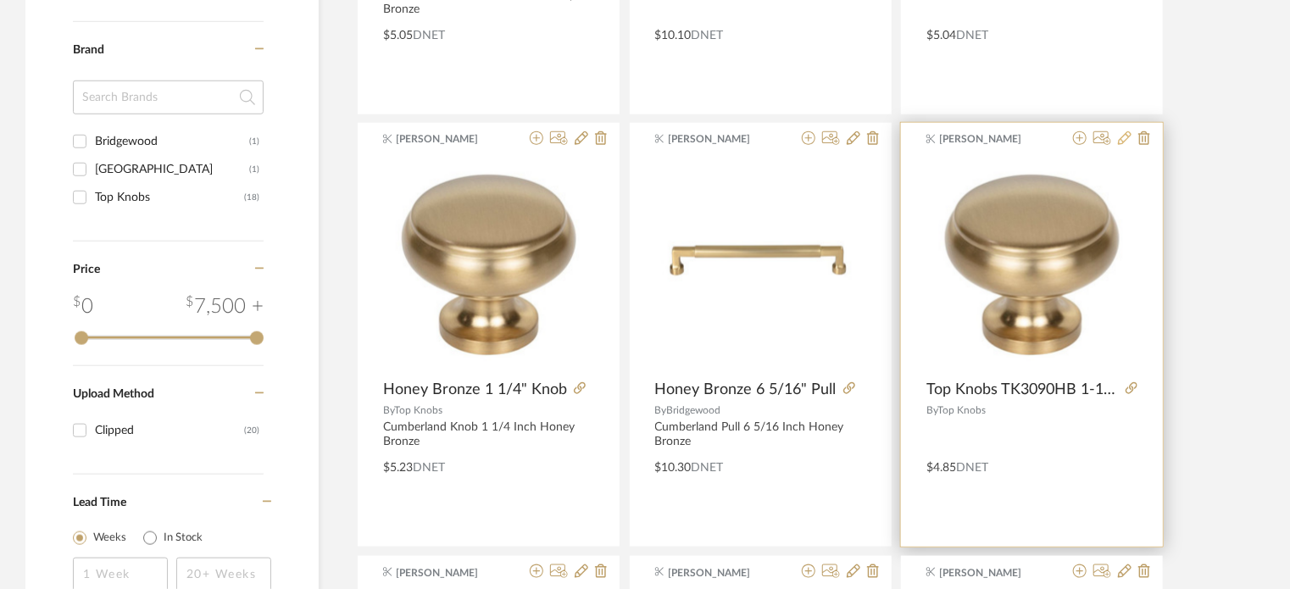
click at [1123, 138] on icon at bounding box center [1125, 138] width 14 height 14
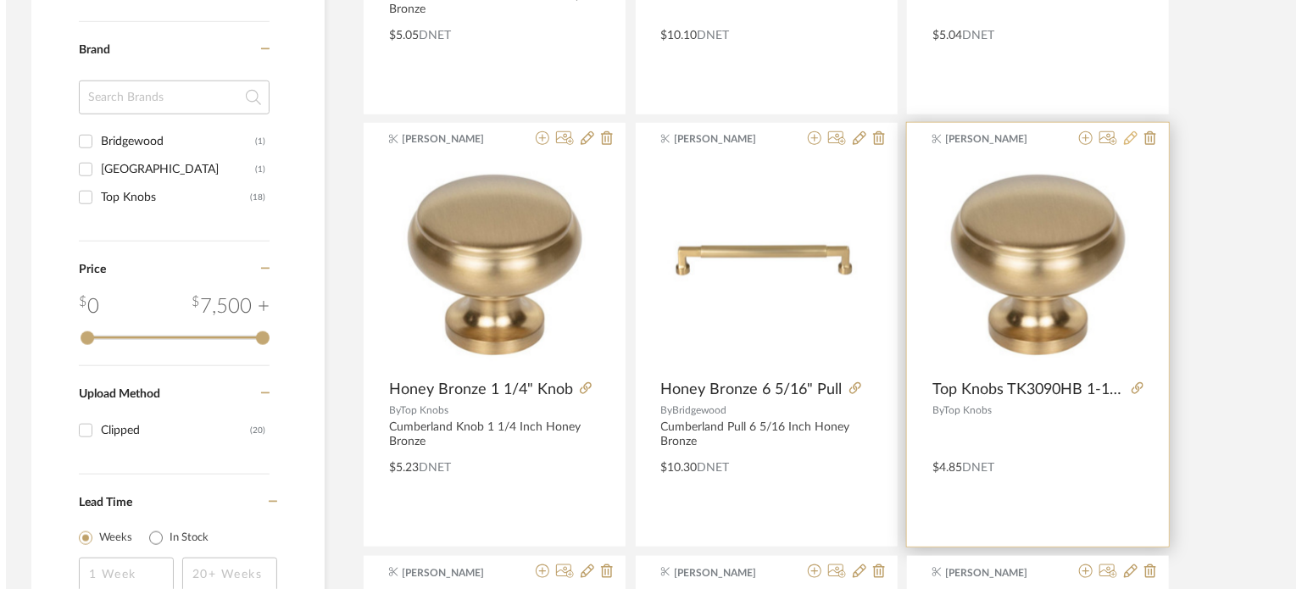
scroll to position [0, 0]
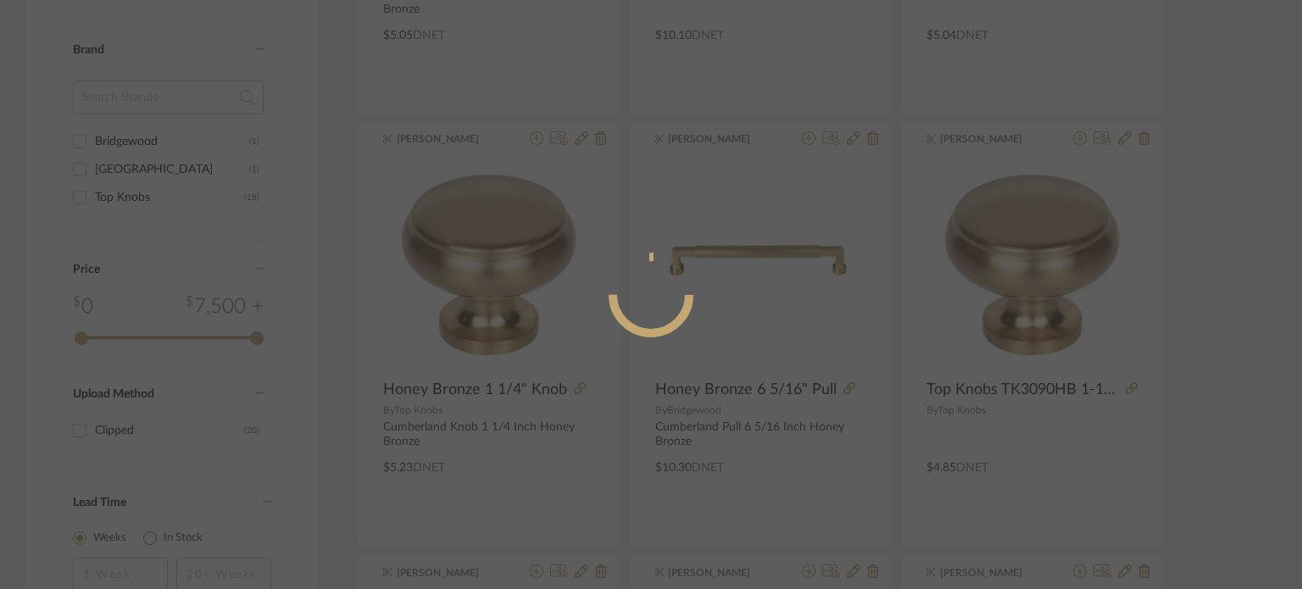
radio input "true"
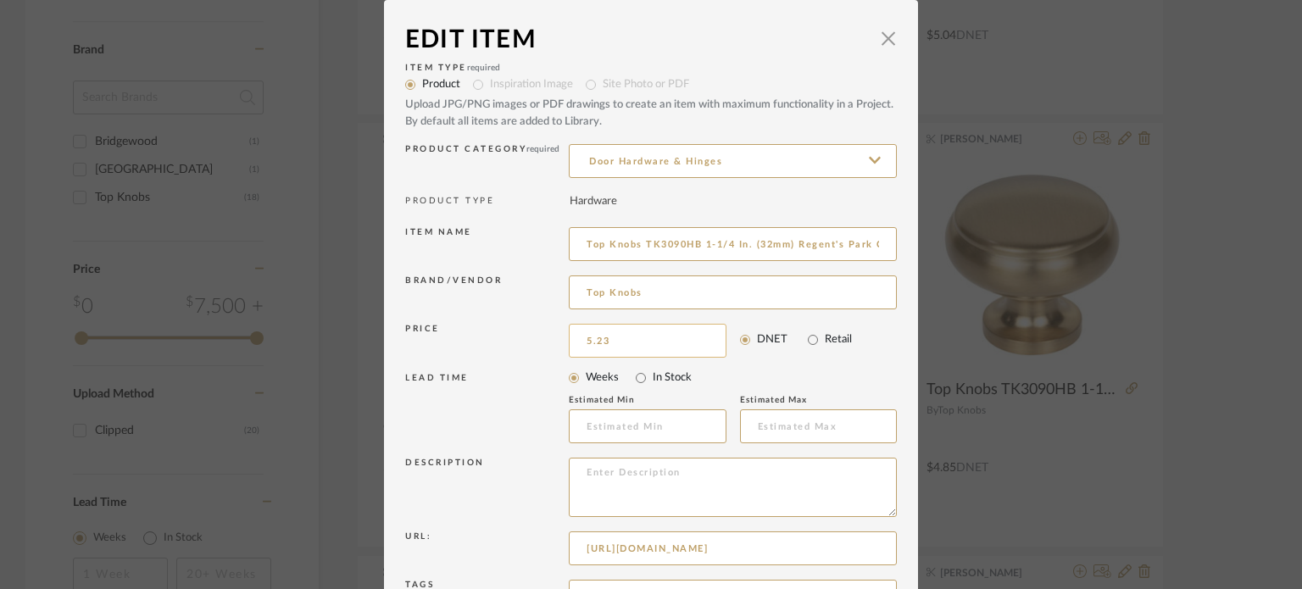
scroll to position [182, 0]
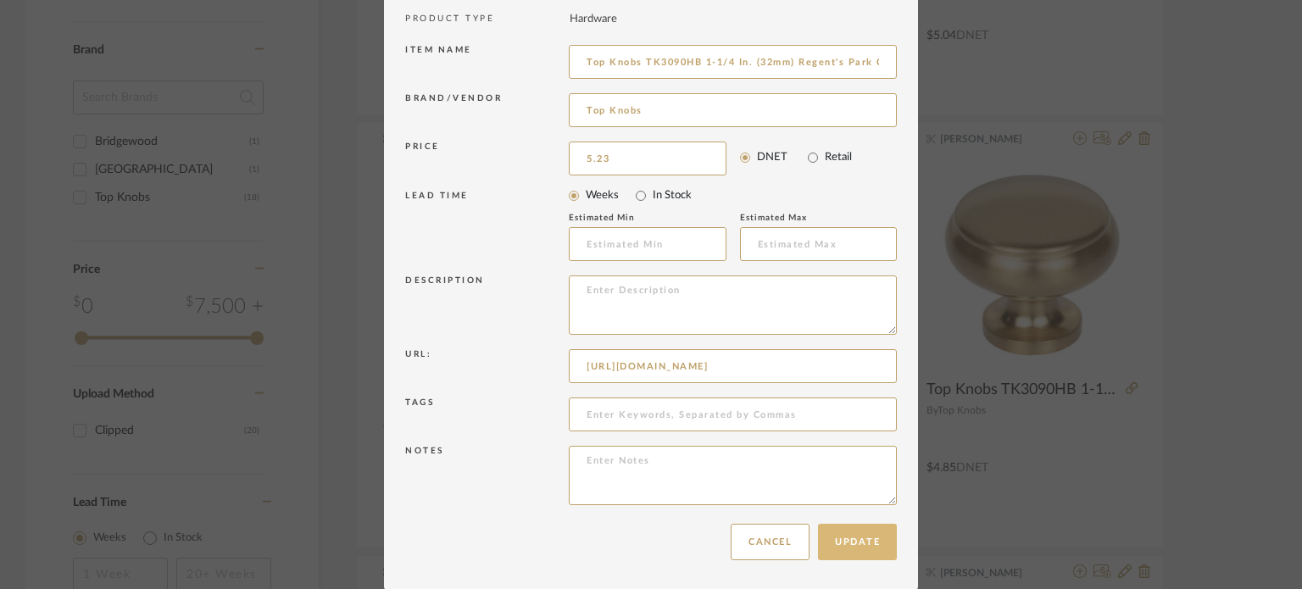
type input "$5.23"
click at [818, 536] on button "Update" at bounding box center [857, 542] width 79 height 36
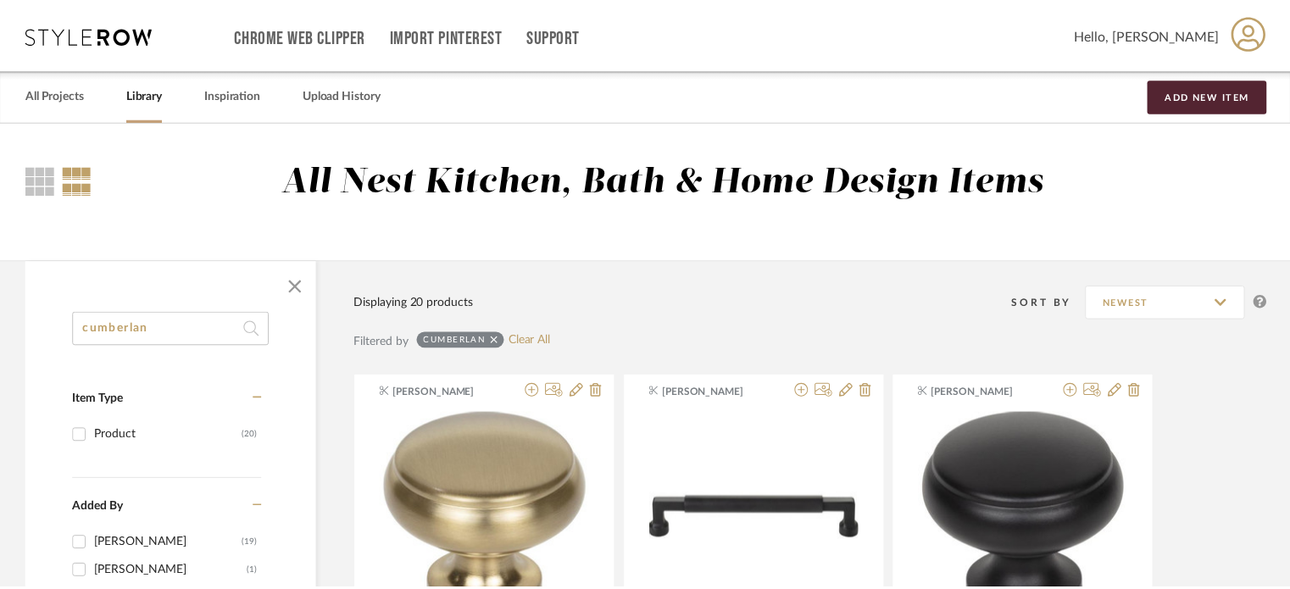
scroll to position [685, 0]
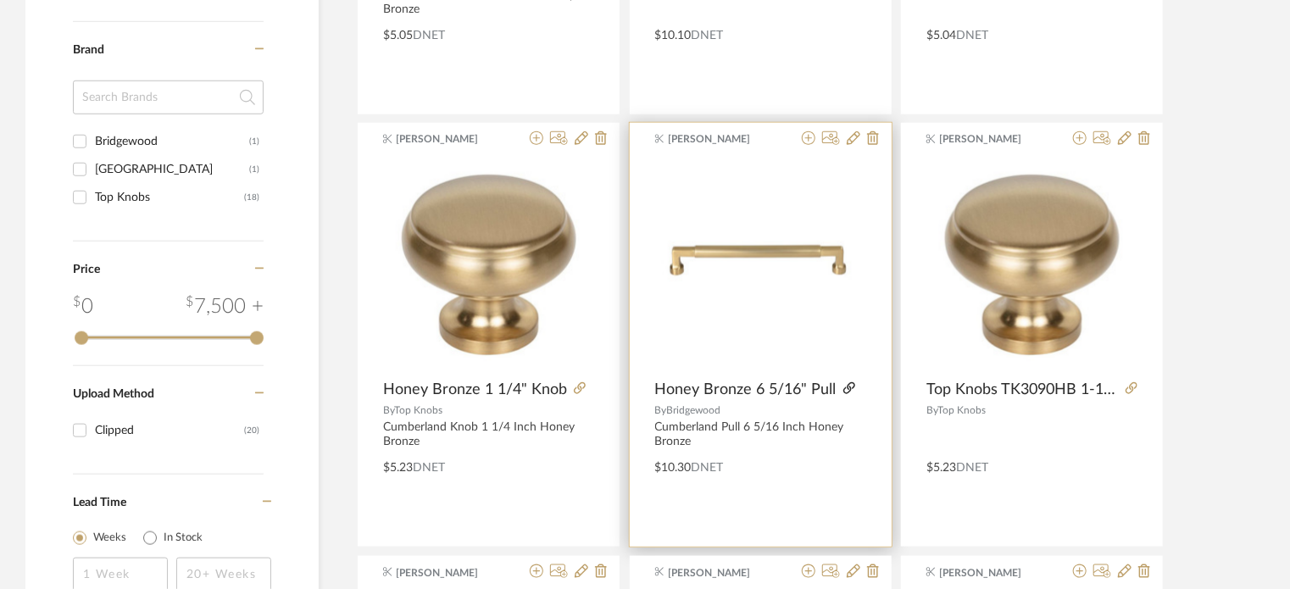
click at [844, 389] on icon at bounding box center [850, 388] width 12 height 12
click at [851, 135] on icon at bounding box center [854, 138] width 14 height 14
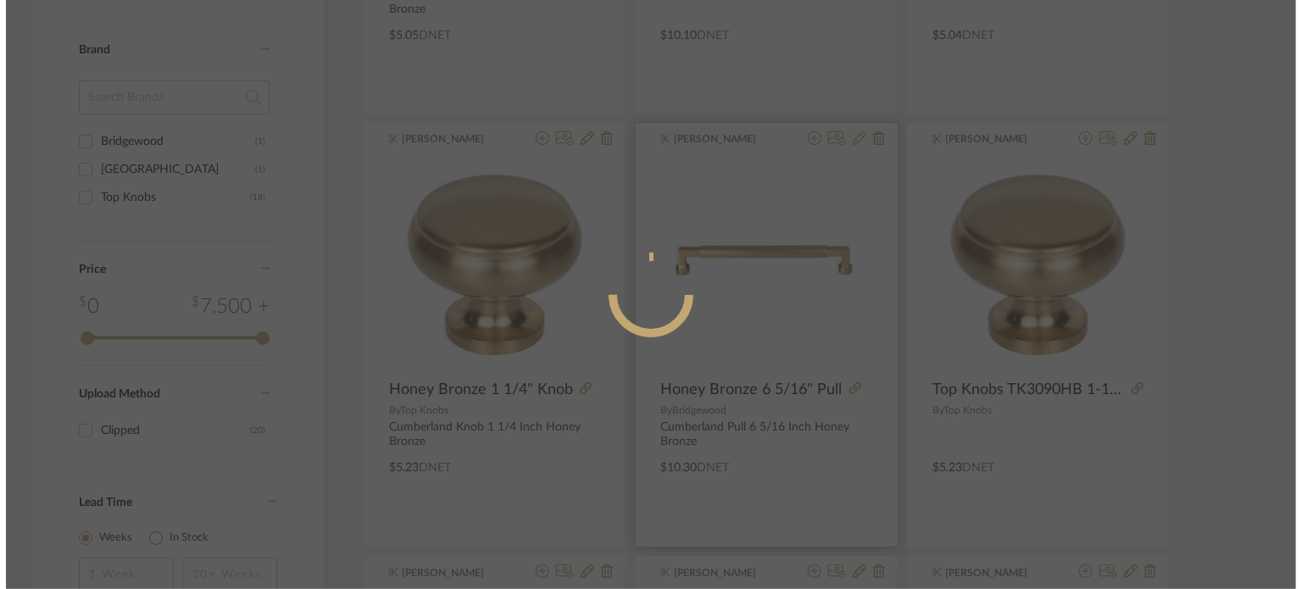
scroll to position [0, 0]
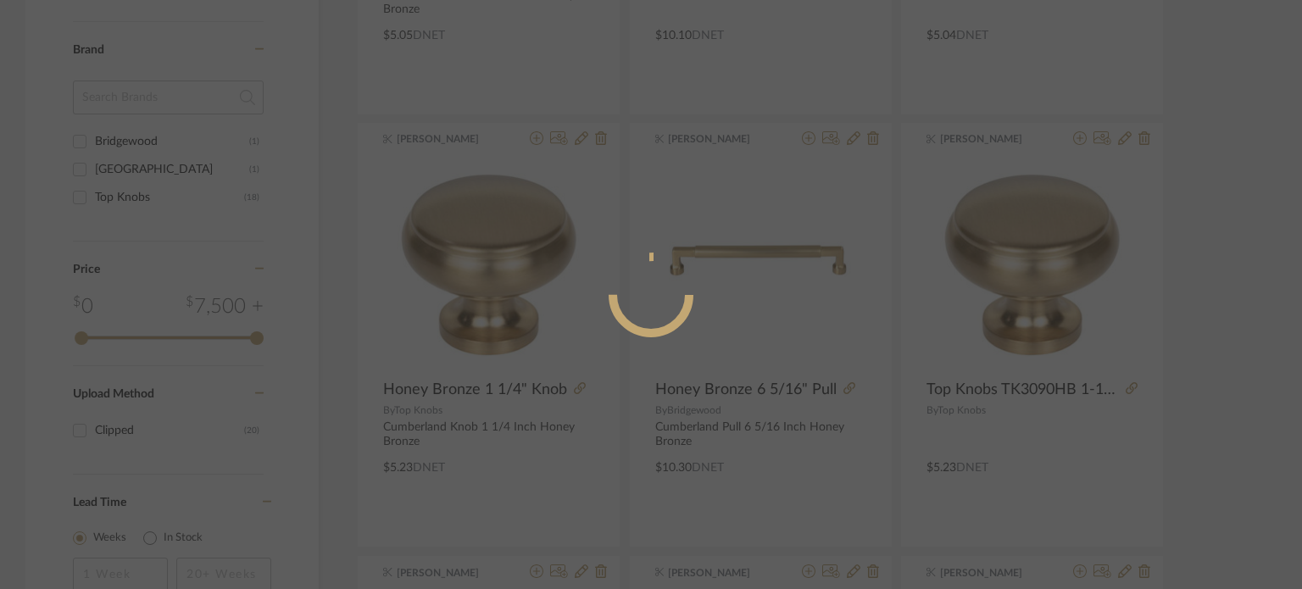
radio input "true"
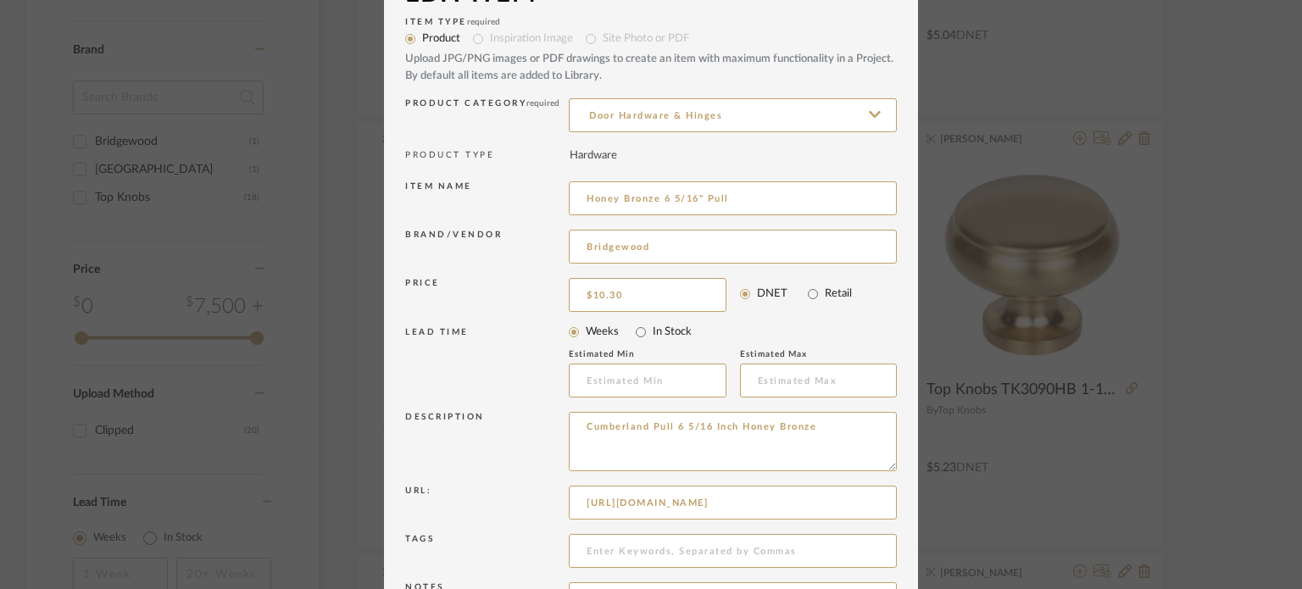
scroll to position [50, 0]
click at [620, 279] on input "10.30" at bounding box center [648, 291] width 158 height 34
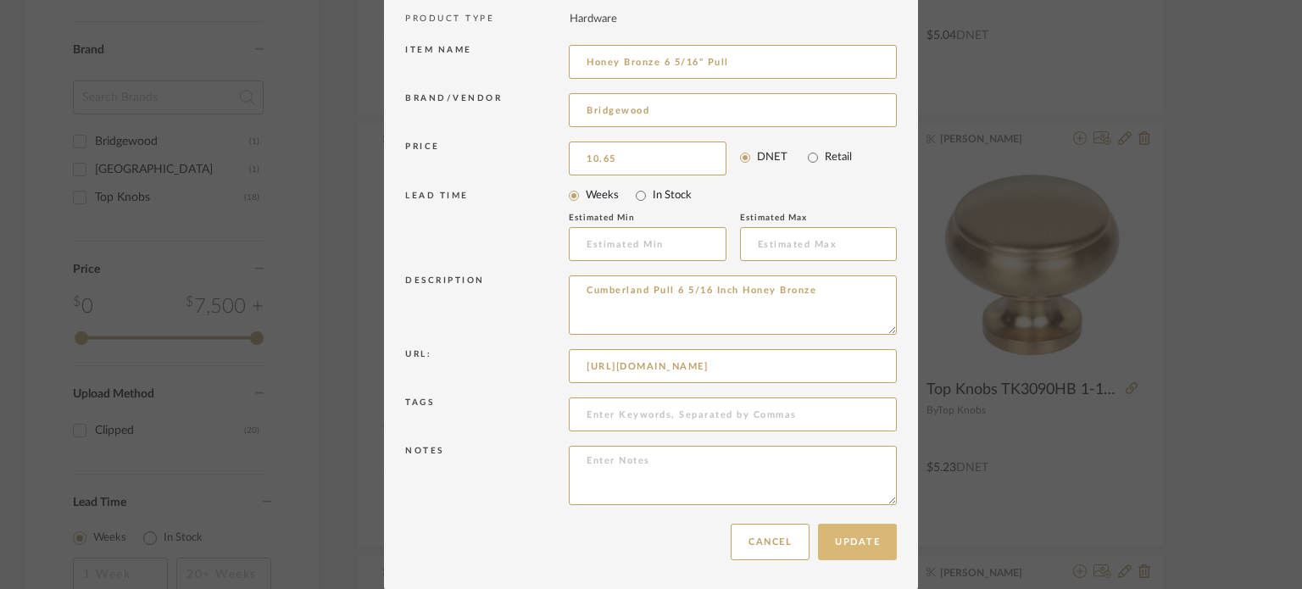
type input "$10.65"
click at [863, 549] on button "Update" at bounding box center [857, 542] width 79 height 36
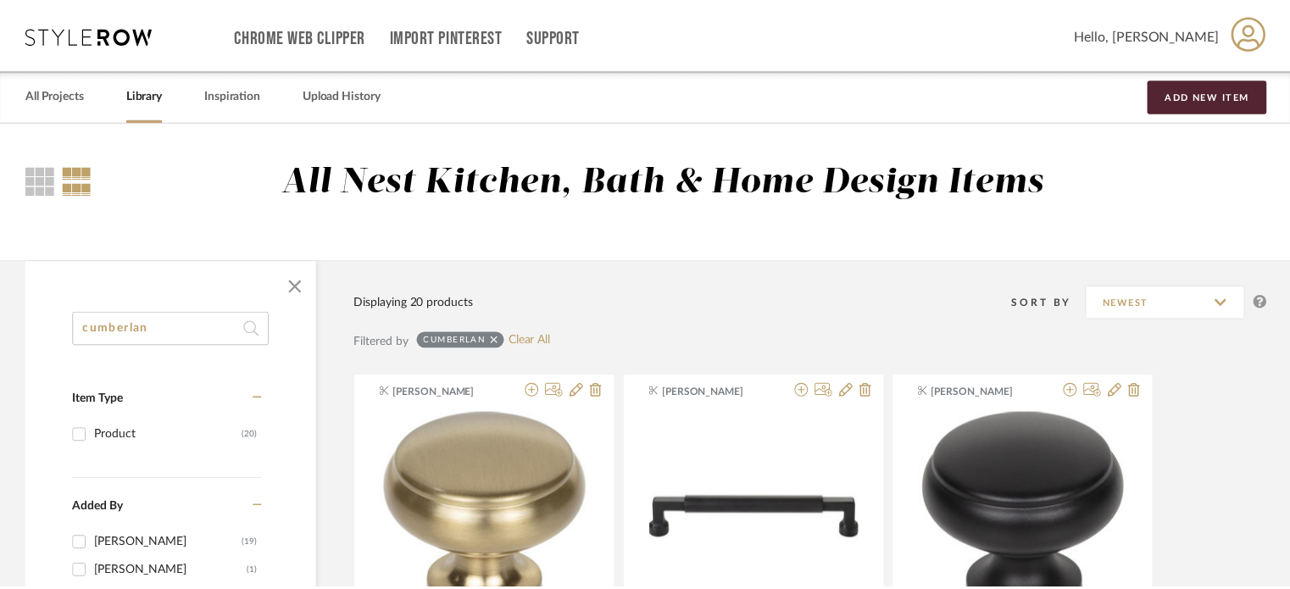
scroll to position [685, 0]
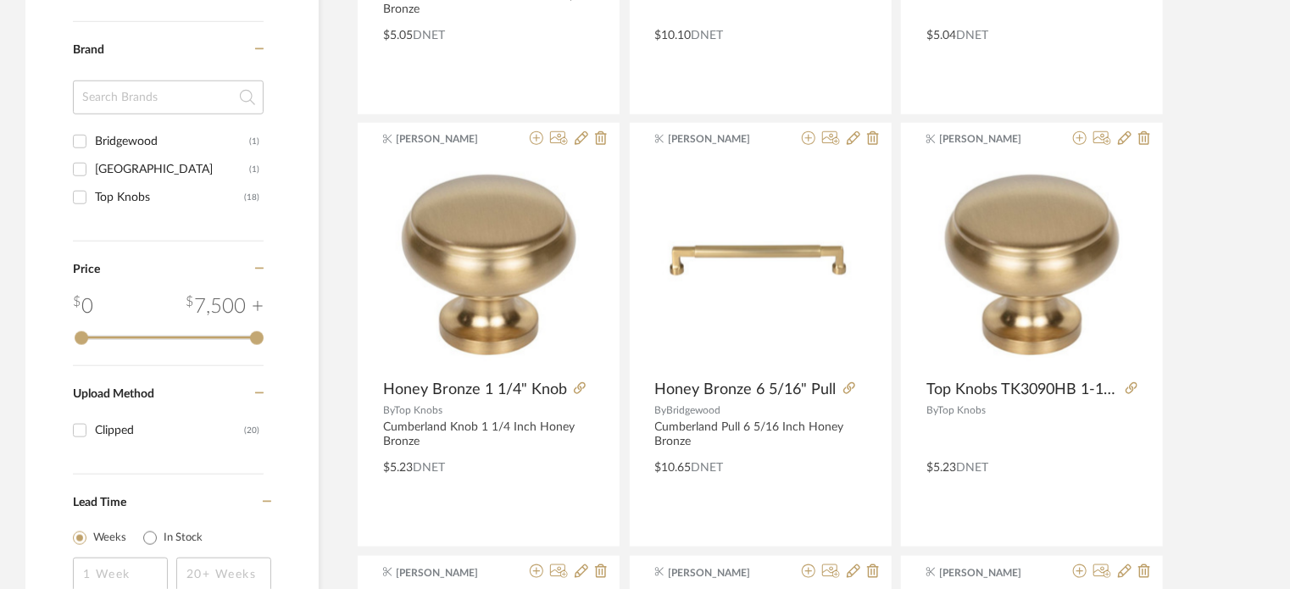
click at [1081, 443] on div at bounding box center [1032, 435] width 211 height 29
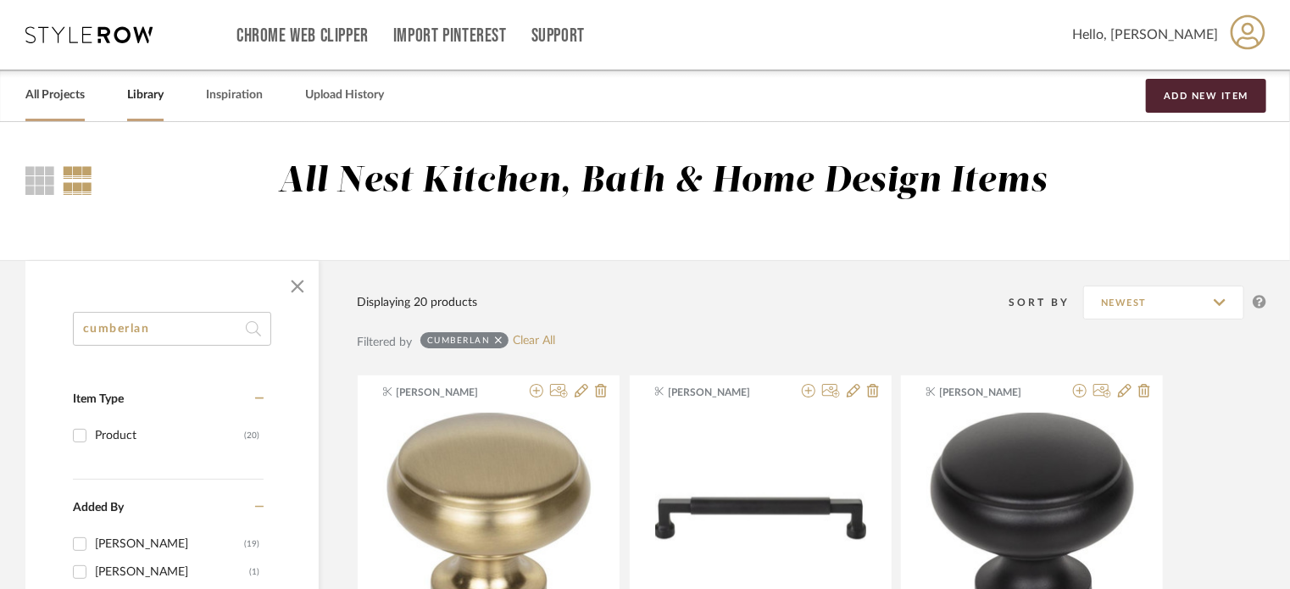
click at [64, 91] on link "All Projects" at bounding box center [54, 95] width 59 height 23
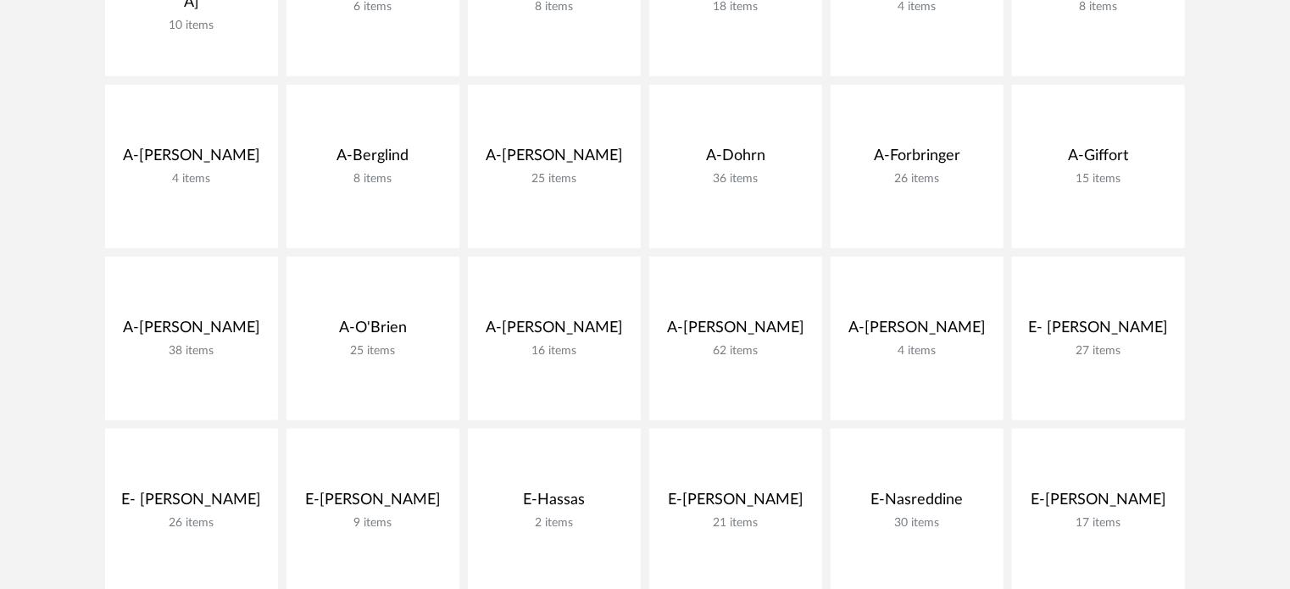
scroll to position [507, 0]
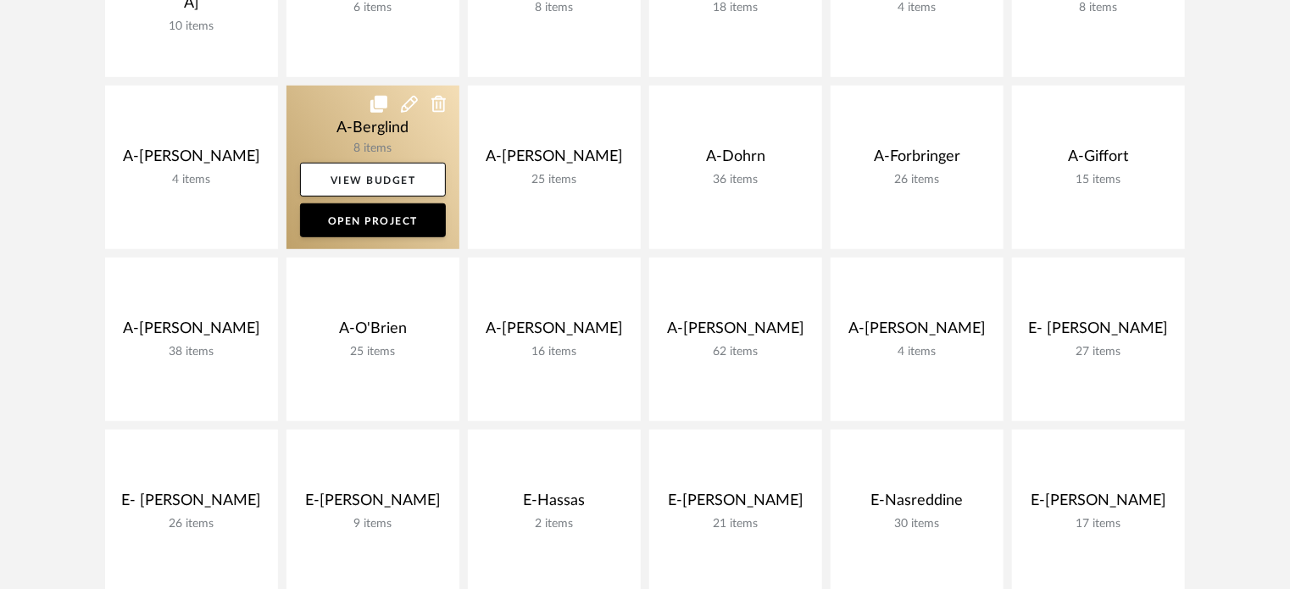
click at [306, 131] on link at bounding box center [373, 168] width 173 height 164
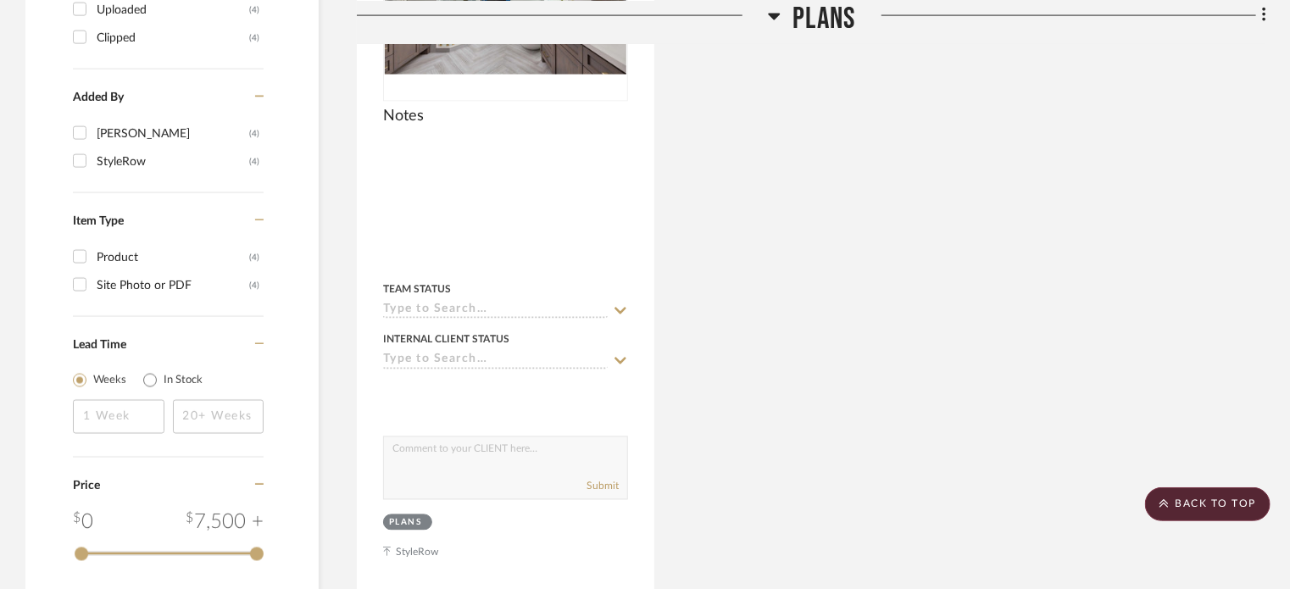
scroll to position [1369, 0]
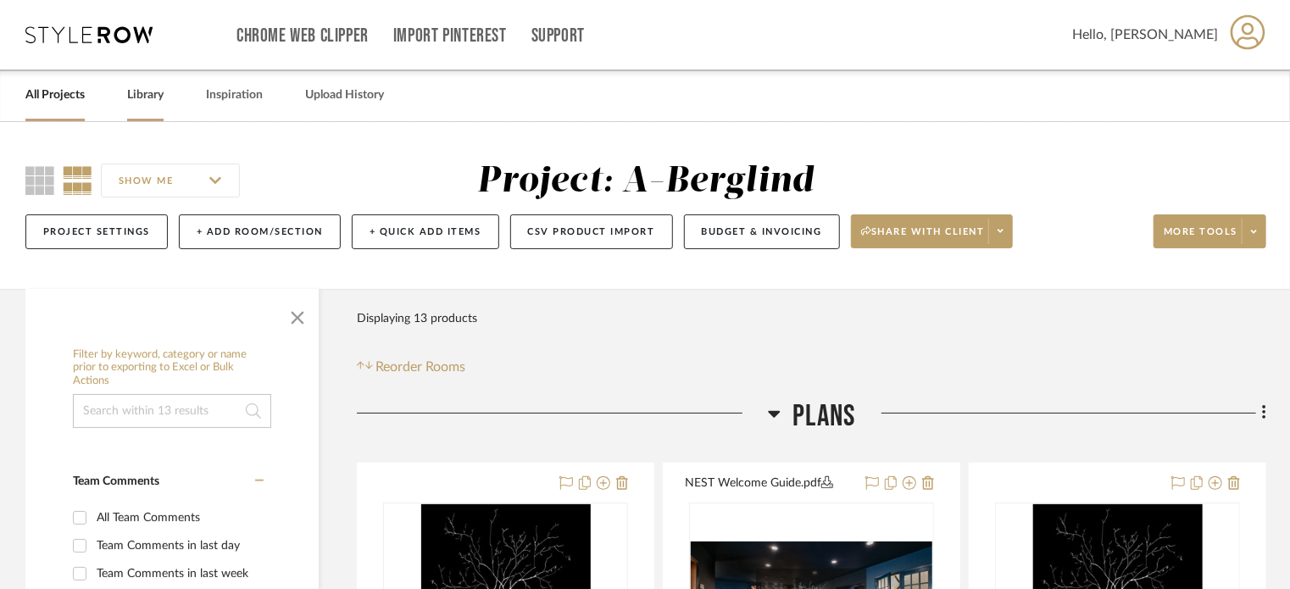
click at [144, 101] on link "Library" at bounding box center [145, 95] width 36 height 23
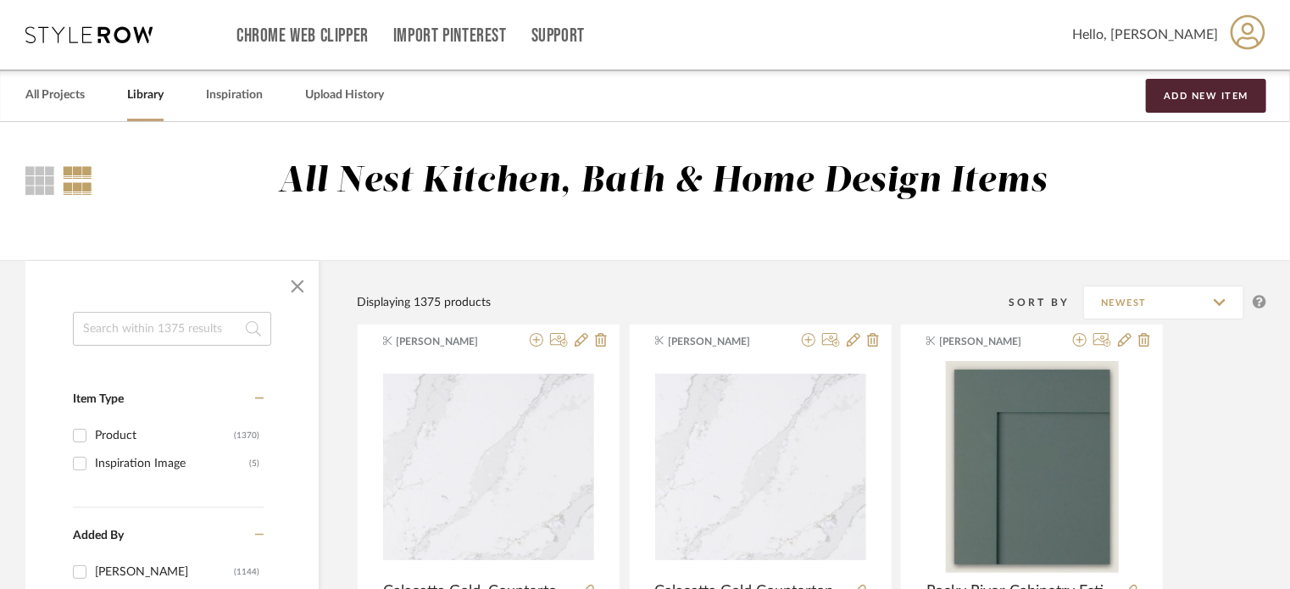
click at [182, 331] on input at bounding box center [172, 329] width 198 height 34
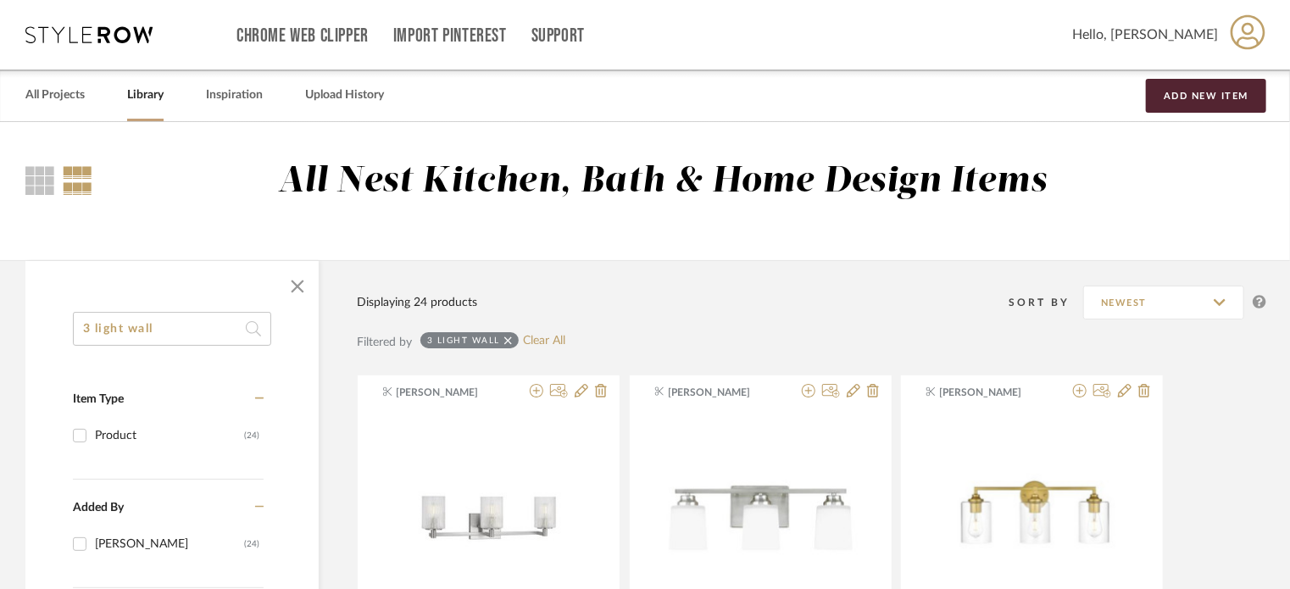
type input "3 light wall"
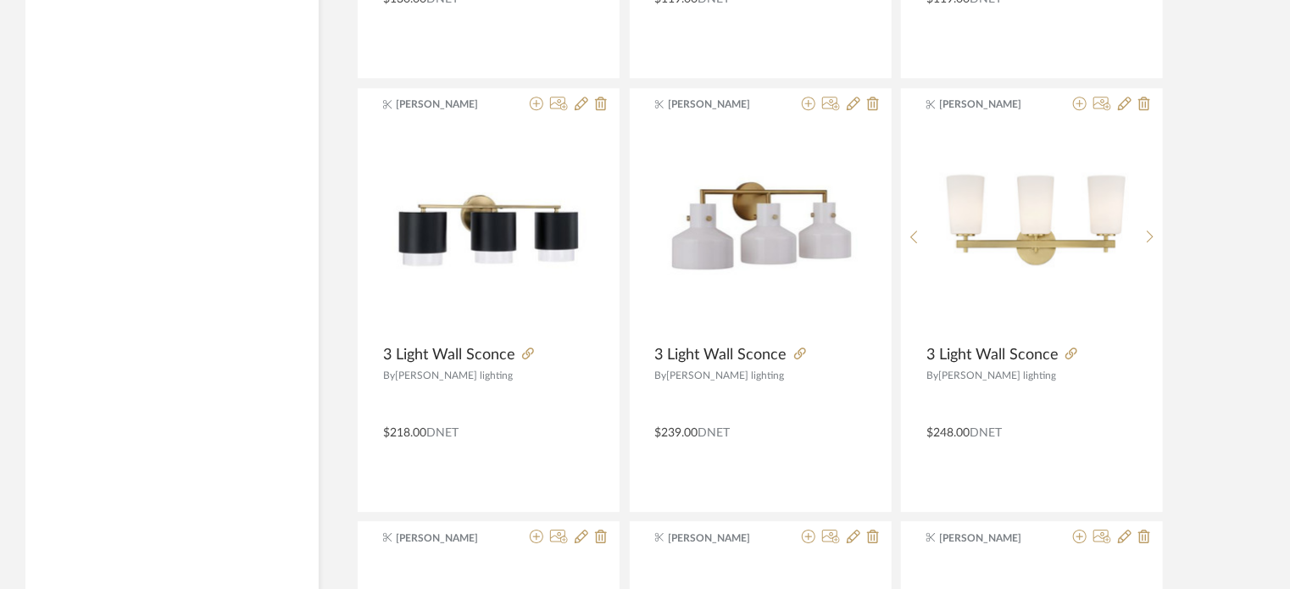
scroll to position [2377, 0]
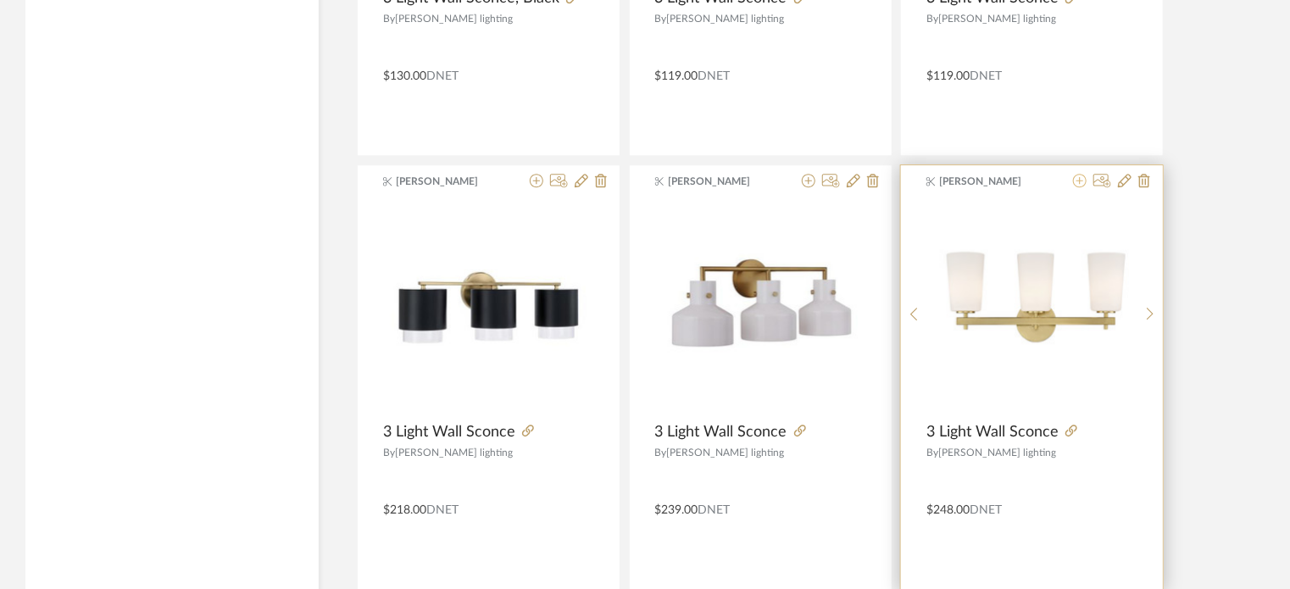
click at [1078, 181] on icon at bounding box center [1080, 181] width 14 height 14
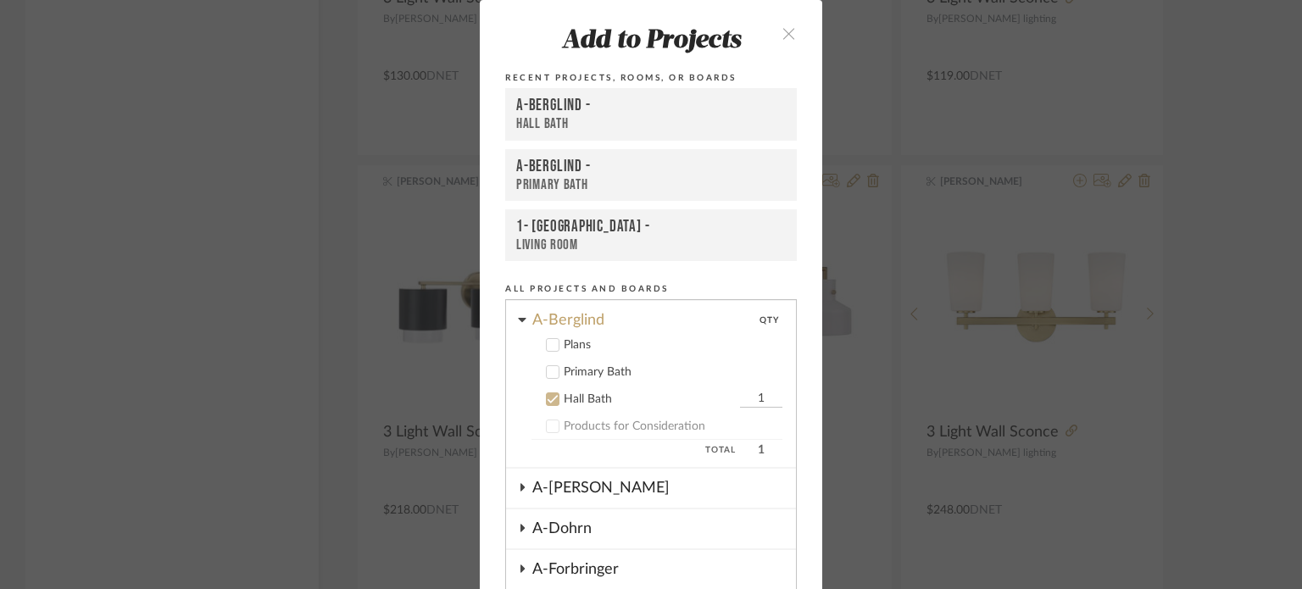
scroll to position [324, 0]
click at [553, 367] on icon at bounding box center [553, 371] width 12 height 12
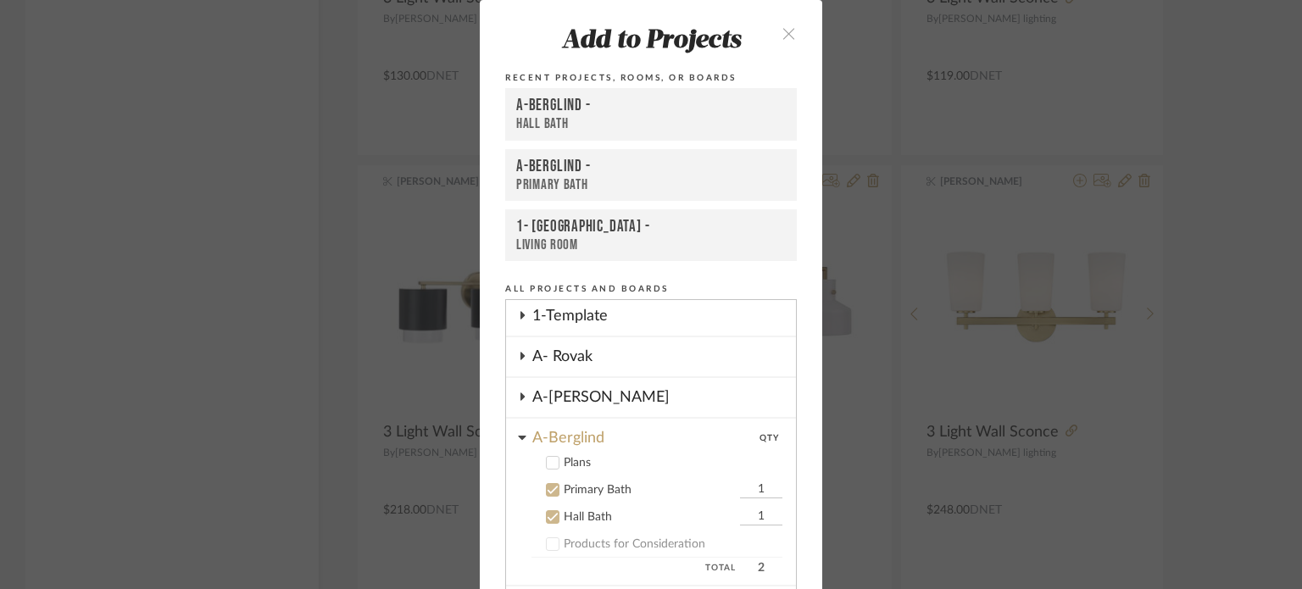
scroll to position [217, 0]
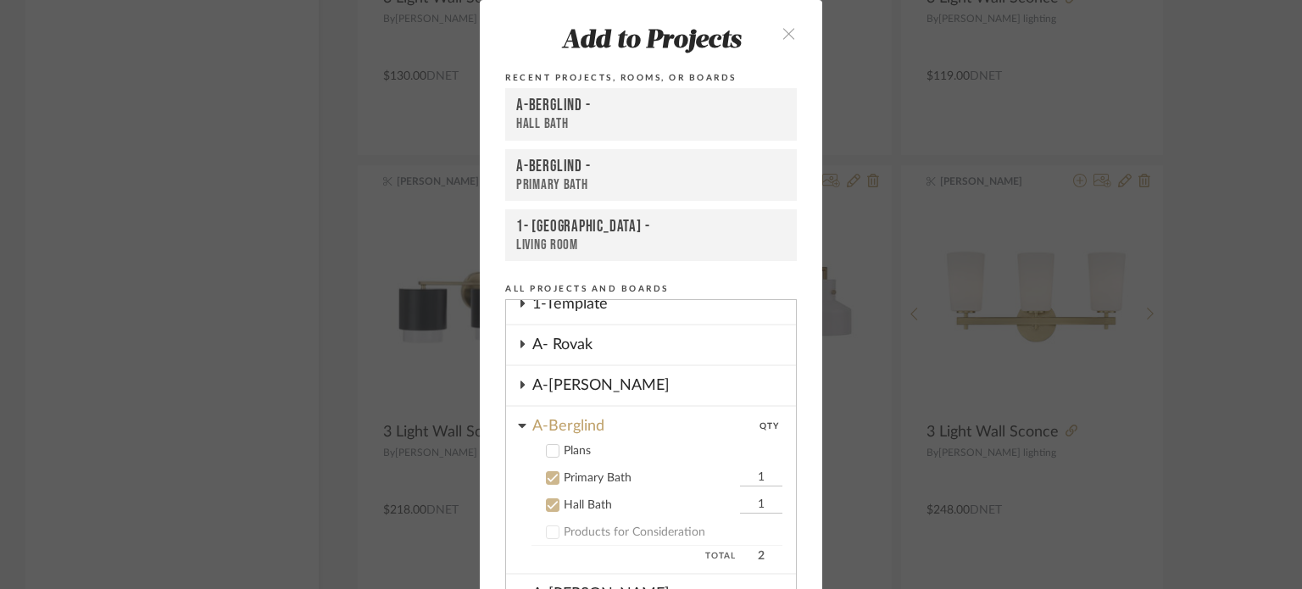
click at [750, 471] on input "1" at bounding box center [761, 478] width 42 height 17
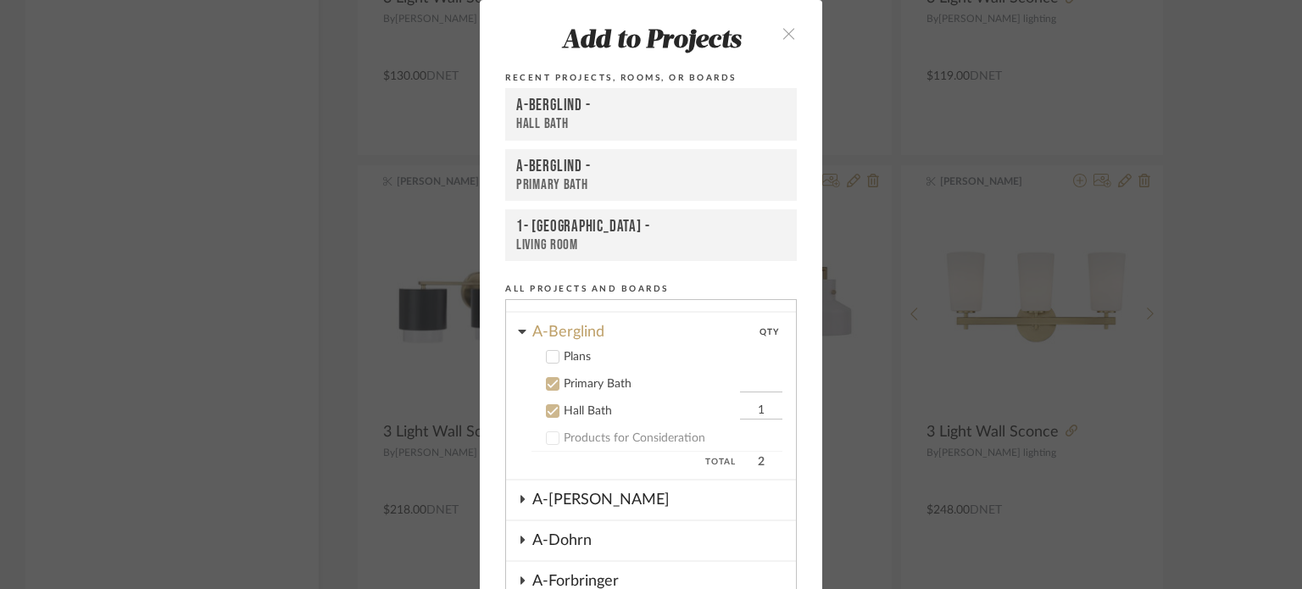
scroll to position [310, 0]
click at [751, 406] on input "1" at bounding box center [761, 412] width 42 height 17
click at [744, 383] on input "Primary Bath" at bounding box center [761, 384] width 42 height 17
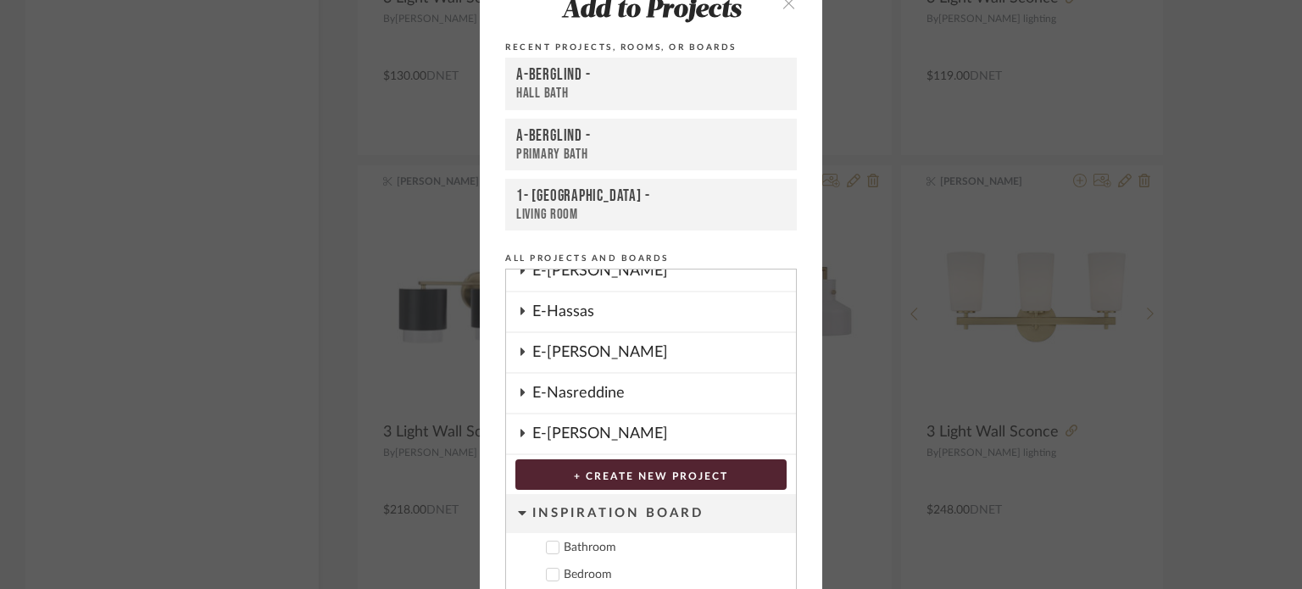
scroll to position [175, 0]
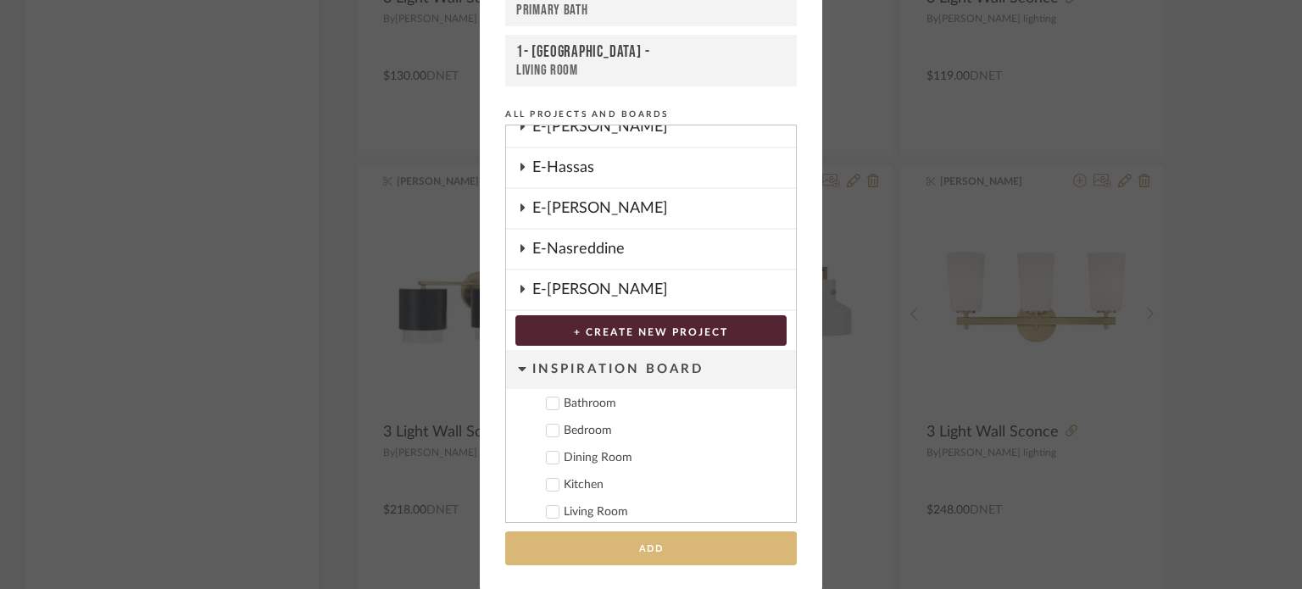
type input "2"
click at [661, 543] on button "Add" at bounding box center [651, 549] width 292 height 35
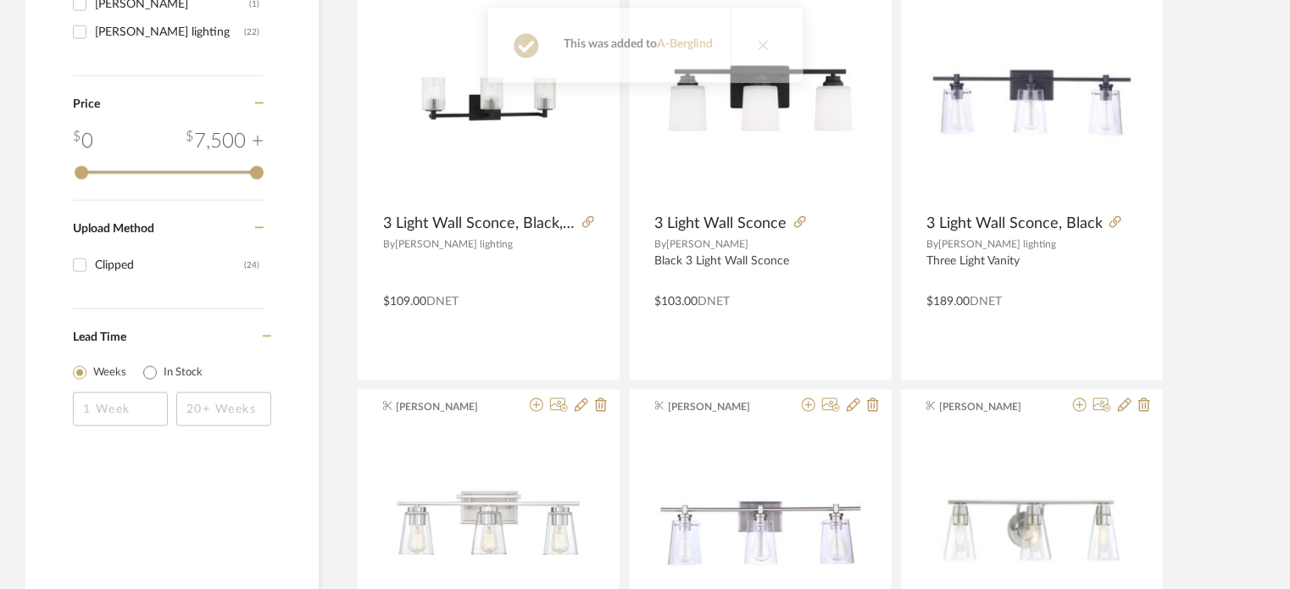
scroll to position [0, 0]
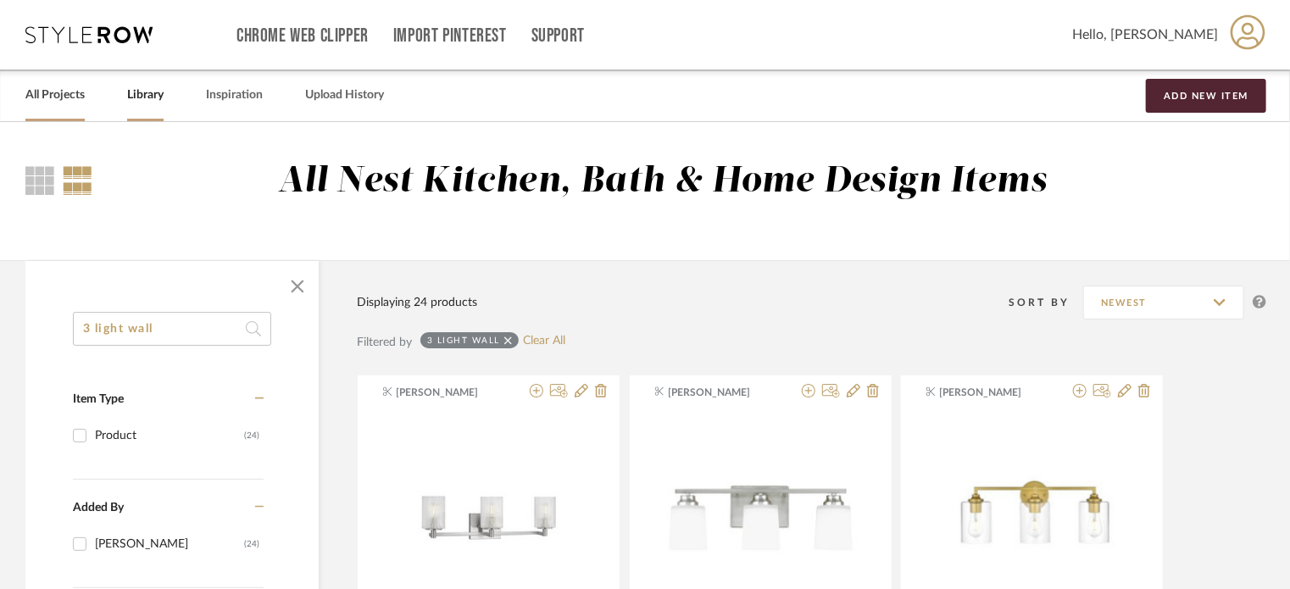
click at [50, 87] on link "All Projects" at bounding box center [54, 95] width 59 height 23
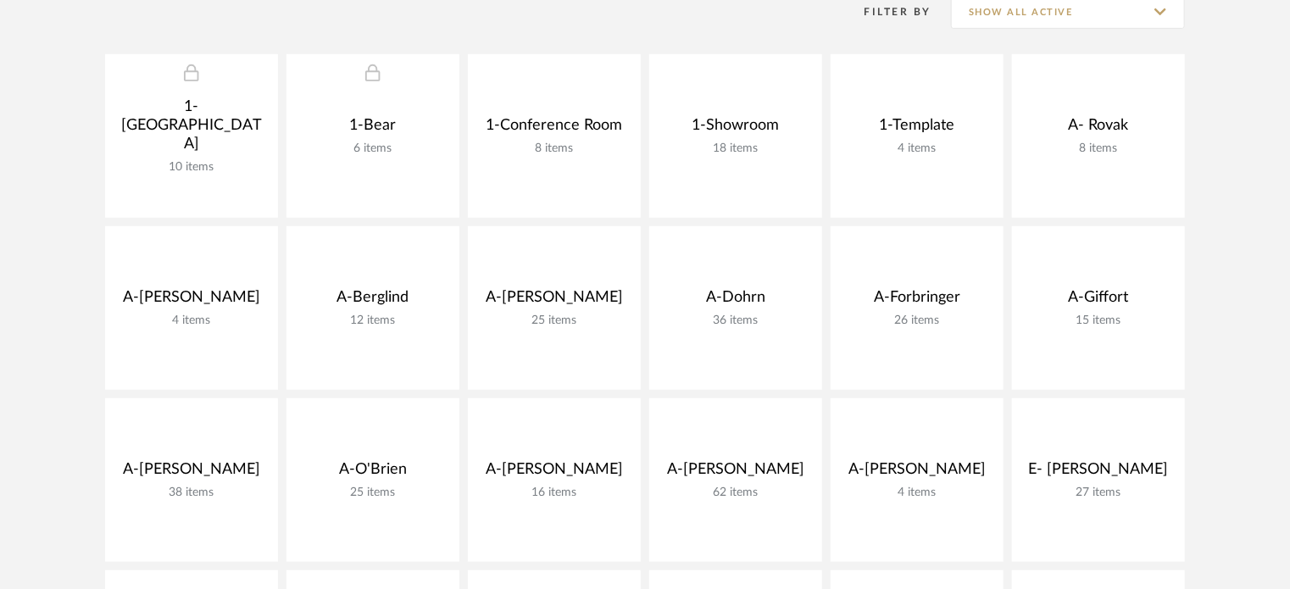
scroll to position [370, 0]
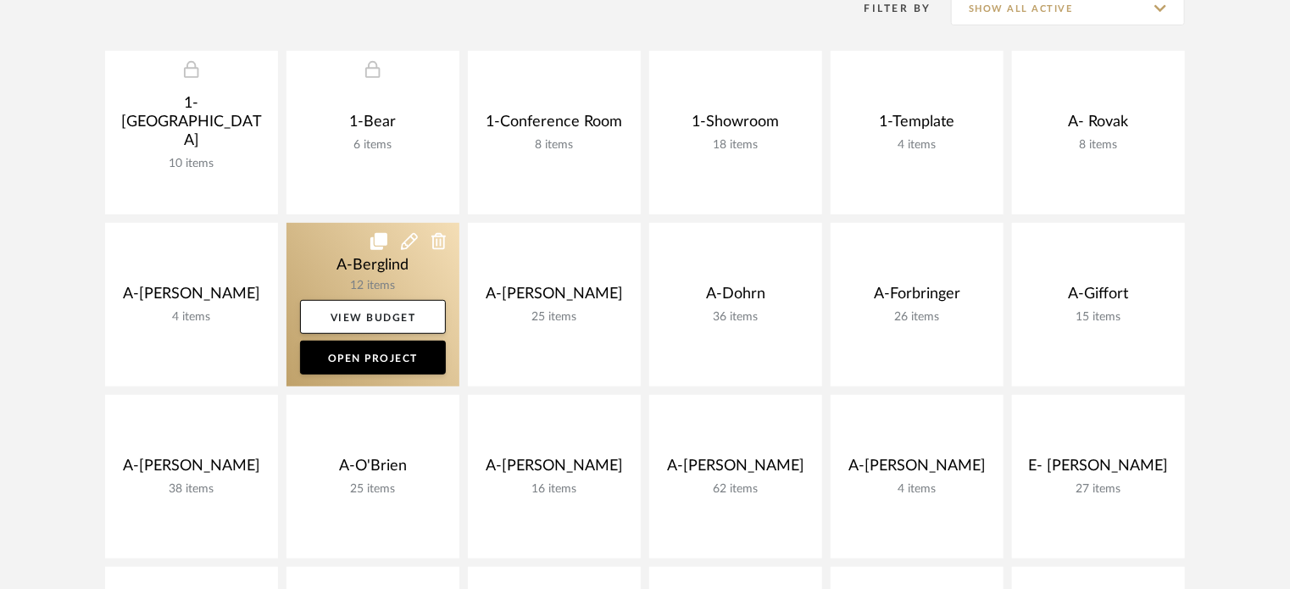
click at [311, 281] on link at bounding box center [373, 305] width 173 height 164
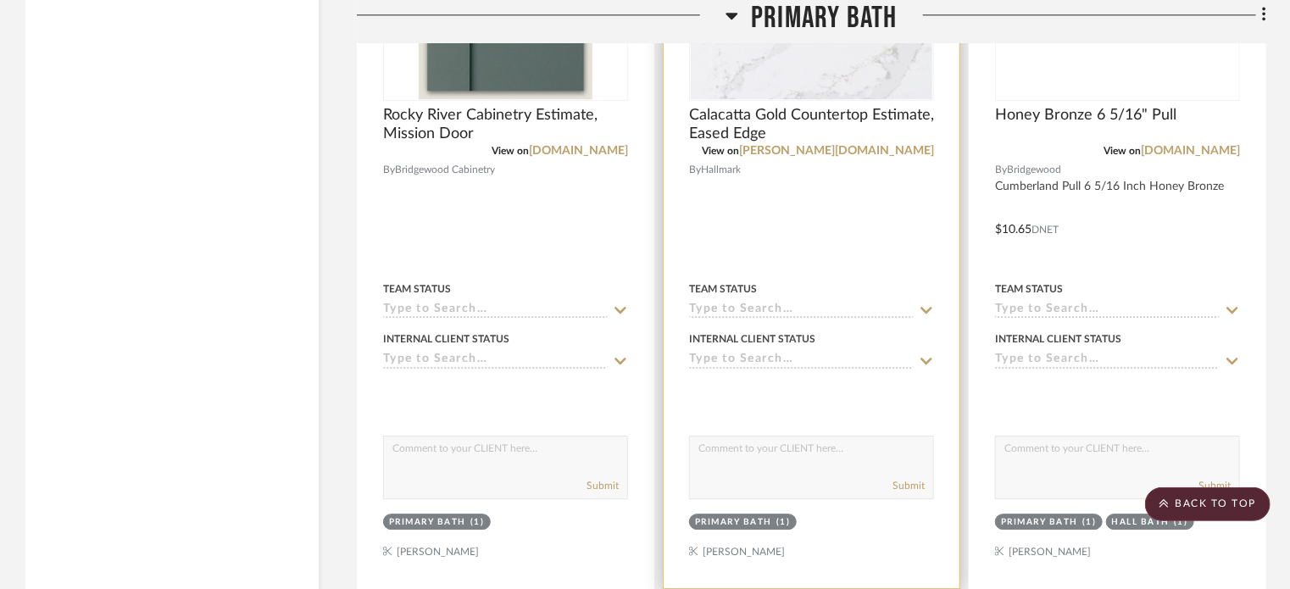
scroll to position [2200, 0]
